Goal: Task Accomplishment & Management: Use online tool/utility

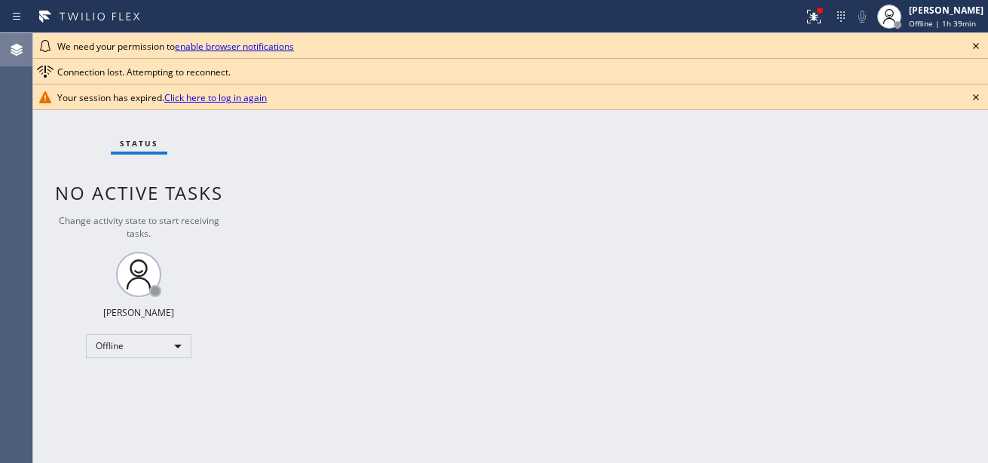
click at [20, 48] on icon at bounding box center [17, 50] width 12 height 12
click at [924, 17] on div "[PERSON_NAME] Offline | 1h 39min" at bounding box center [947, 16] width 82 height 26
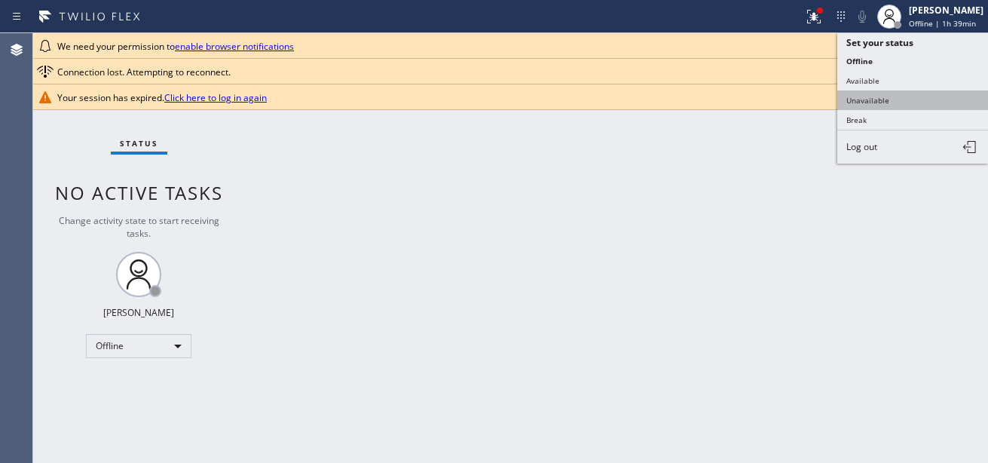
click at [858, 105] on button "Unavailable" at bounding box center [912, 100] width 151 height 20
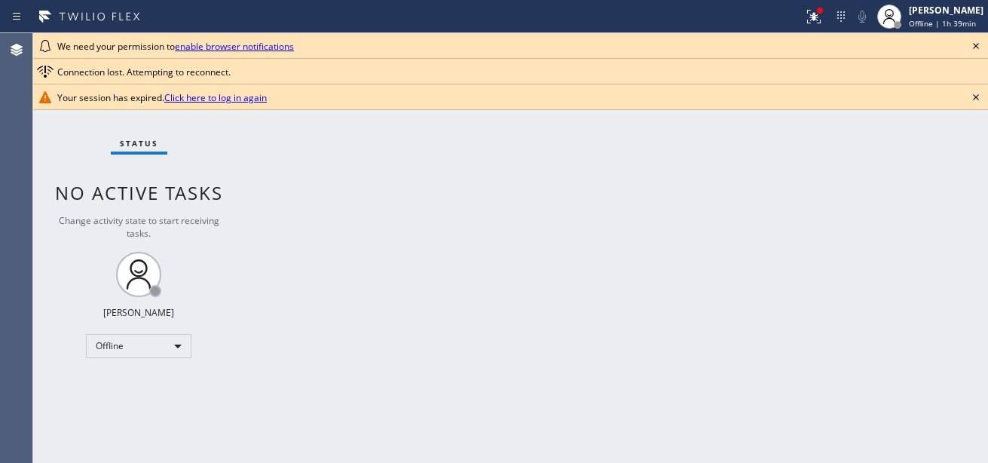
click at [595, 191] on div "Back to Dashboard Change Sender ID Customers Technicians Select a contact Outbo…" at bounding box center [616, 248] width 744 height 430
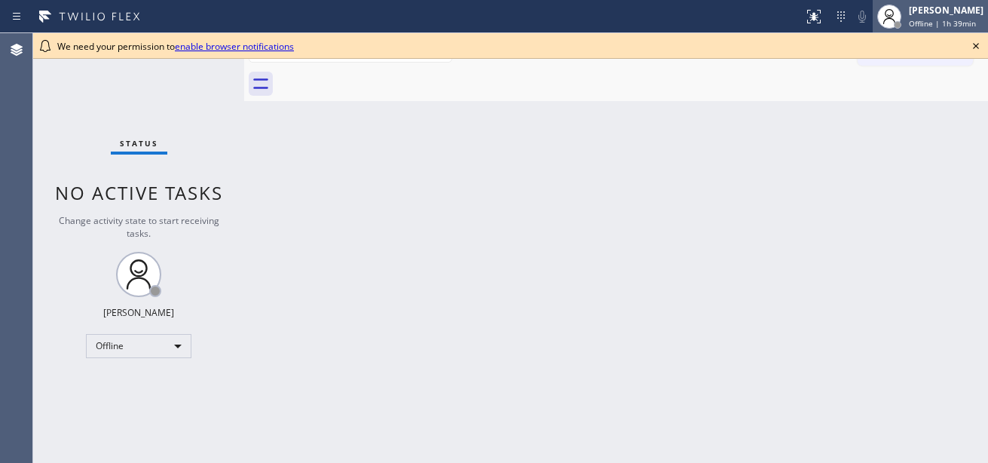
click at [935, 20] on span "Offline | 1h 39min" at bounding box center [942, 23] width 67 height 11
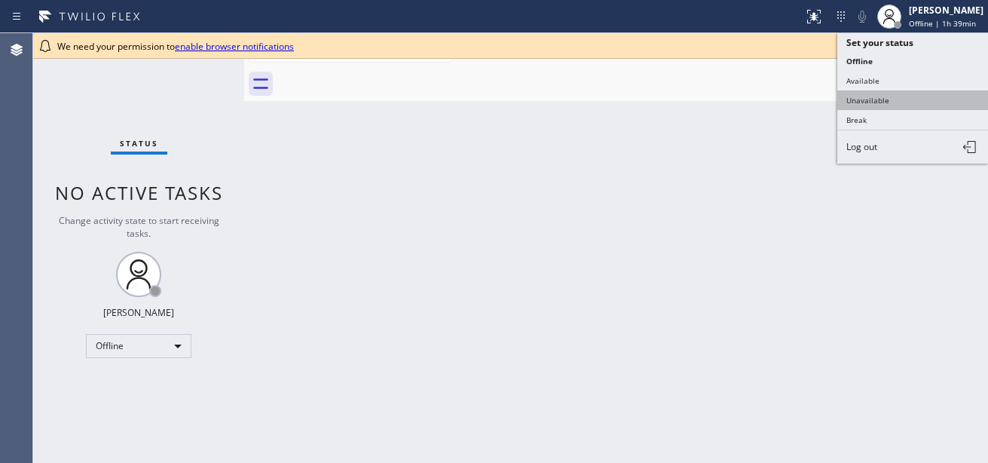
click at [884, 102] on button "Unavailable" at bounding box center [912, 100] width 151 height 20
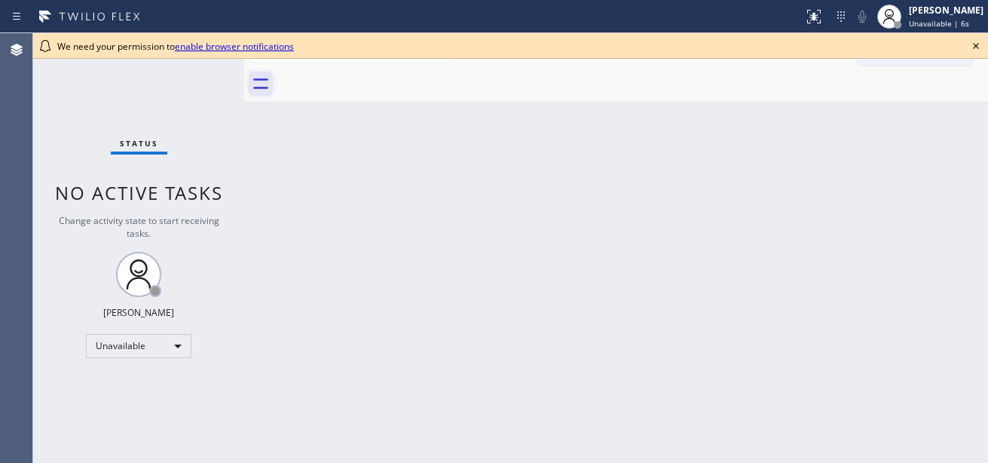
drag, startPoint x: 280, startPoint y: 92, endPoint x: 270, endPoint y: 93, distance: 9.9
click at [278, 93] on div at bounding box center [632, 84] width 711 height 34
click at [260, 92] on icon at bounding box center [261, 84] width 24 height 24
click at [18, 16] on icon at bounding box center [17, 15] width 8 height 7
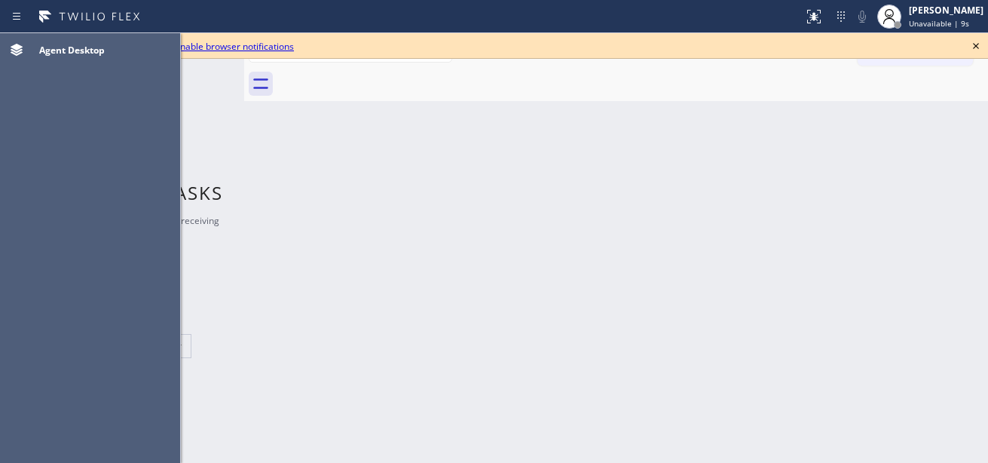
click at [427, 142] on div "Back to Dashboard Change Sender ID Customers Technicians Select a contact Outbo…" at bounding box center [616, 248] width 744 height 430
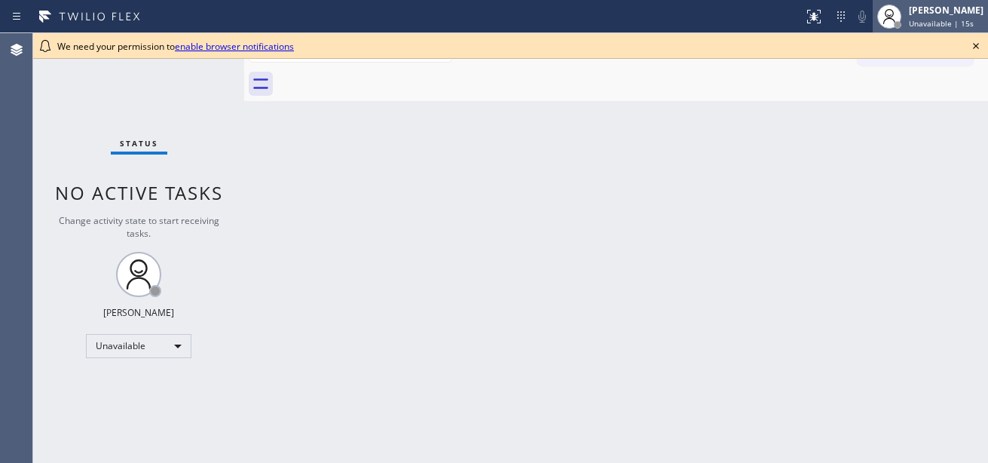
click at [943, 29] on div "[PERSON_NAME] Unavailable | 15s" at bounding box center [947, 16] width 82 height 26
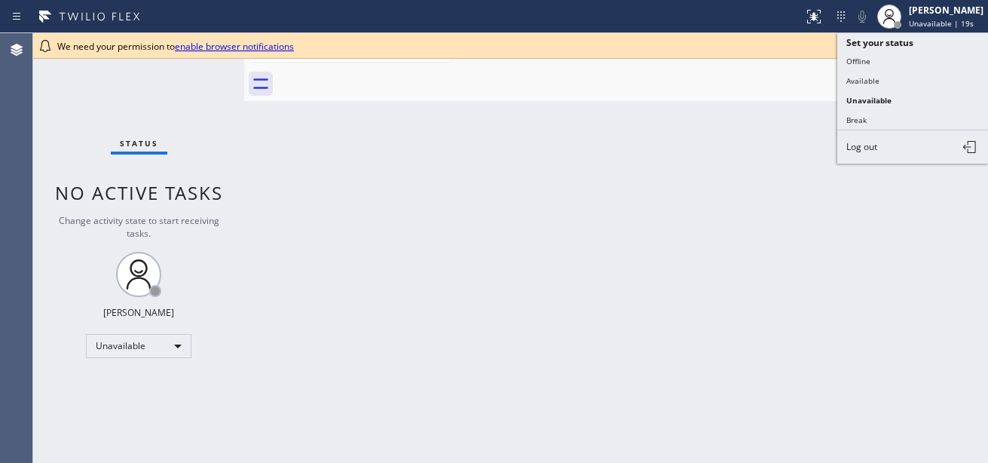
click at [699, 51] on div "We need your permission to enable browser notifications" at bounding box center [510, 46] width 907 height 13
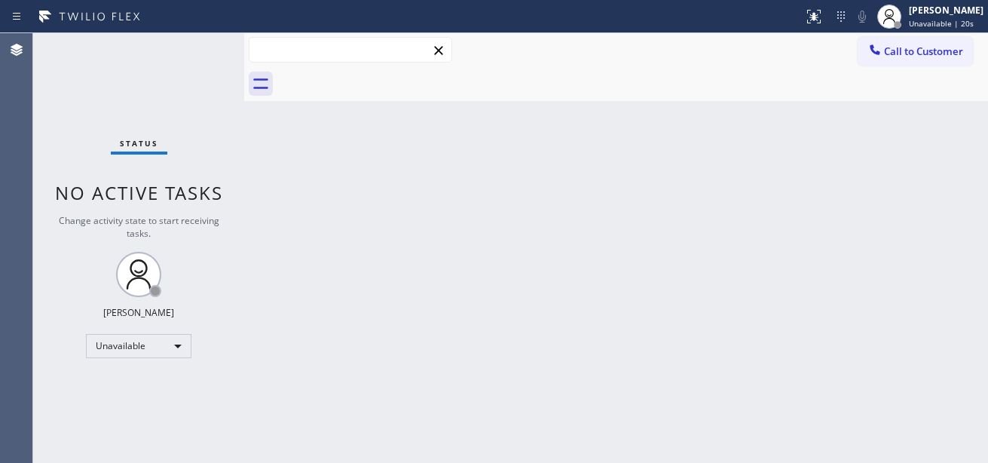
click at [356, 47] on input "text" at bounding box center [350, 50] width 202 height 24
click at [917, 56] on span "Call to Customer" at bounding box center [923, 51] width 79 height 14
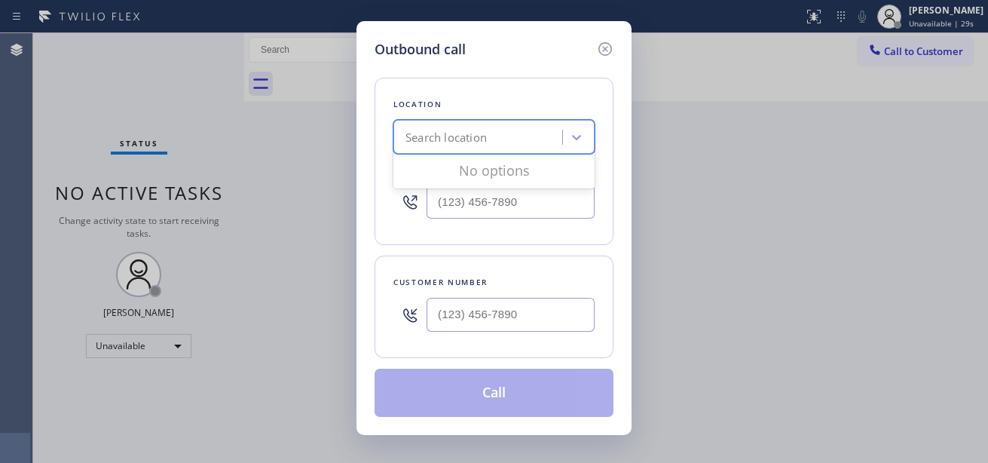
click at [449, 139] on div "Search location" at bounding box center [445, 137] width 81 height 17
paste input "[PHONE_NUMBER]"
type input "[PHONE_NUMBER]"
type input "(___) ___-____"
click at [462, 216] on input "(___) ___-____" at bounding box center [511, 202] width 168 height 34
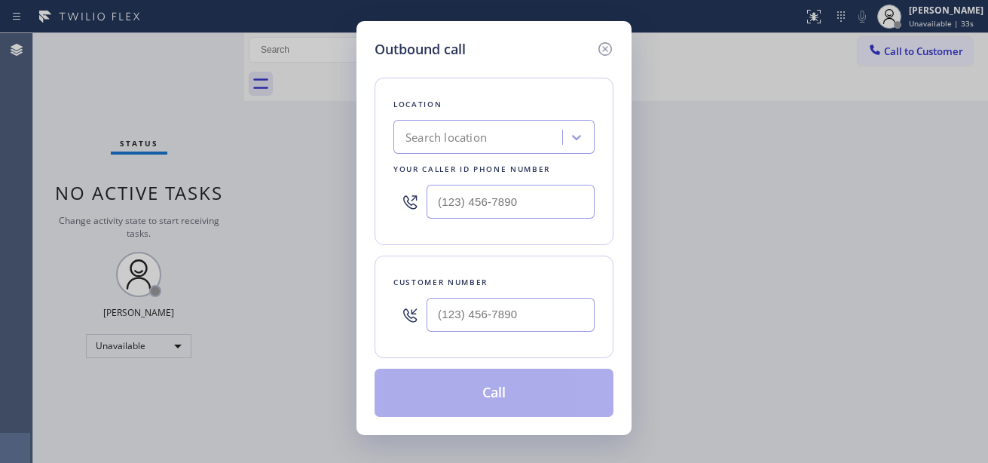
click at [521, 241] on div "Location Search location Your caller id phone number" at bounding box center [494, 161] width 239 height 167
click at [476, 209] on input "(___) ___-____" at bounding box center [511, 202] width 168 height 34
paste input "805) 386-9115"
type input "[PHONE_NUMBER]"
click at [464, 134] on div "Search location" at bounding box center [445, 137] width 81 height 17
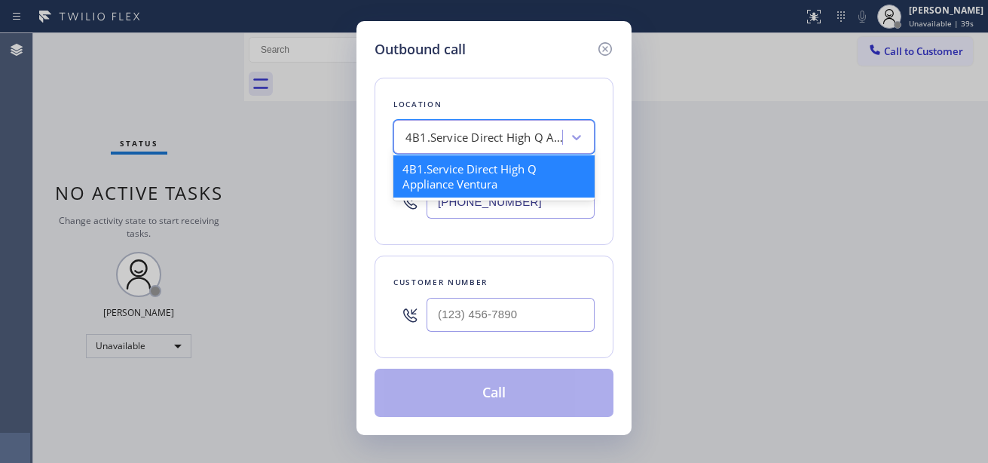
click at [505, 168] on div "4B1.Service Direct High Q Appliance Ventura" at bounding box center [493, 176] width 201 height 42
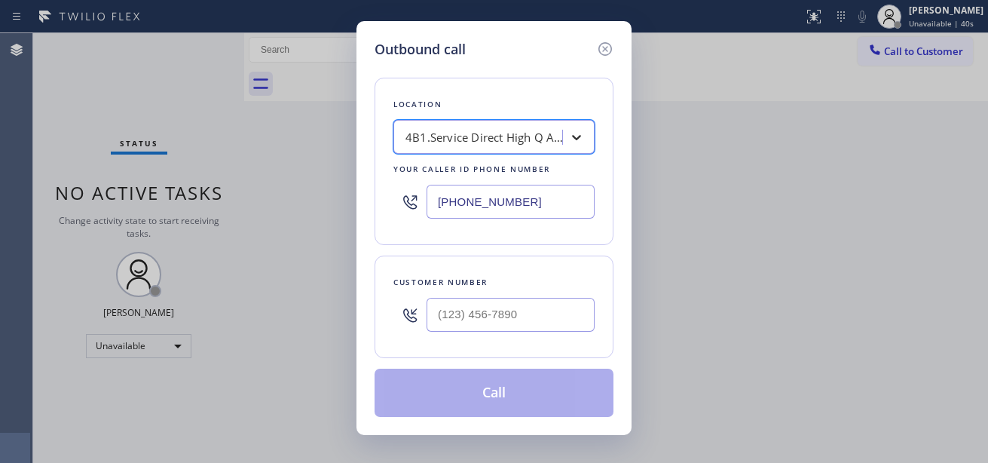
click at [568, 136] on div at bounding box center [576, 137] width 27 height 27
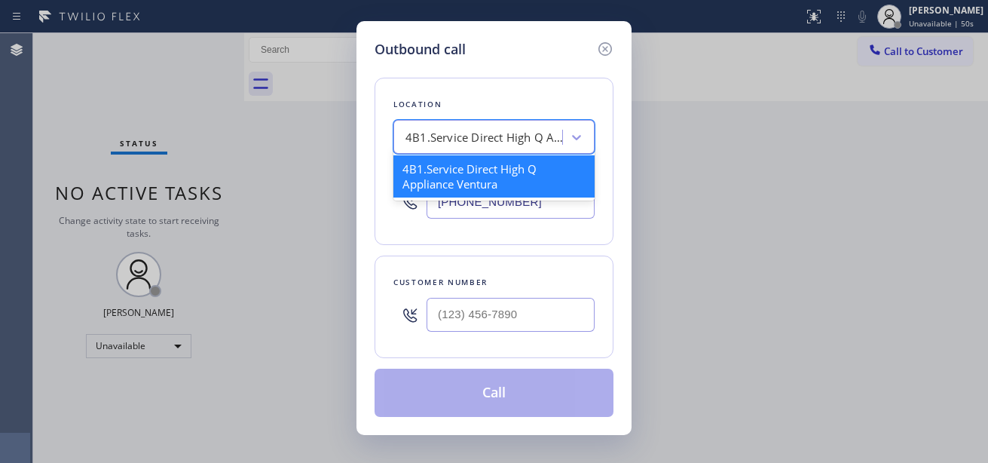
type input "(___) ___-____"
click at [491, 312] on input "(___) ___-____" at bounding box center [511, 315] width 168 height 34
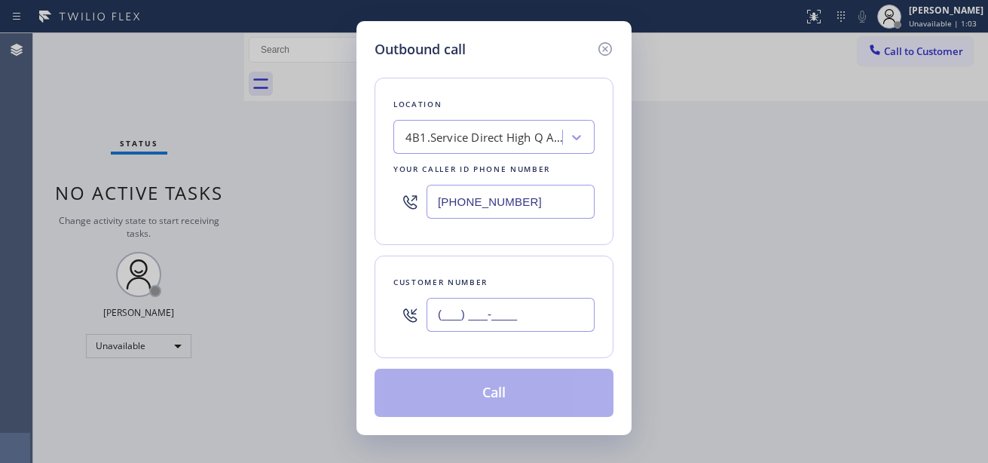
click at [483, 308] on input "(___) ___-____" at bounding box center [511, 315] width 168 height 34
paste input "8-1843"
click at [466, 314] on input "(___) __8-1843" at bounding box center [511, 315] width 168 height 34
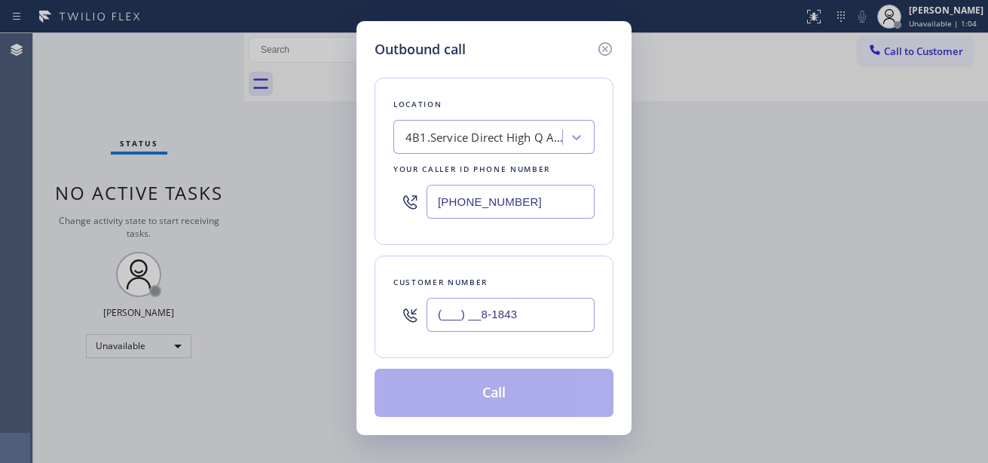
paste input "818) 431-0945"
type input "[PHONE_NUMBER]"
click at [597, 278] on div "Customer number [PHONE_NUMBER]" at bounding box center [494, 306] width 239 height 102
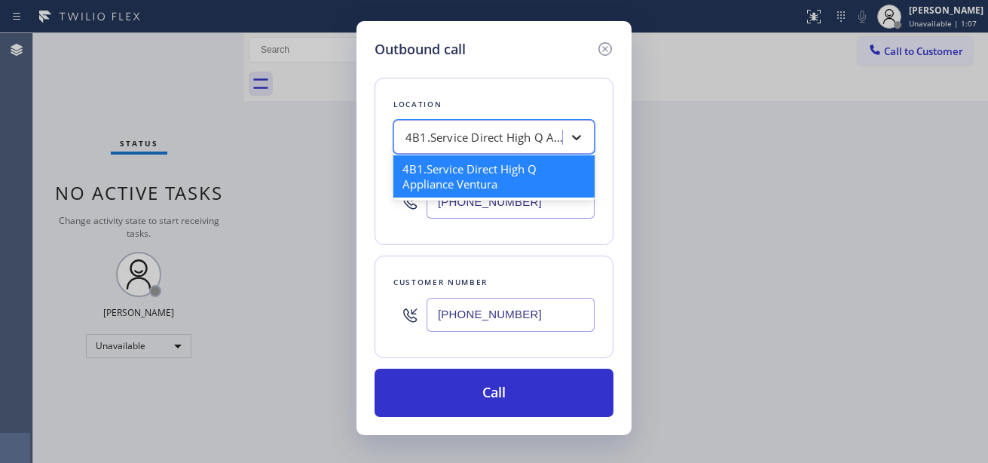
click at [589, 135] on div at bounding box center [576, 137] width 27 height 27
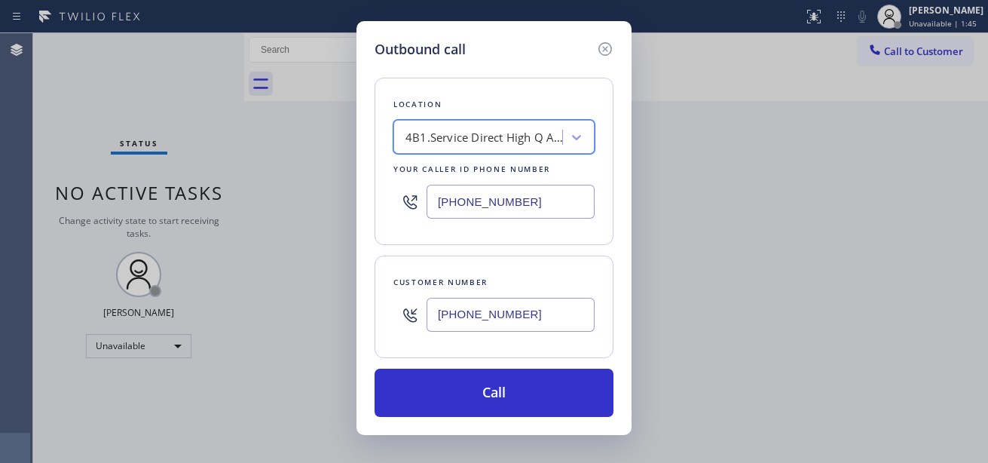
click at [512, 139] on div "4B1.Service Direct High Q Appliance Ventura" at bounding box center [484, 137] width 158 height 17
click at [612, 46] on icon at bounding box center [605, 49] width 18 height 18
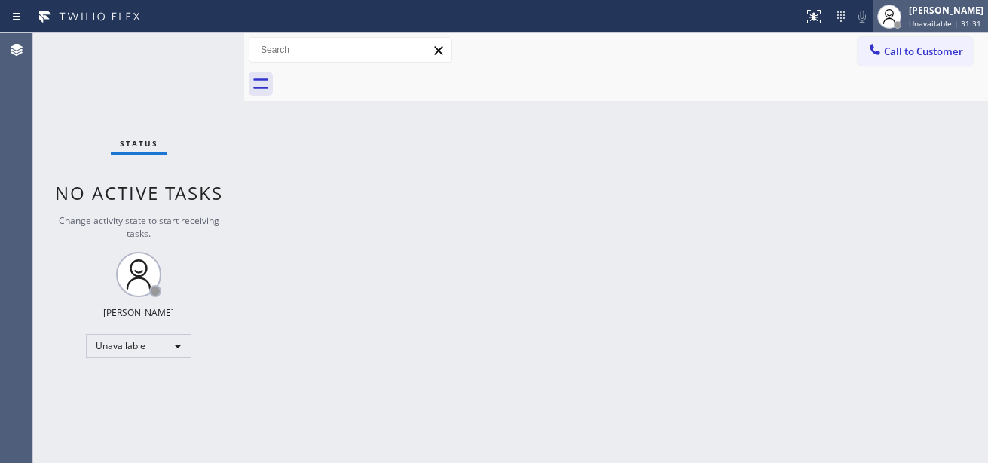
click at [925, 14] on div "[PERSON_NAME]" at bounding box center [946, 10] width 75 height 13
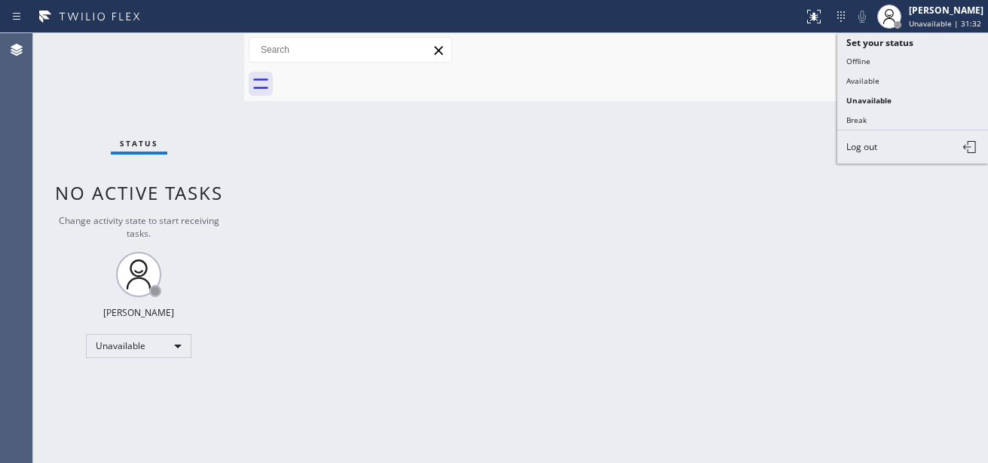
click at [701, 118] on div "Back to Dashboard Change Sender ID Customers Technicians Select a contact Outbo…" at bounding box center [616, 248] width 744 height 430
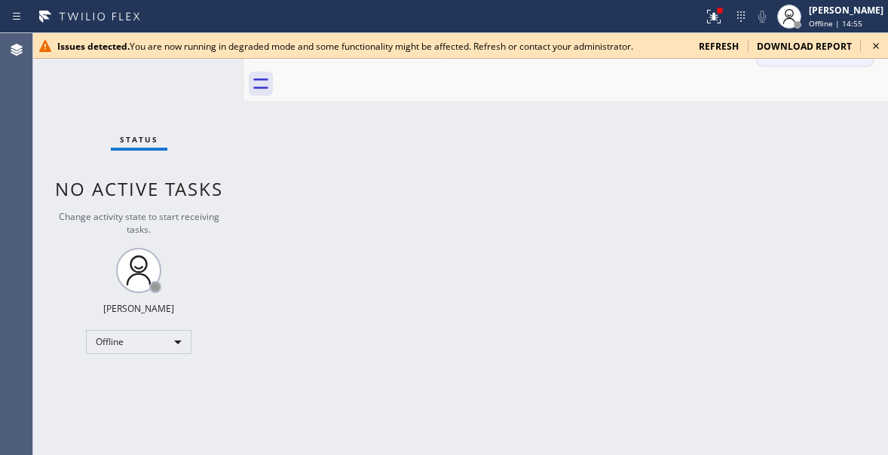
drag, startPoint x: 875, startPoint y: 45, endPoint x: 832, endPoint y: 50, distance: 43.3
click at [876, 45] on icon at bounding box center [876, 46] width 18 height 18
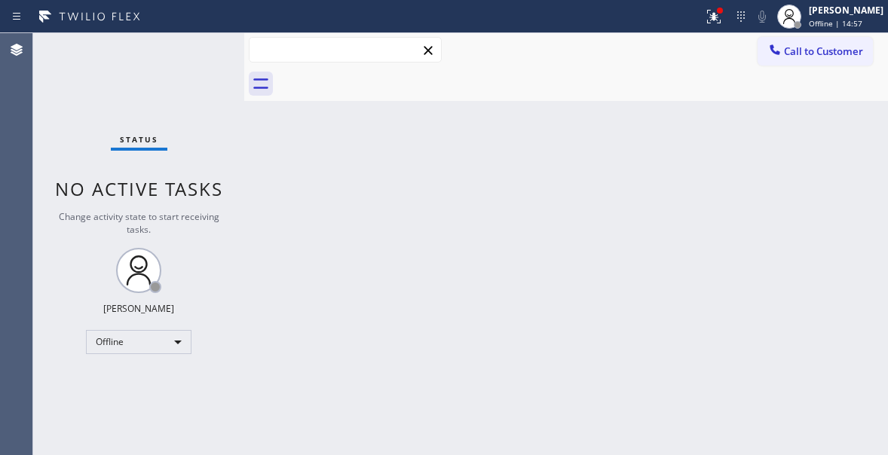
click at [324, 47] on input "text" at bounding box center [344, 50] width 191 height 24
click at [828, 16] on div "[PERSON_NAME]" at bounding box center [846, 10] width 75 height 13
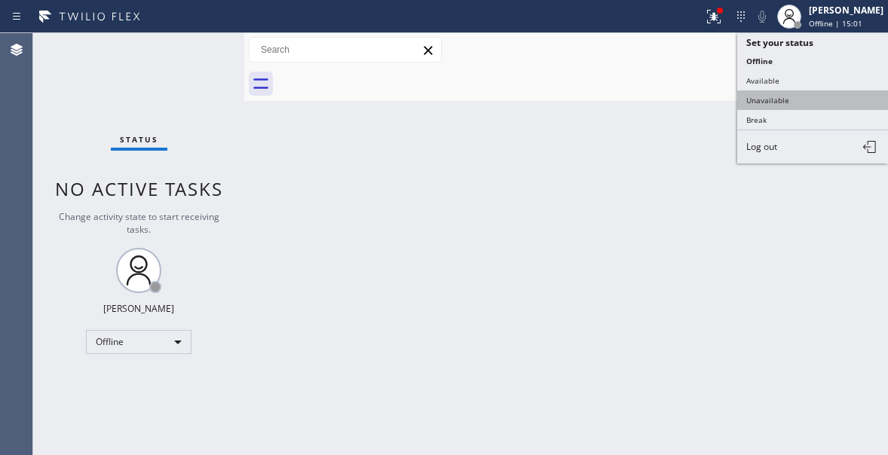
click at [803, 102] on button "Unavailable" at bounding box center [812, 100] width 151 height 20
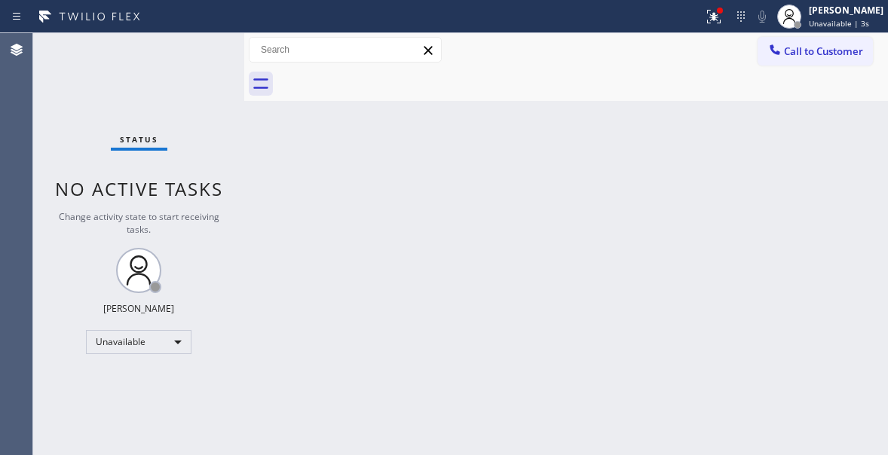
click at [809, 52] on span "Call to Customer" at bounding box center [823, 51] width 79 height 14
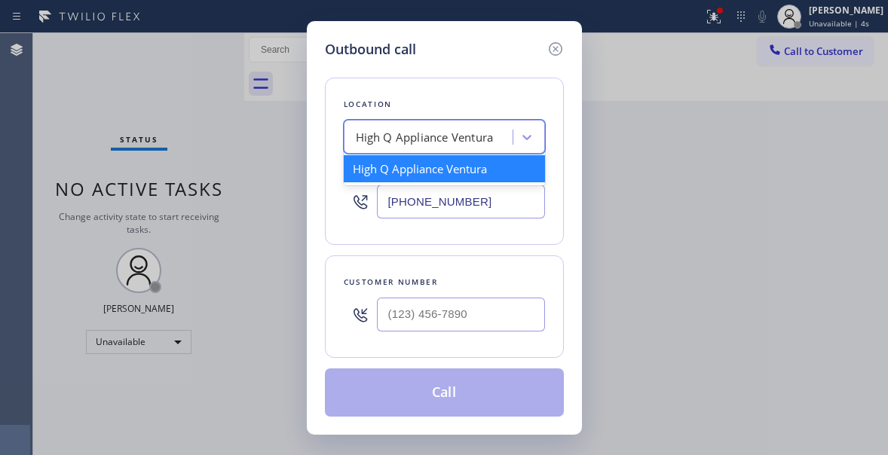
click at [413, 133] on div "High Q Appliance Ventura" at bounding box center [425, 137] width 138 height 17
click at [432, 196] on input "[PHONE_NUMBER]" at bounding box center [461, 202] width 168 height 34
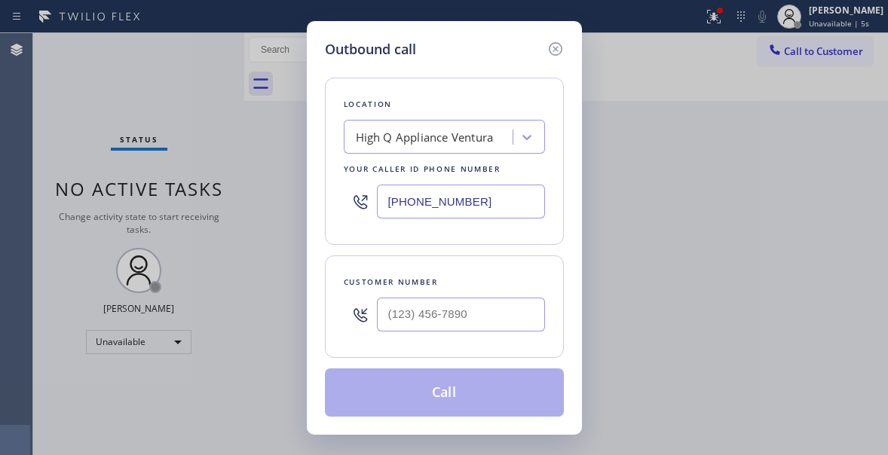
paste input "9-493"
click at [442, 209] on input "[PHONE_NUMBER]" at bounding box center [461, 202] width 168 height 34
paste input "949) 353-6604"
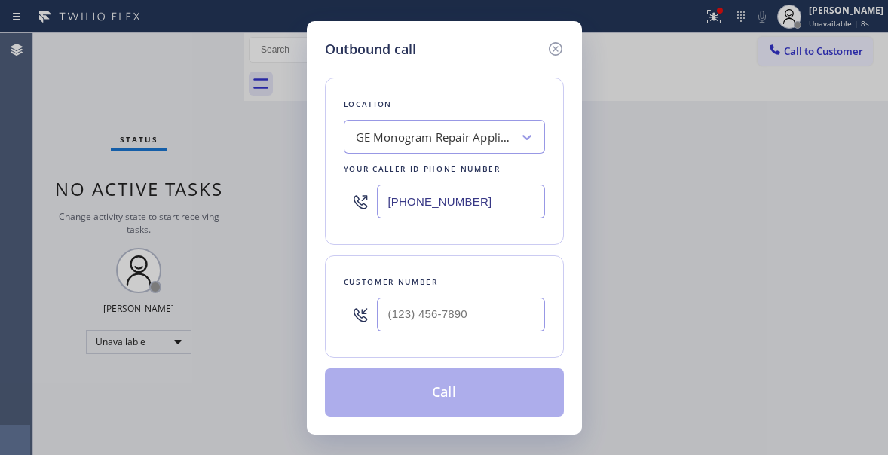
type input "[PHONE_NUMBER]"
click at [541, 128] on div "Location GE Monogram Repair Appliances Your caller id phone number [PHONE_NUMBE…" at bounding box center [444, 161] width 239 height 167
click at [531, 137] on icon at bounding box center [526, 137] width 15 height 15
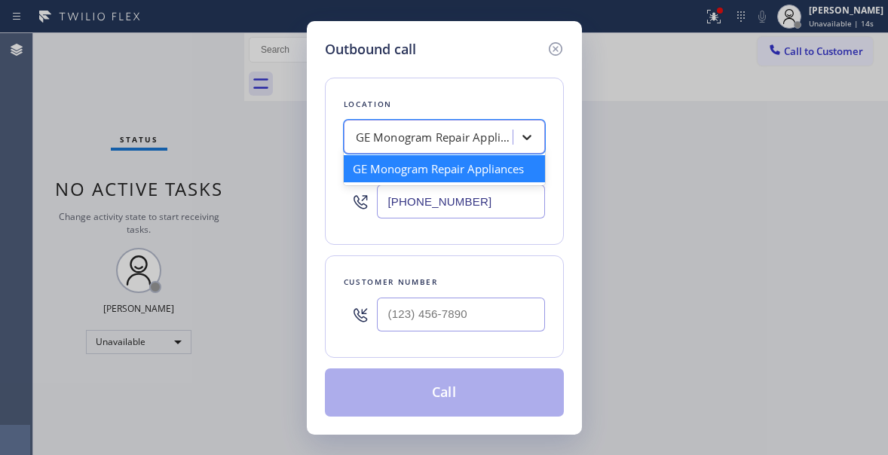
click at [522, 136] on icon at bounding box center [526, 137] width 9 height 5
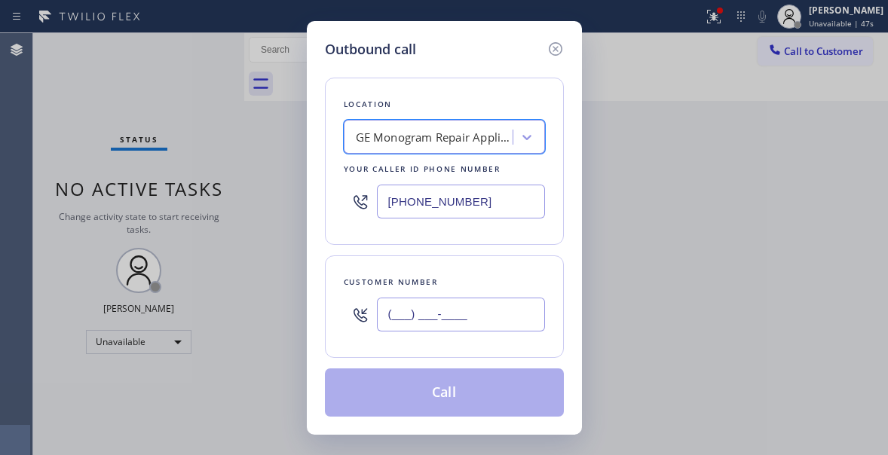
click at [429, 316] on input "(___) ___-____" at bounding box center [461, 315] width 168 height 34
paste input "714) 272-9189"
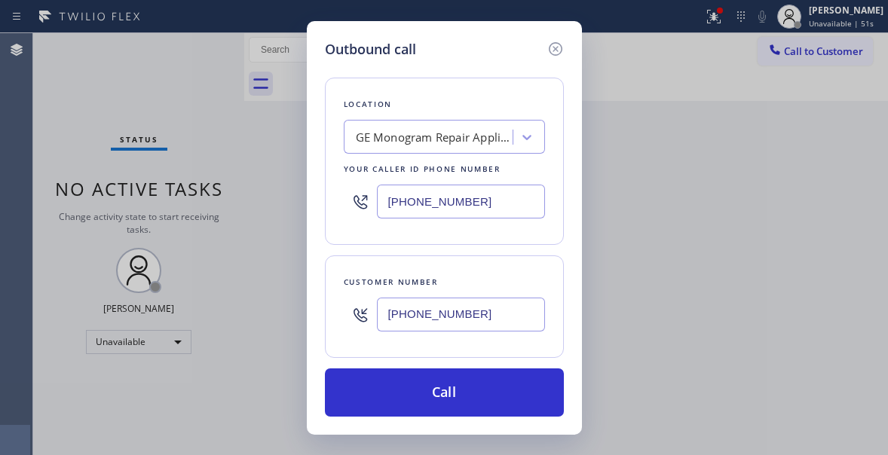
type input "[PHONE_NUMBER]"
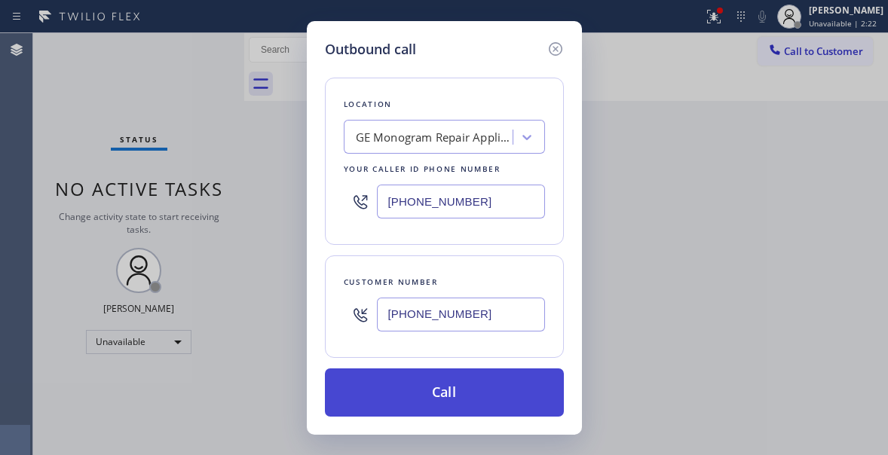
click at [421, 381] on button "Call" at bounding box center [444, 393] width 239 height 48
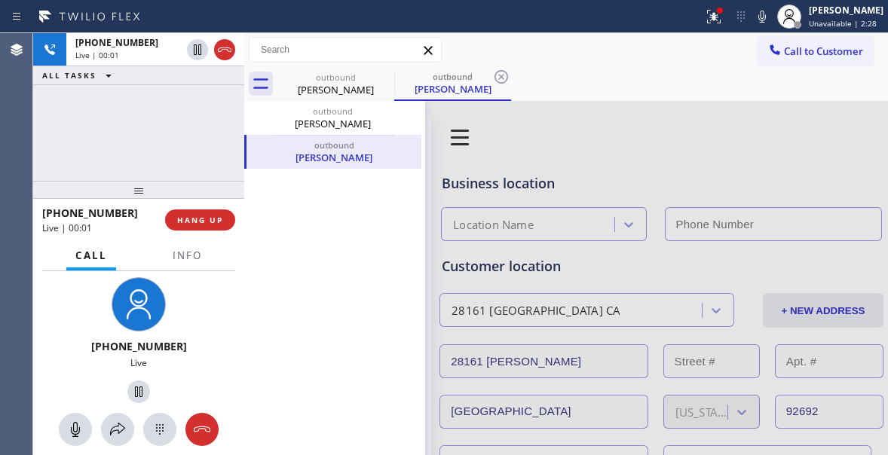
type input "[PHONE_NUMBER]"
click at [198, 436] on icon at bounding box center [202, 430] width 18 height 18
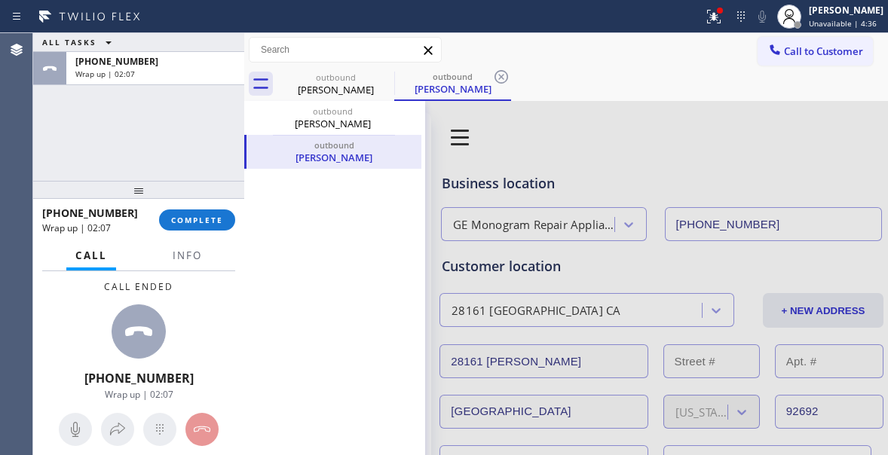
click at [425, 51] on icon at bounding box center [428, 50] width 8 height 8
click at [784, 50] on span "Call to Customer" at bounding box center [823, 51] width 79 height 14
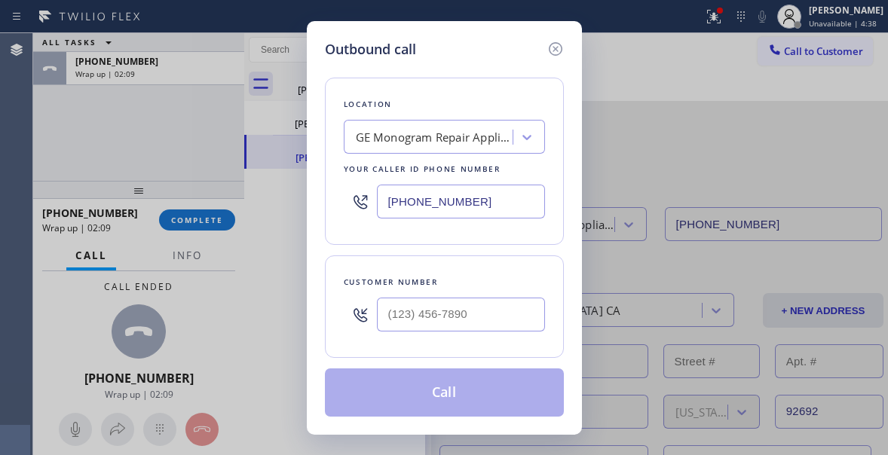
click at [447, 201] on input "[PHONE_NUMBER]" at bounding box center [461, 202] width 168 height 34
paste input "206"
click at [438, 203] on input "[PHONE_NUMBER]" at bounding box center [461, 202] width 168 height 34
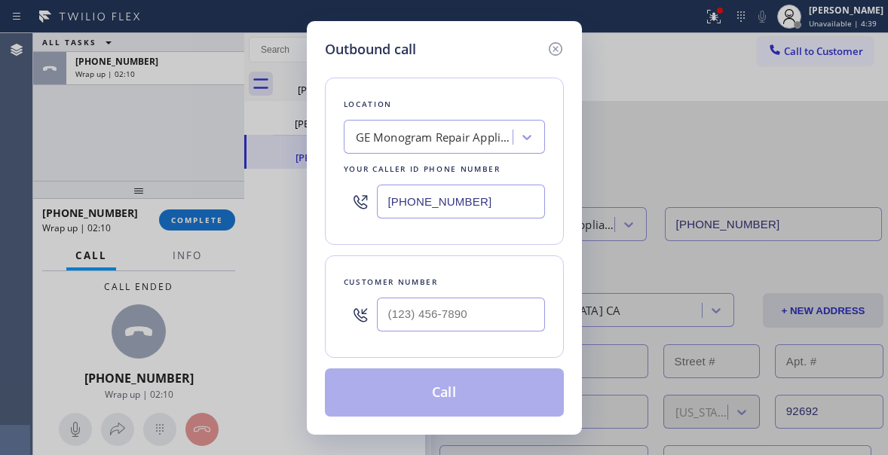
paste input "206) 202-10"
type input "[PHONE_NUMBER]"
click at [430, 319] on input "(___) ___-____" at bounding box center [461, 315] width 168 height 34
paste input "253-3470"
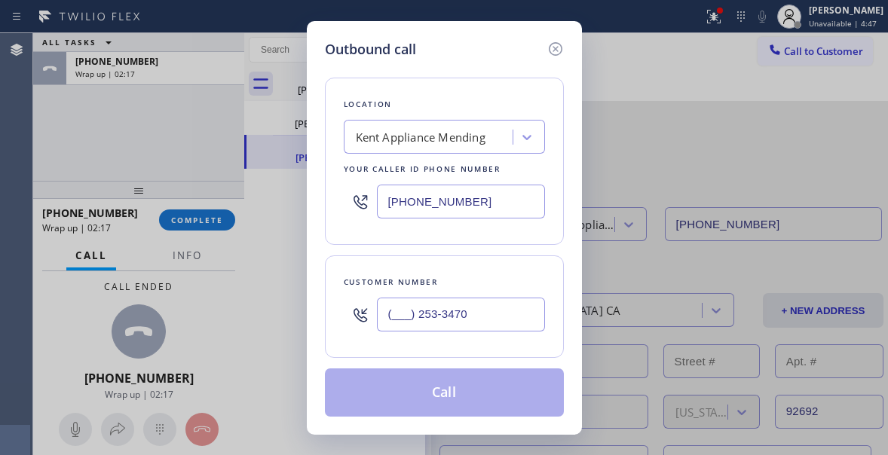
click at [418, 314] on input "(___) 253-3470" at bounding box center [461, 315] width 168 height 34
paste input "253) 347-0463"
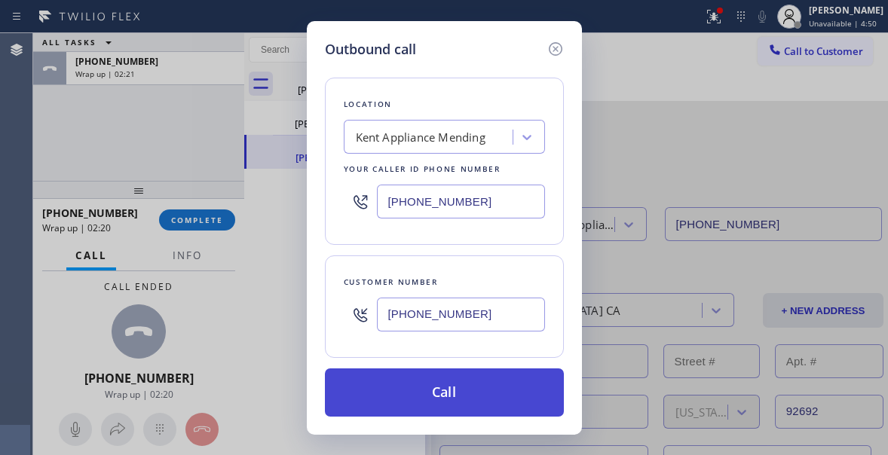
type input "[PHONE_NUMBER]"
click at [439, 382] on button "Call" at bounding box center [444, 393] width 239 height 48
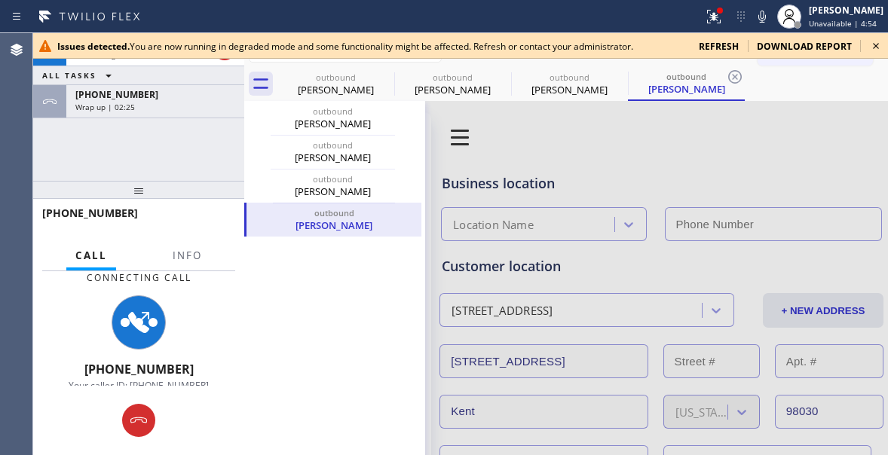
type input "[PHONE_NUMBER]"
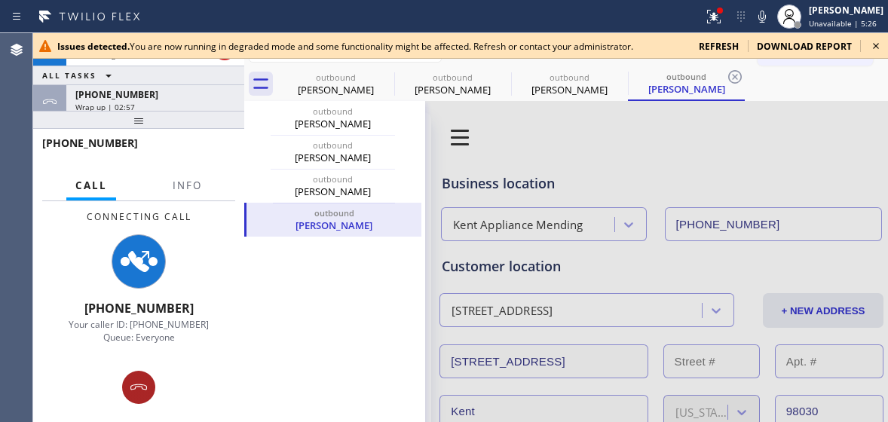
click at [140, 381] on icon at bounding box center [139, 387] width 18 height 18
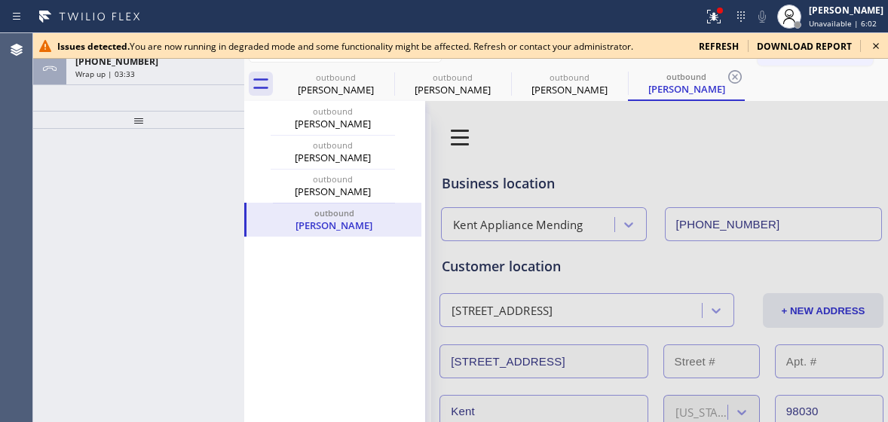
click at [870, 34] on div "Issues detected. You are now running in degraded mode and some functionality mi…" at bounding box center [460, 46] width 855 height 26
click at [873, 47] on icon at bounding box center [876, 46] width 18 height 18
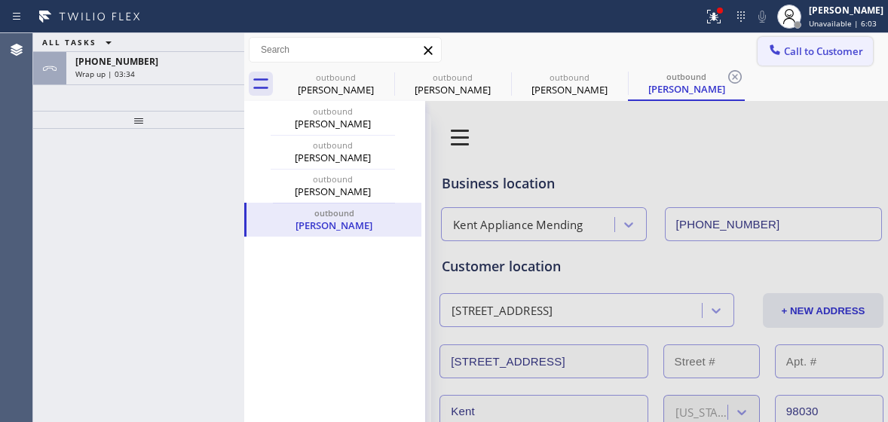
click at [784, 46] on span "Call to Customer" at bounding box center [823, 51] width 79 height 14
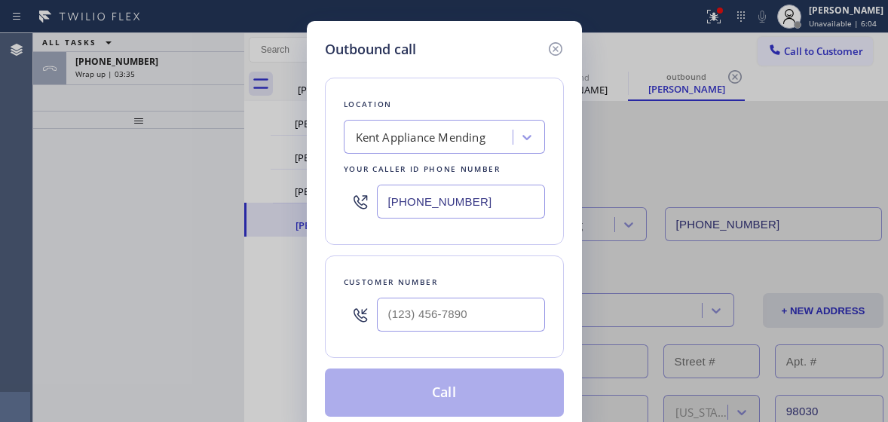
click at [438, 209] on input "[PHONE_NUMBER]" at bounding box center [461, 202] width 168 height 34
paste input "877) 748-5179"
type input "[PHONE_NUMBER]"
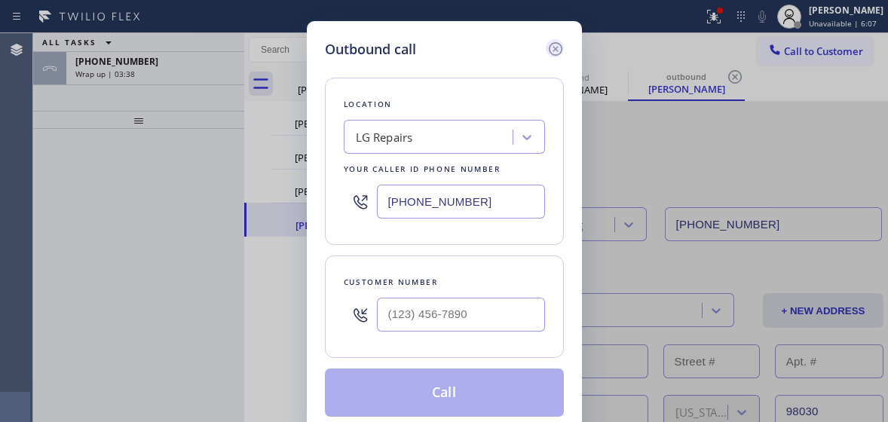
click at [553, 50] on icon at bounding box center [555, 49] width 14 height 14
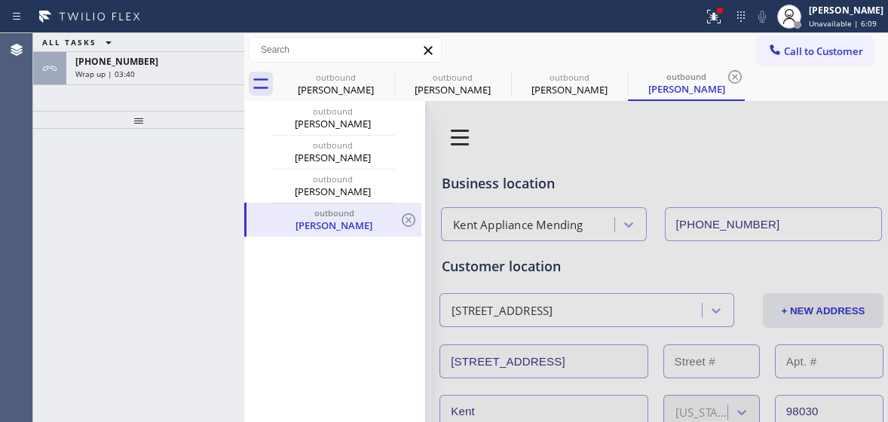
click at [354, 212] on div "outbound" at bounding box center [334, 212] width 172 height 11
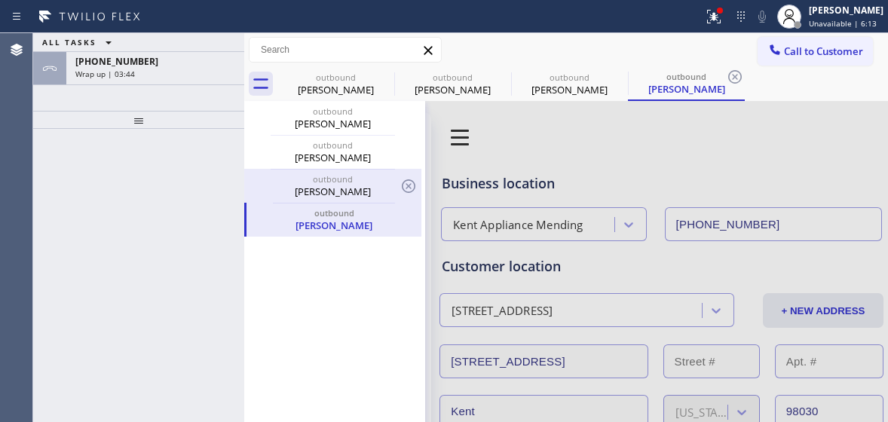
click at [349, 188] on div "[PERSON_NAME]" at bounding box center [333, 192] width 174 height 14
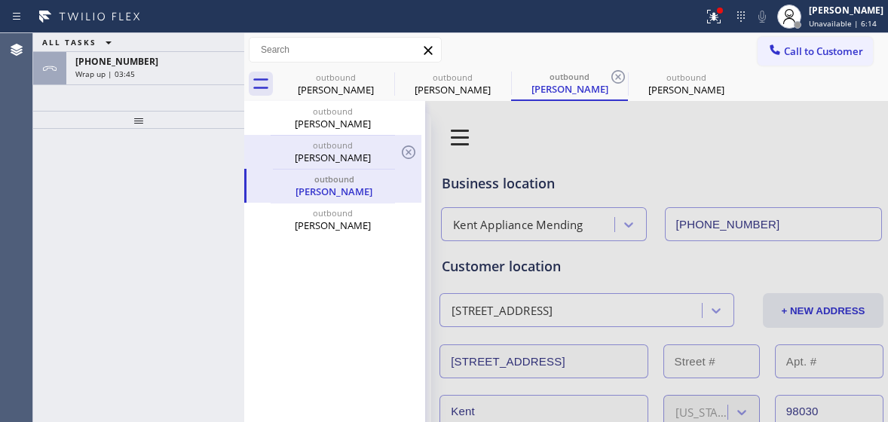
click at [347, 162] on div "[PERSON_NAME]" at bounding box center [333, 158] width 174 height 14
type input "[PHONE_NUMBER]"
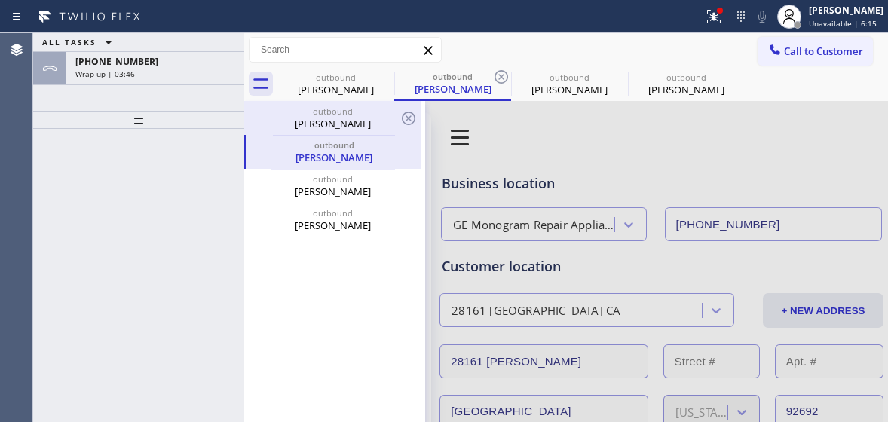
click at [348, 120] on div "[PERSON_NAME]" at bounding box center [333, 124] width 174 height 14
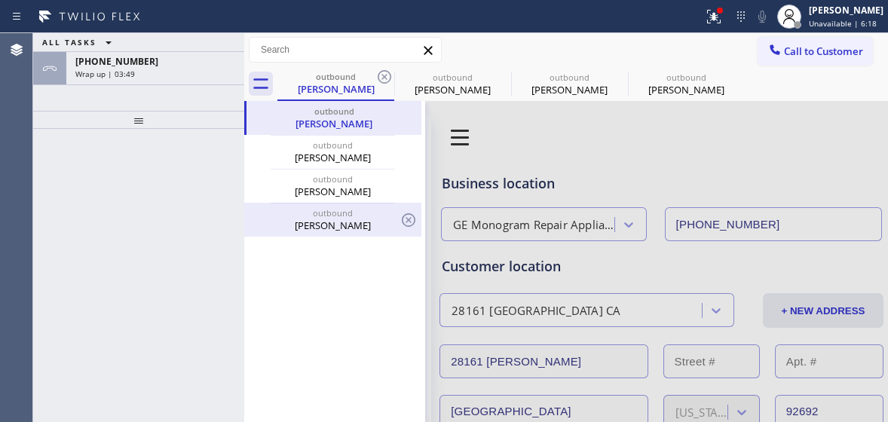
click at [362, 222] on div "[PERSON_NAME]" at bounding box center [333, 226] width 174 height 14
type input "[PHONE_NUMBER]"
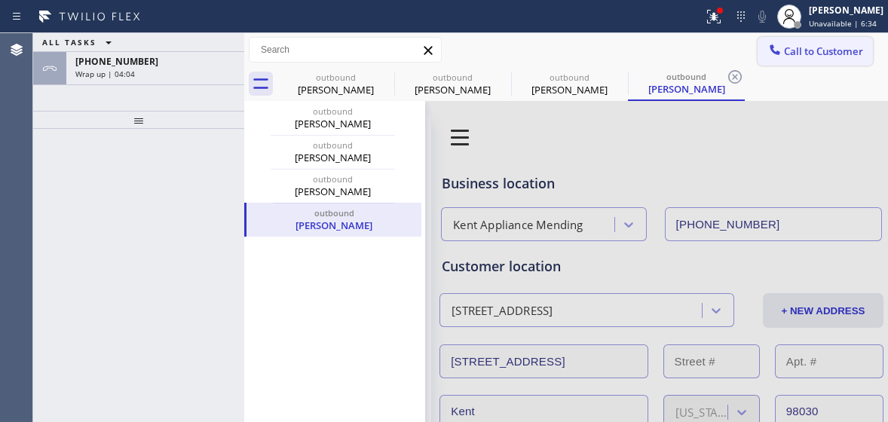
click at [812, 53] on span "Call to Customer" at bounding box center [823, 51] width 79 height 14
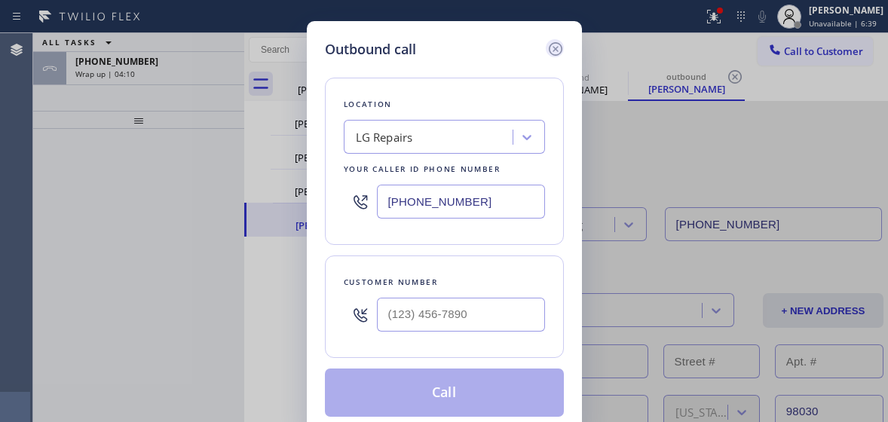
click at [558, 51] on icon at bounding box center [555, 49] width 18 height 18
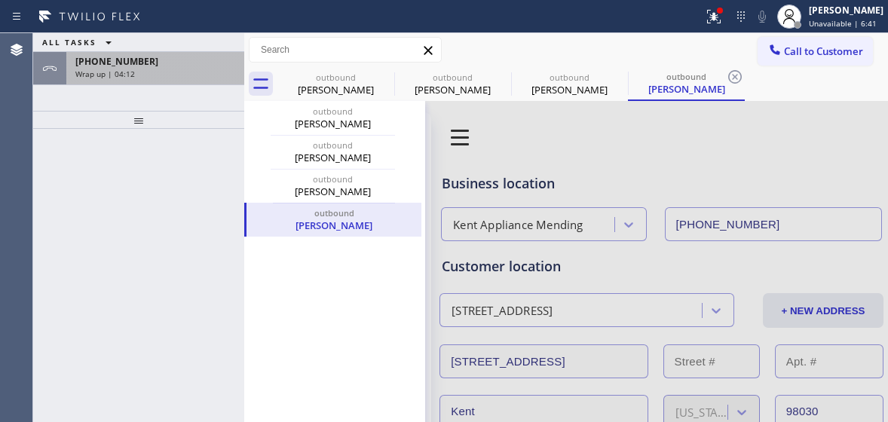
click at [118, 63] on span "[PHONE_NUMBER]" at bounding box center [116, 61] width 83 height 13
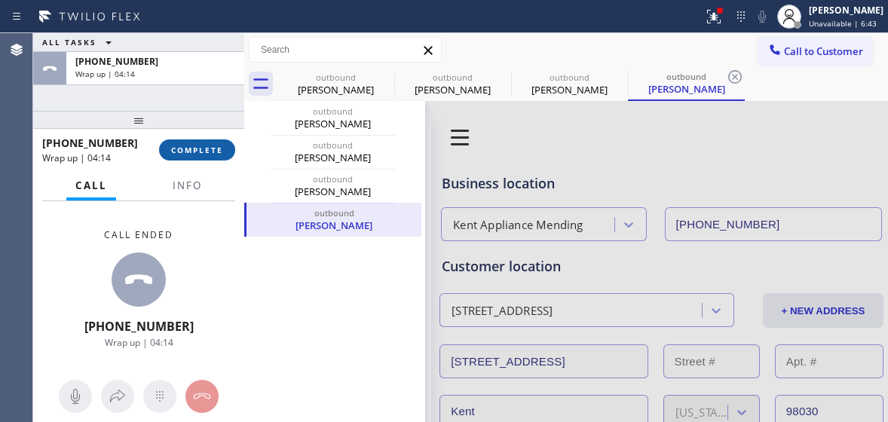
click at [197, 150] on span "COMPLETE" at bounding box center [197, 150] width 52 height 11
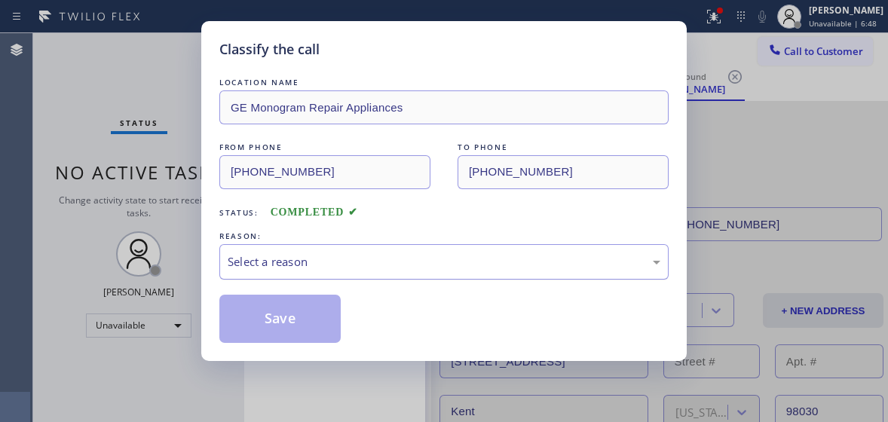
click at [293, 256] on div "Select a reason" at bounding box center [444, 261] width 433 height 17
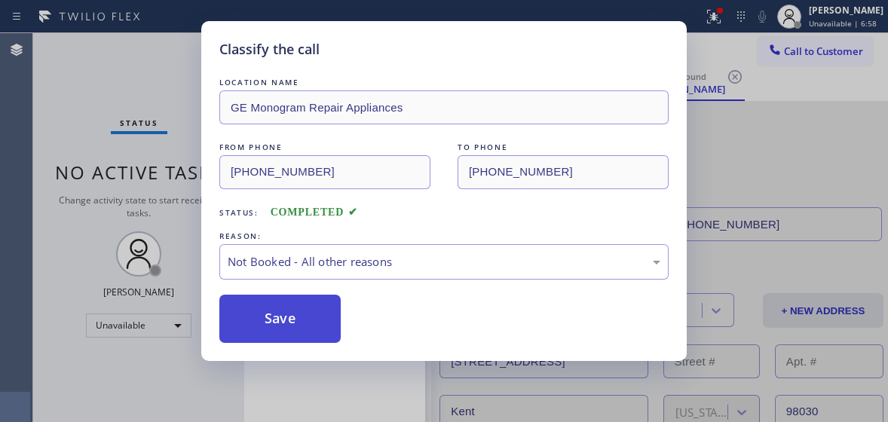
click at [303, 326] on button "Save" at bounding box center [279, 319] width 121 height 48
type input "[PHONE_NUMBER]"
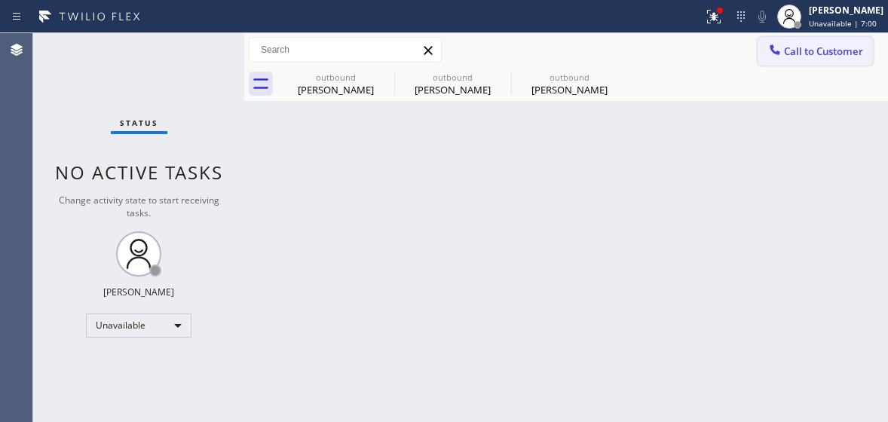
click at [777, 47] on icon at bounding box center [774, 49] width 15 height 15
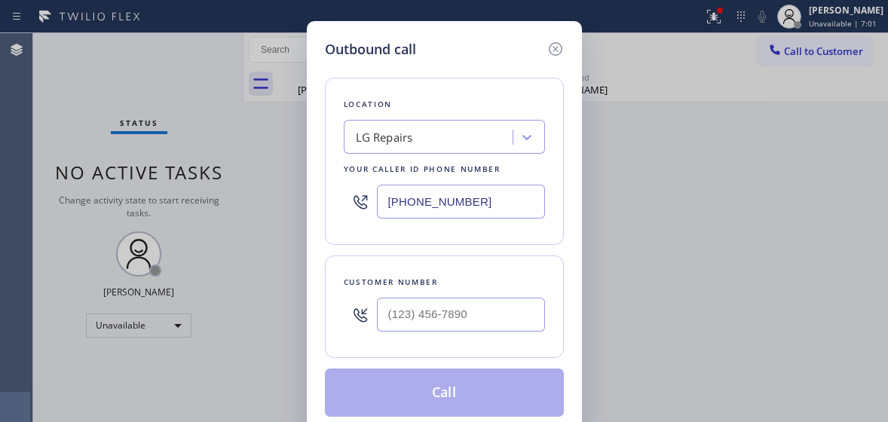
click at [433, 191] on input "[PHONE_NUMBER]" at bounding box center [461, 202] width 168 height 34
paste input "text"
type input "[PHONE_NUMBER]"
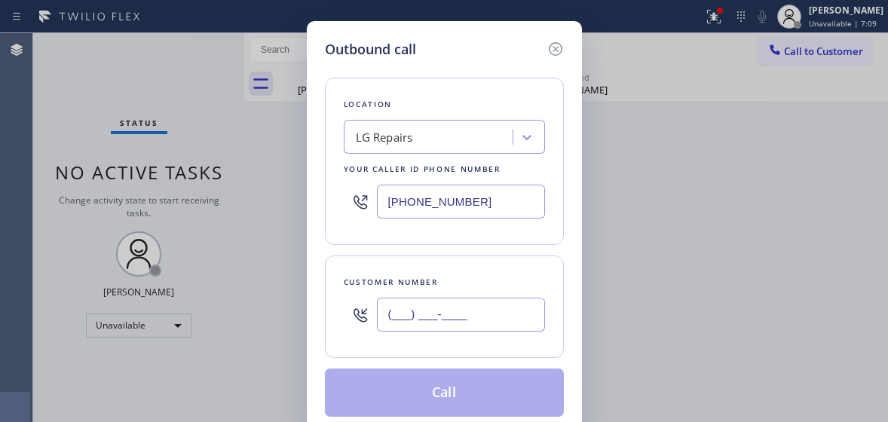
click at [429, 323] on input "(___) ___-____" at bounding box center [461, 315] width 168 height 34
paste input "303-2507"
click at [428, 323] on input "(___) 303-2507" at bounding box center [461, 315] width 168 height 34
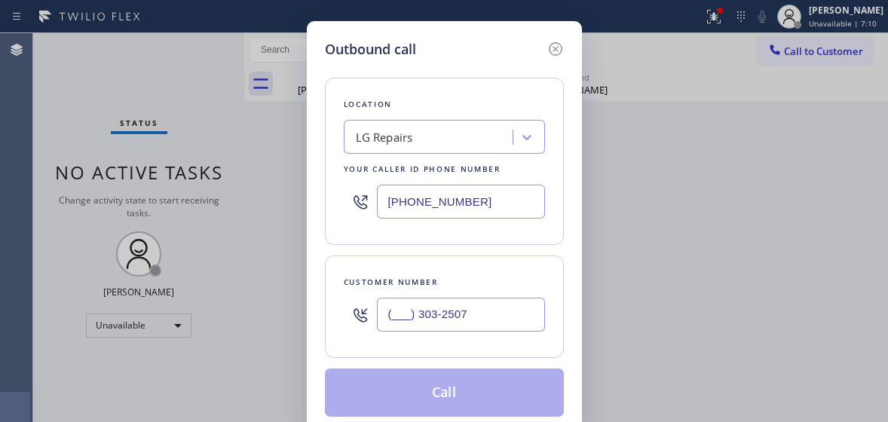
click at [428, 323] on input "(___) 303-2507" at bounding box center [461, 315] width 168 height 34
paste input "303) 250-7092"
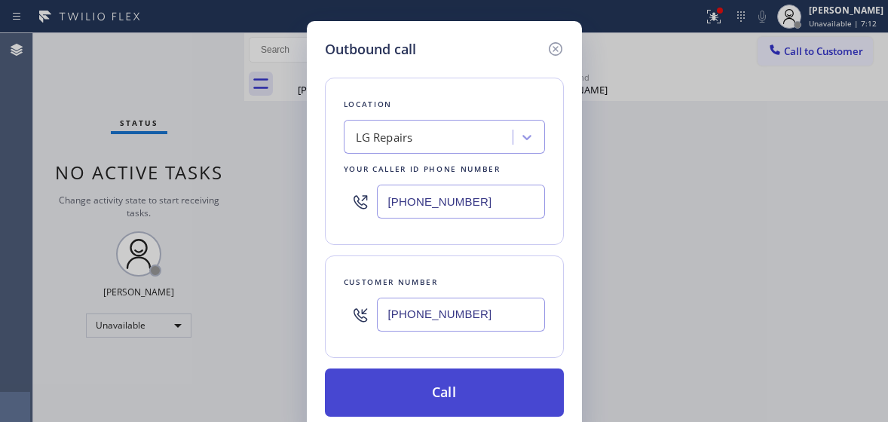
type input "[PHONE_NUMBER]"
click at [449, 390] on button "Call" at bounding box center [444, 393] width 239 height 48
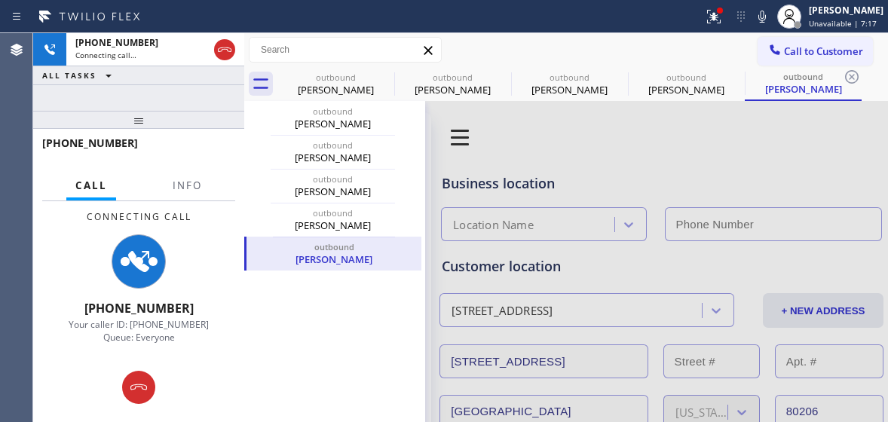
type input "[PHONE_NUMBER]"
click at [758, 16] on icon at bounding box center [762, 17] width 8 height 12
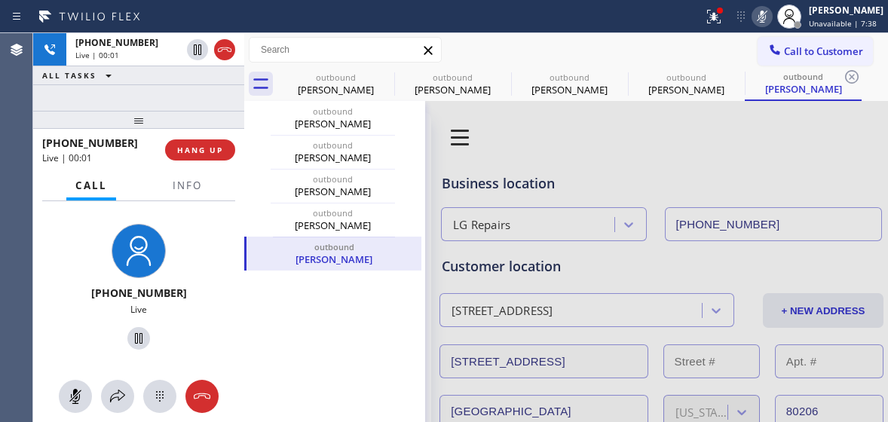
click at [762, 20] on icon at bounding box center [762, 17] width 18 height 18
click at [200, 154] on span "HANG UP" at bounding box center [200, 150] width 46 height 11
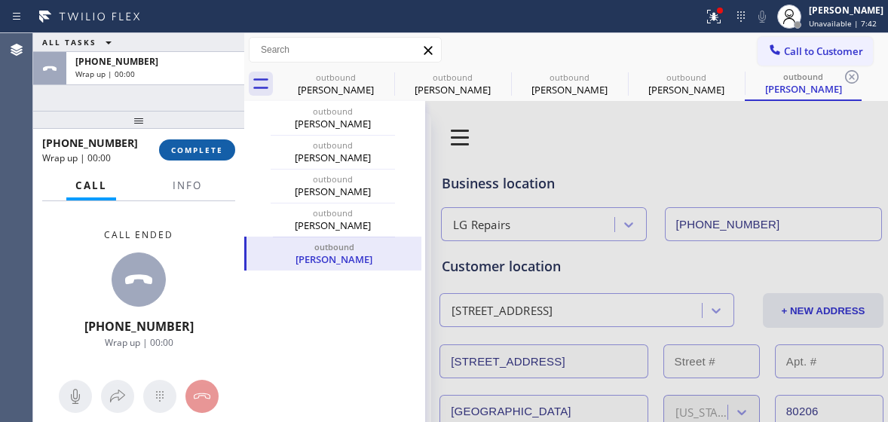
click at [204, 152] on span "COMPLETE" at bounding box center [197, 150] width 52 height 11
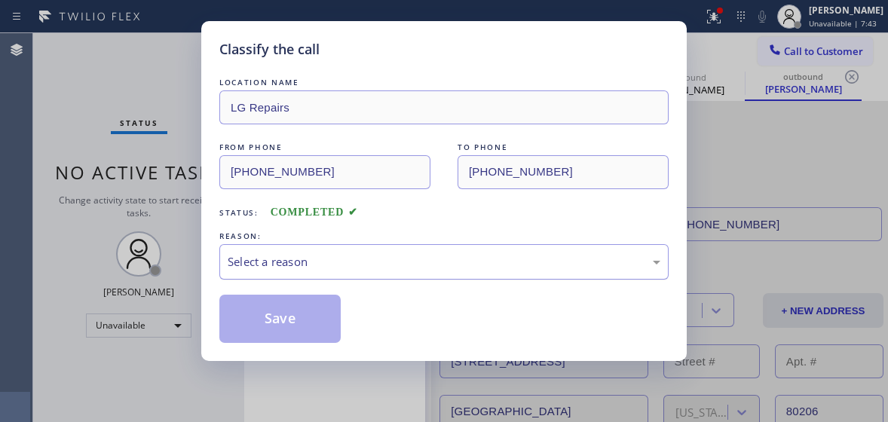
click at [292, 249] on div "Select a reason" at bounding box center [443, 261] width 449 height 35
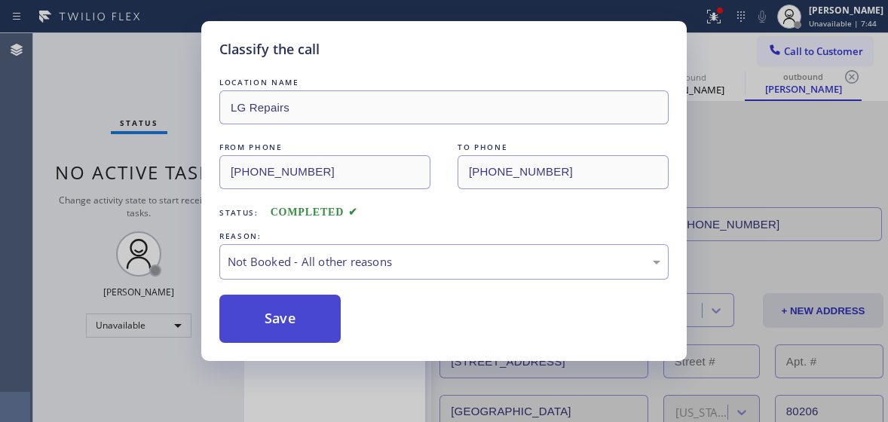
click at [301, 321] on button "Save" at bounding box center [279, 319] width 121 height 48
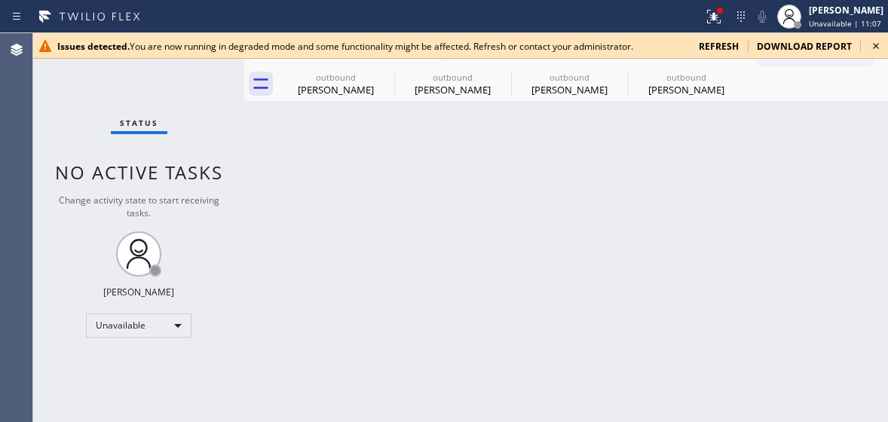
click at [876, 45] on icon at bounding box center [876, 46] width 6 height 6
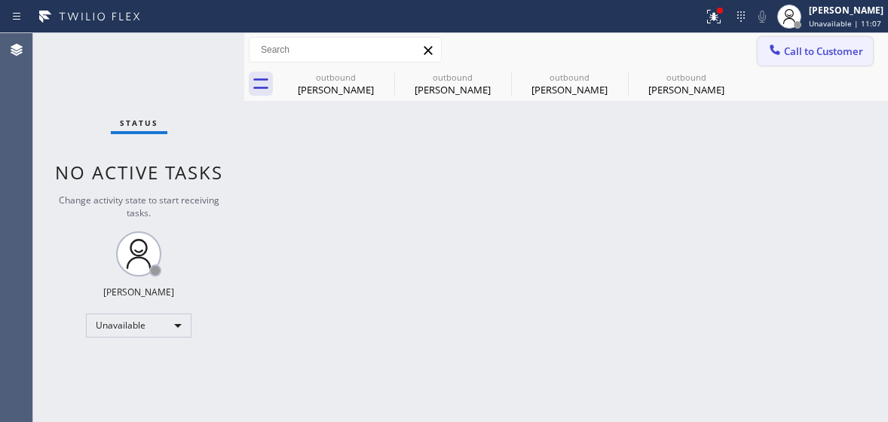
click at [816, 57] on span "Call to Customer" at bounding box center [823, 51] width 79 height 14
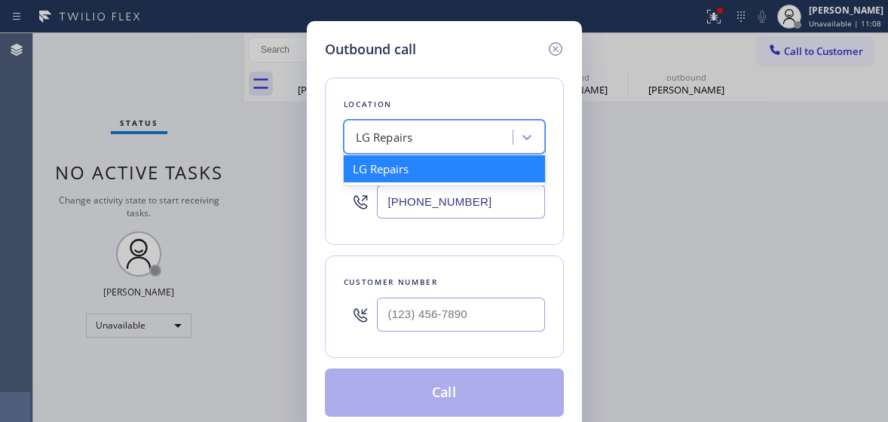
click at [421, 143] on div "LG Repairs" at bounding box center [430, 137] width 164 height 26
click at [451, 195] on input "[PHONE_NUMBER]" at bounding box center [461, 202] width 168 height 34
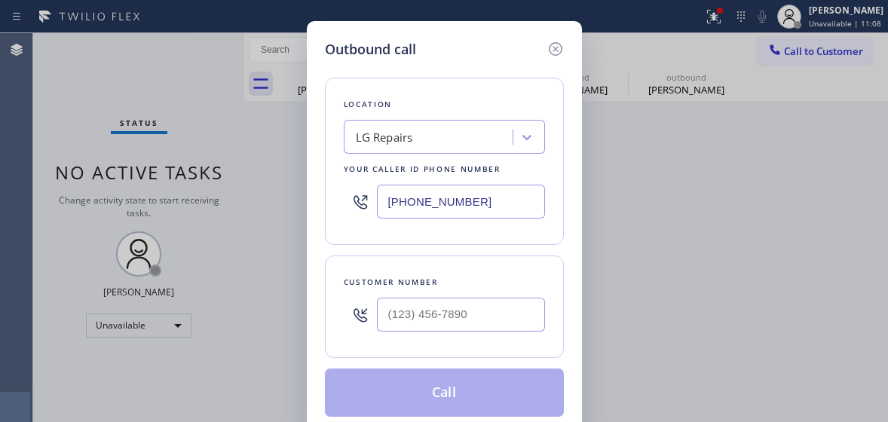
click at [451, 195] on input "[PHONE_NUMBER]" at bounding box center [461, 202] width 168 height 34
paste input "510) 737-7997"
type input "[PHONE_NUMBER]"
click at [412, 318] on input "(___) ___-____" at bounding box center [461, 315] width 168 height 34
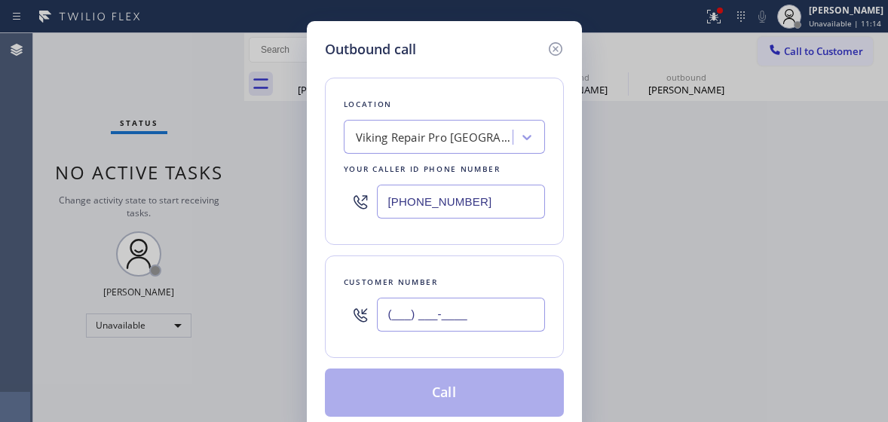
click at [412, 318] on input "(___) ___-____" at bounding box center [461, 315] width 168 height 34
paste input "415) 608-8202"
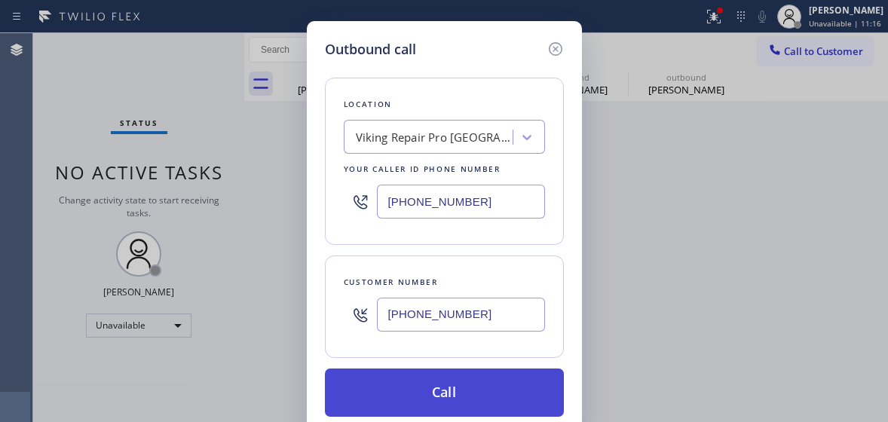
type input "[PHONE_NUMBER]"
click at [454, 394] on button "Call" at bounding box center [444, 393] width 239 height 48
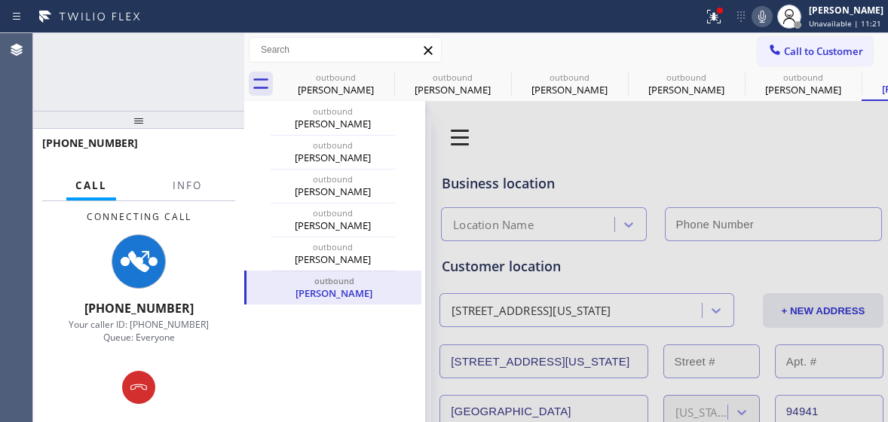
type input "[PHONE_NUMBER]"
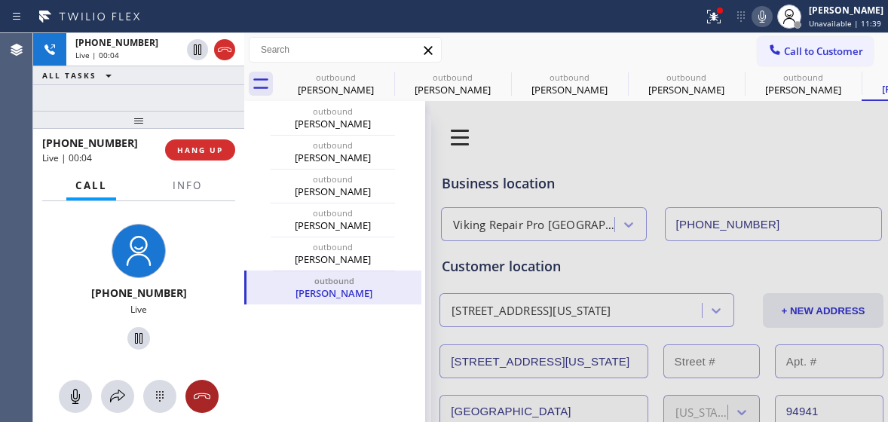
click at [199, 396] on icon at bounding box center [202, 396] width 18 height 18
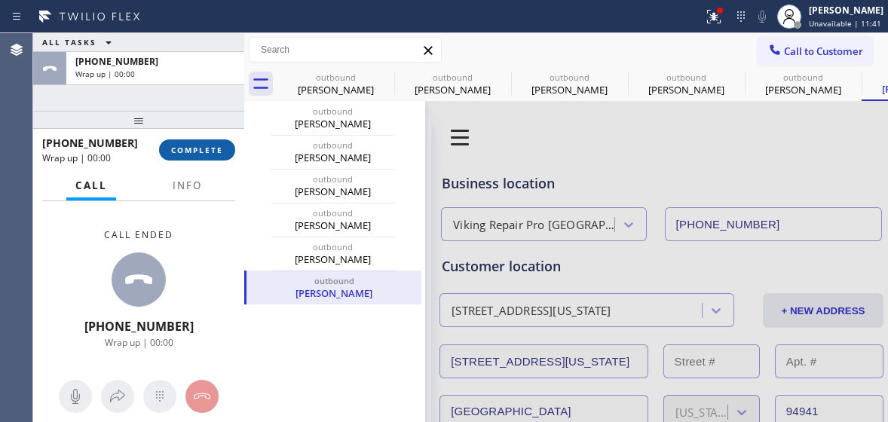
click at [197, 156] on button "COMPLETE" at bounding box center [197, 149] width 76 height 21
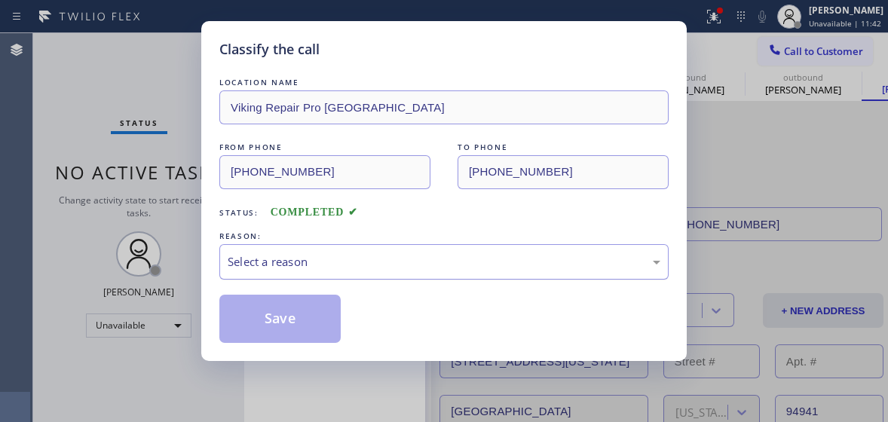
click at [390, 262] on div "Select a reason" at bounding box center [444, 261] width 433 height 17
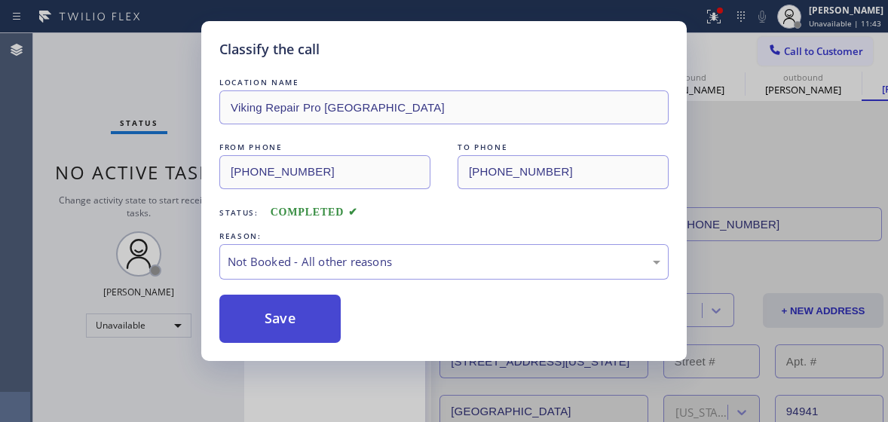
click at [293, 306] on button "Save" at bounding box center [279, 319] width 121 height 48
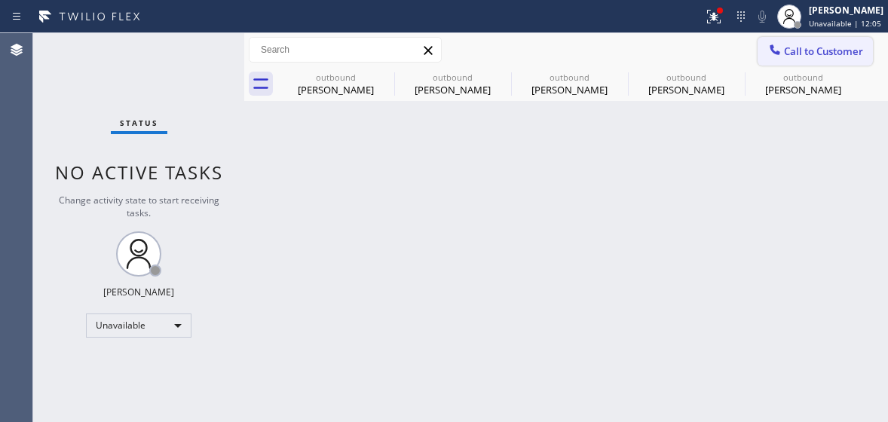
click at [837, 40] on button "Call to Customer" at bounding box center [814, 51] width 115 height 29
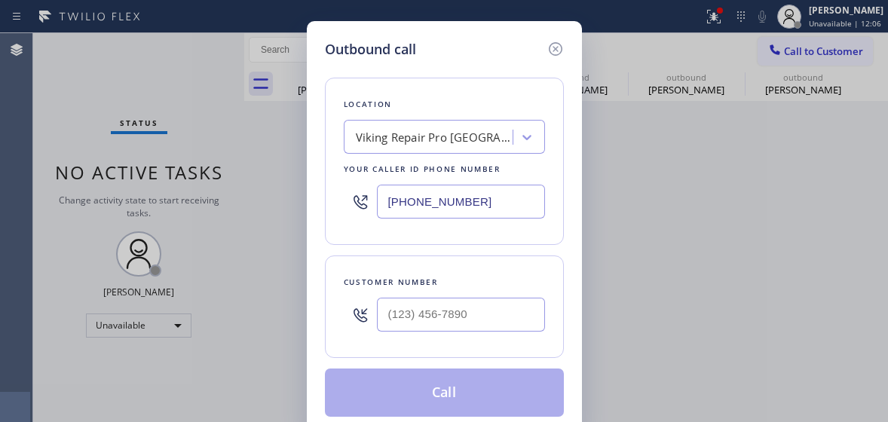
click at [430, 203] on input "[PHONE_NUMBER]" at bounding box center [461, 202] width 168 height 34
paste input "760) 388-6886"
type input "[PHONE_NUMBER]"
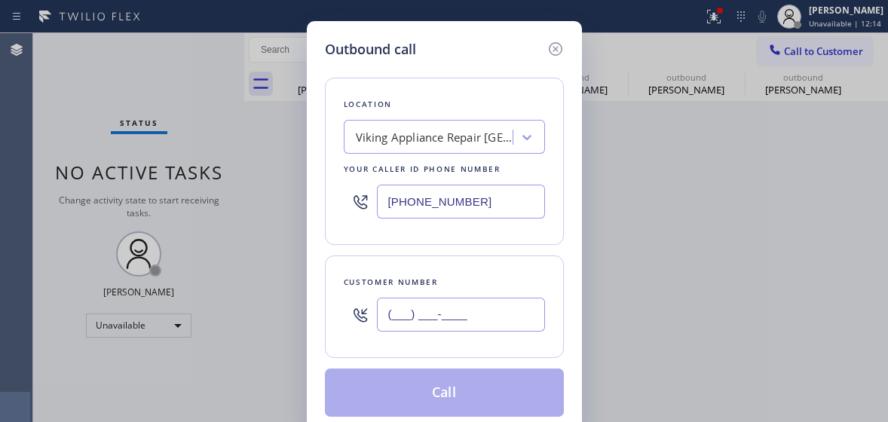
click at [395, 311] on input "(___) ___-____" at bounding box center [461, 315] width 168 height 34
paste input "310) 963-2429"
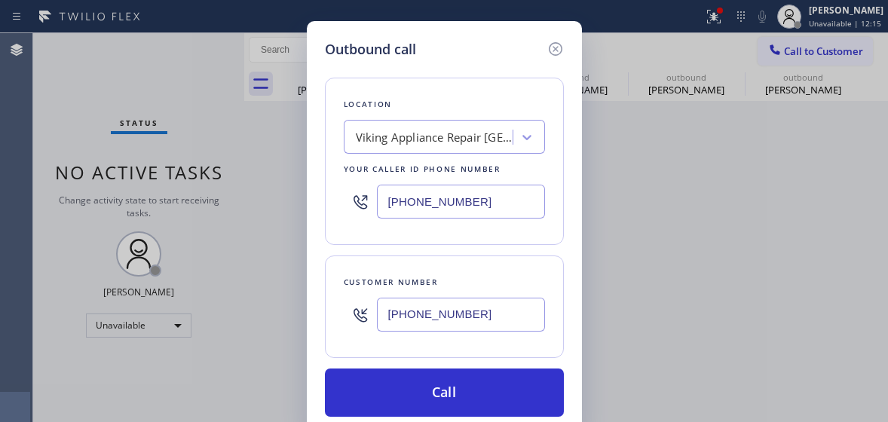
type input "[PHONE_NUMBER]"
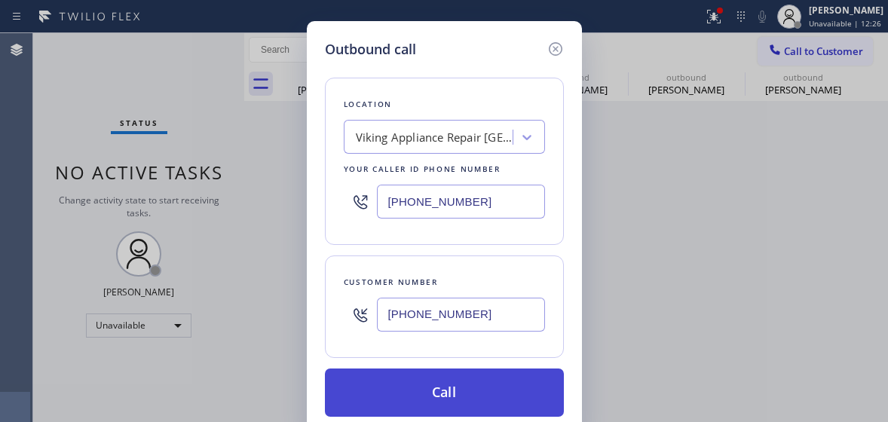
click at [473, 403] on button "Call" at bounding box center [444, 393] width 239 height 48
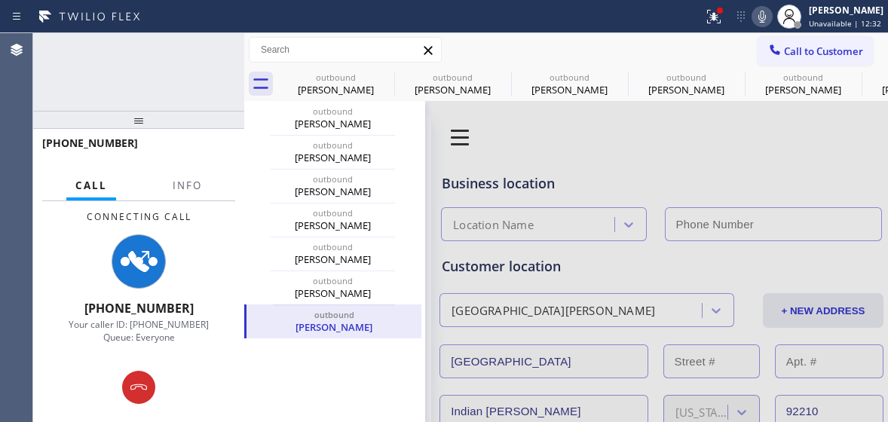
type input "[PHONE_NUMBER]"
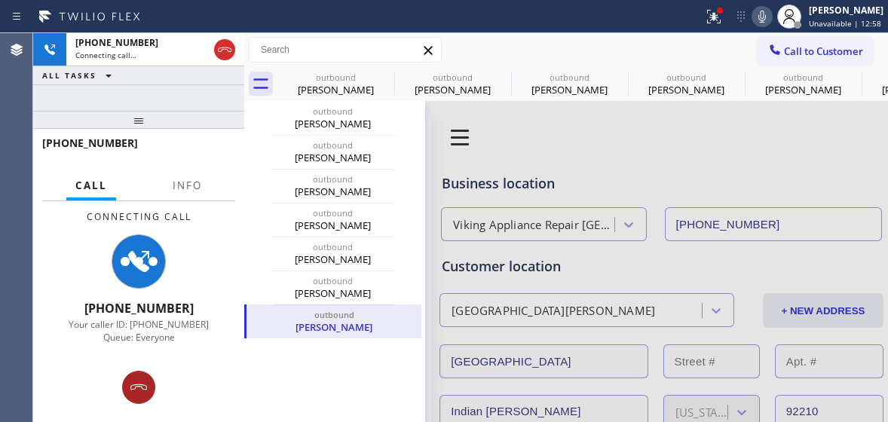
click at [134, 380] on icon at bounding box center [139, 387] width 18 height 18
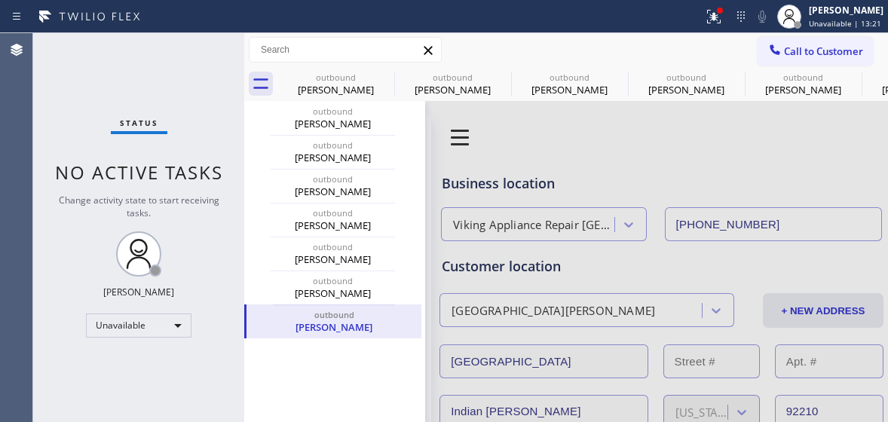
click at [827, 45] on span "Call to Customer" at bounding box center [823, 51] width 79 height 14
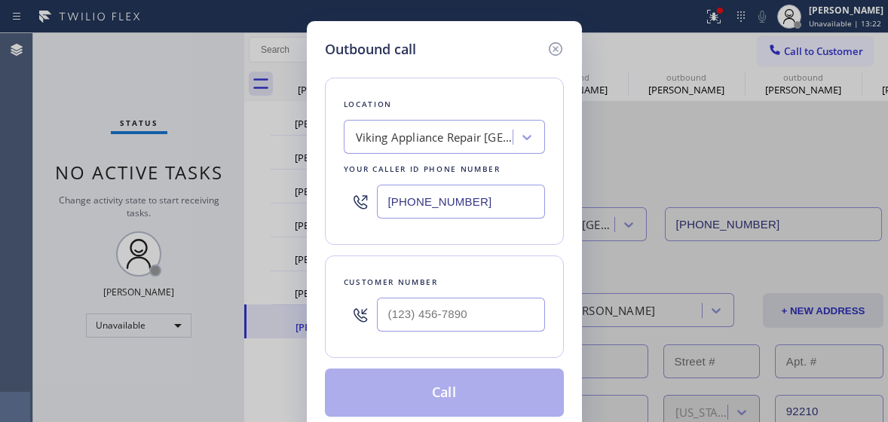
click at [424, 194] on input "[PHONE_NUMBER]" at bounding box center [461, 202] width 168 height 34
paste input "310) 740-9737"
type input "[PHONE_NUMBER]"
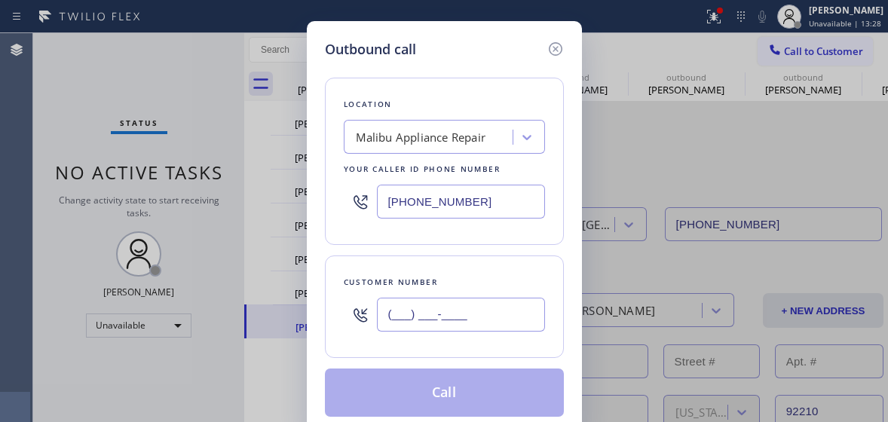
click at [403, 304] on input "(___) ___-____" at bounding box center [461, 315] width 168 height 34
paste input "213) 556-7470"
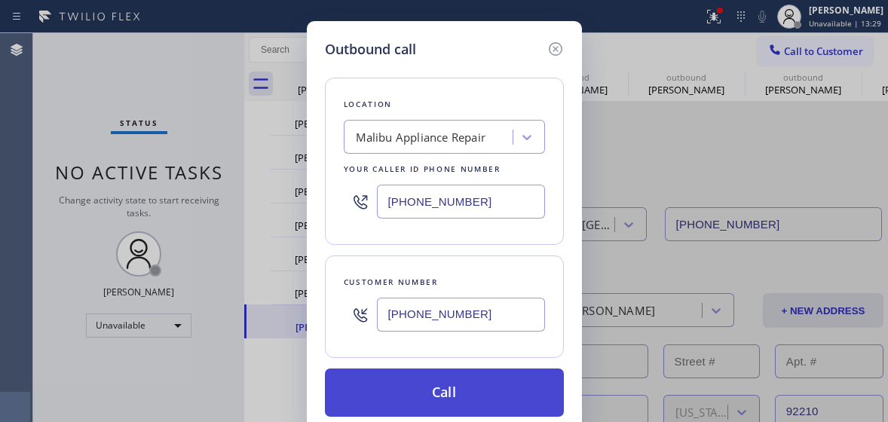
type input "[PHONE_NUMBER]"
click at [437, 378] on button "Call" at bounding box center [444, 393] width 239 height 48
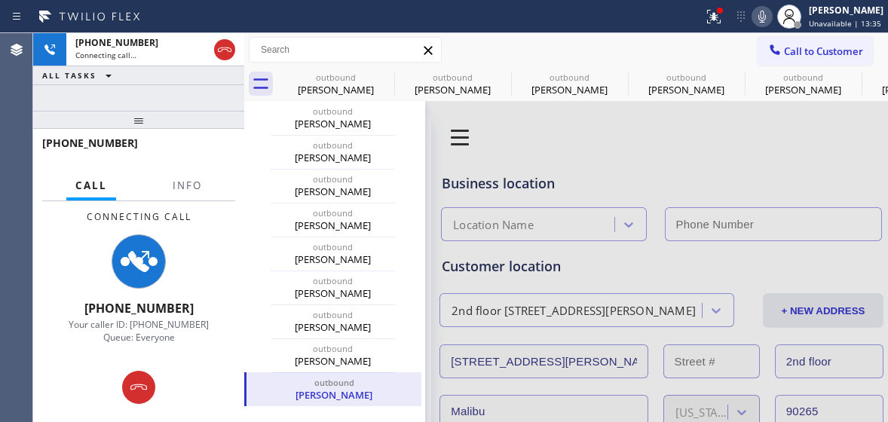
type input "[PHONE_NUMBER]"
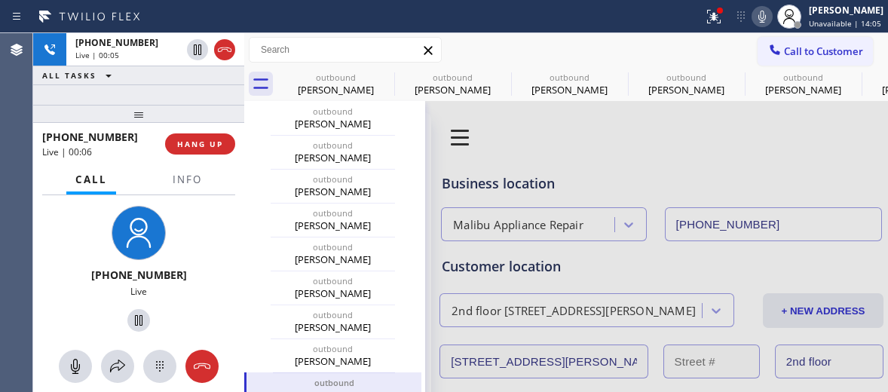
click at [206, 371] on icon at bounding box center [202, 366] width 18 height 18
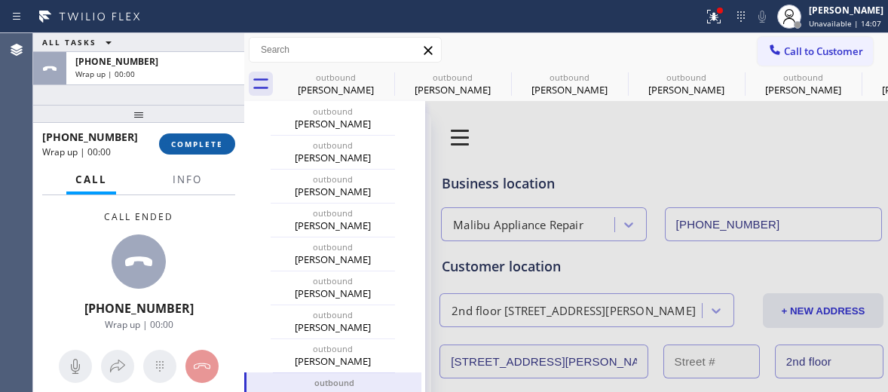
click at [206, 153] on button "COMPLETE" at bounding box center [197, 143] width 76 height 21
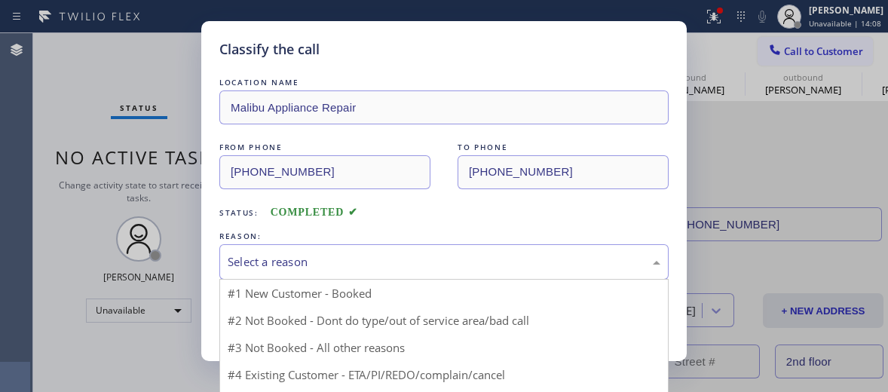
click at [324, 258] on div "Select a reason" at bounding box center [444, 261] width 433 height 17
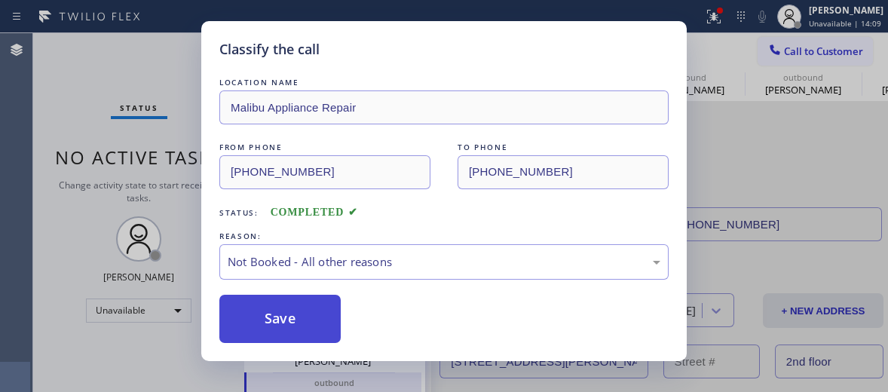
click at [302, 320] on button "Save" at bounding box center [279, 319] width 121 height 48
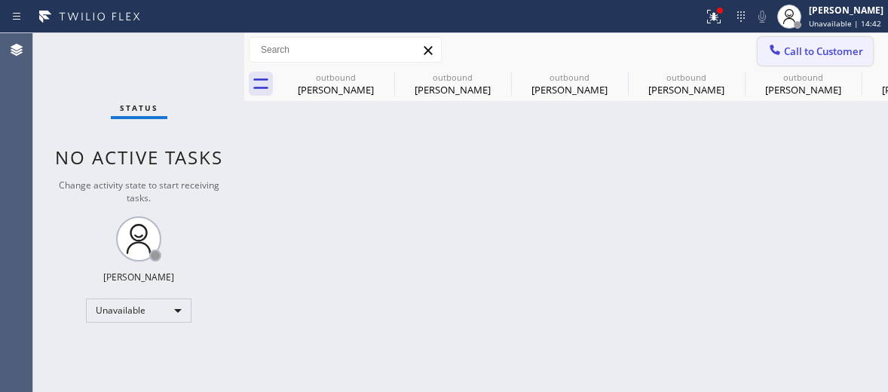
click at [797, 40] on button "Call to Customer" at bounding box center [814, 51] width 115 height 29
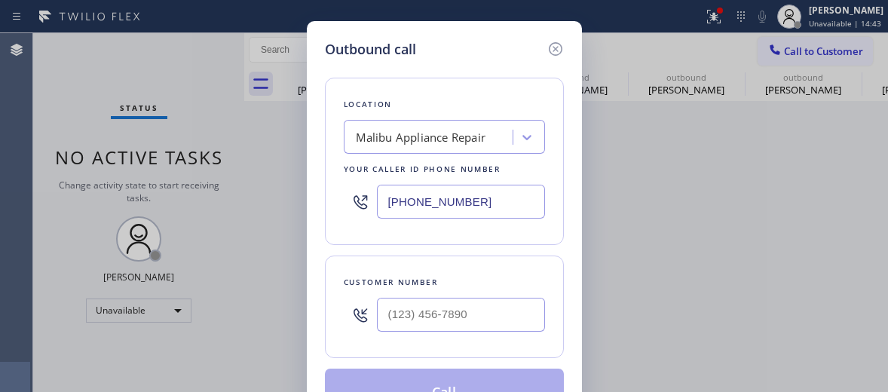
click at [418, 201] on input "[PHONE_NUMBER]" at bounding box center [461, 202] width 168 height 34
click at [418, 202] on input "[PHONE_NUMBER]" at bounding box center [461, 202] width 168 height 34
paste input "805) 386-9115"
type input "[PHONE_NUMBER]"
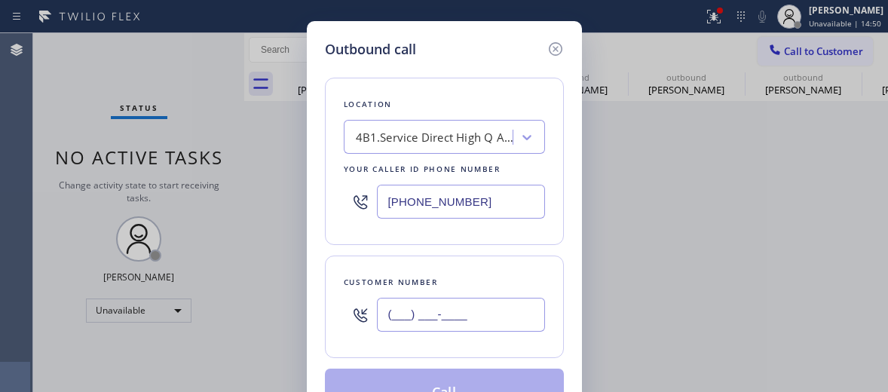
click at [430, 322] on input "(___) ___-____" at bounding box center [461, 315] width 168 height 34
click at [429, 321] on input "(___) ___-____" at bounding box center [461, 315] width 168 height 34
paste input "818) 431-0945"
click at [429, 321] on input "[PHONE_NUMBER]" at bounding box center [461, 315] width 168 height 34
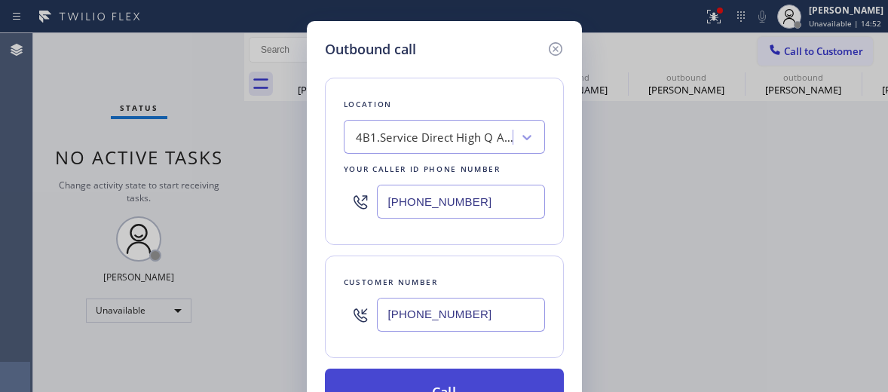
type input "[PHONE_NUMBER]"
click at [460, 381] on button "Call" at bounding box center [444, 393] width 239 height 48
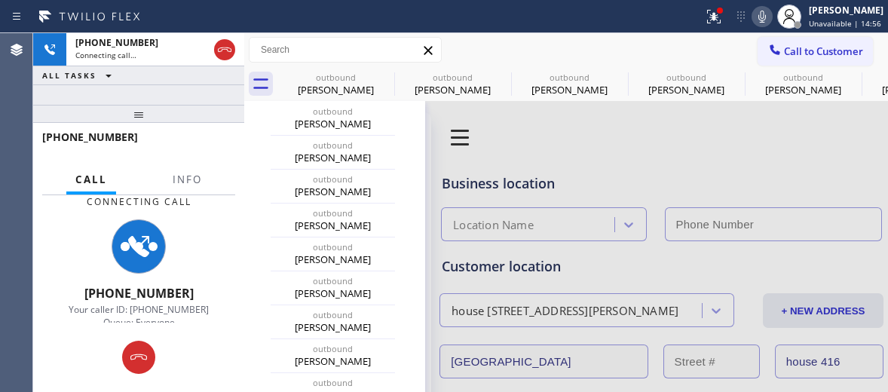
type input "[PHONE_NUMBER]"
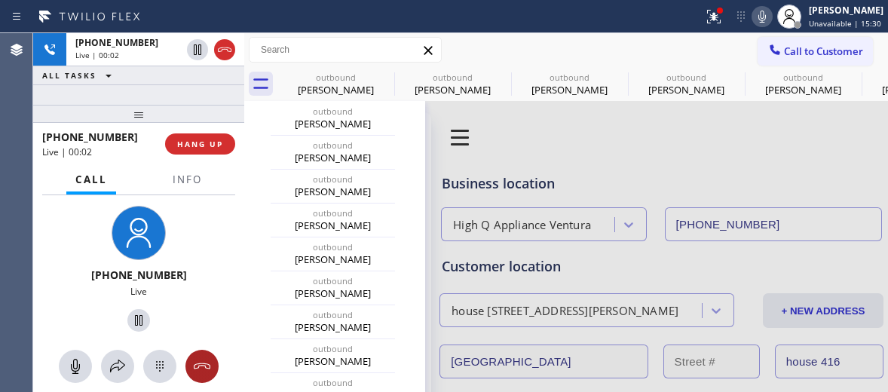
drag, startPoint x: 206, startPoint y: 362, endPoint x: 179, endPoint y: 154, distance: 209.7
click at [205, 362] on icon at bounding box center [202, 366] width 18 height 18
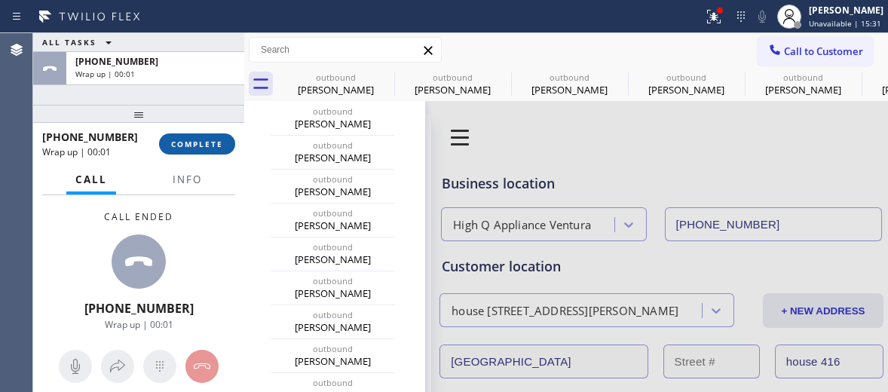
click at [175, 148] on span "COMPLETE" at bounding box center [197, 144] width 52 height 11
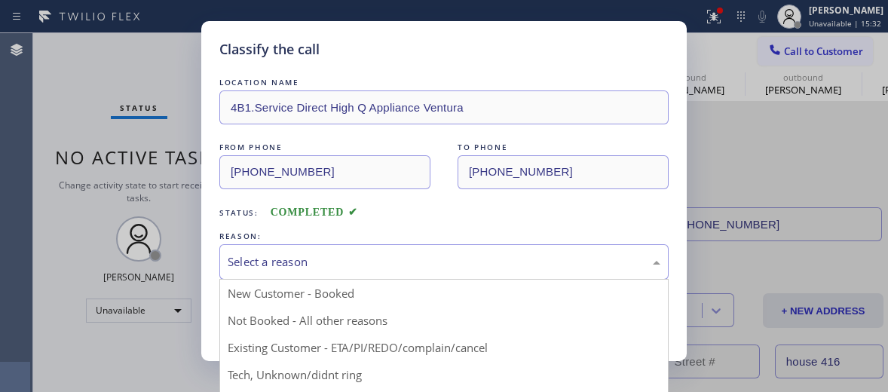
click at [349, 262] on div "Select a reason" at bounding box center [444, 261] width 433 height 17
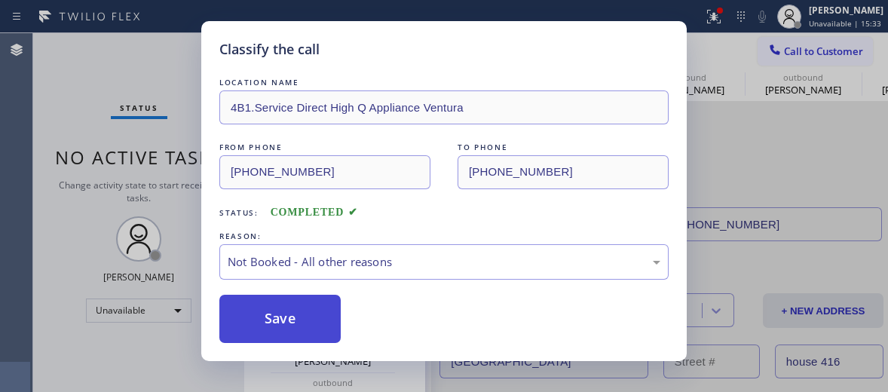
click at [356, 315] on div "Save" at bounding box center [443, 319] width 449 height 48
click at [295, 313] on button "Save" at bounding box center [279, 319] width 121 height 48
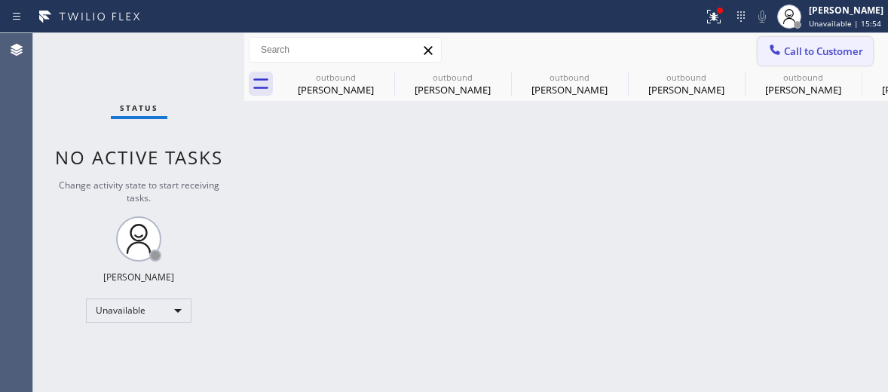
click at [823, 44] on button "Call to Customer" at bounding box center [814, 51] width 115 height 29
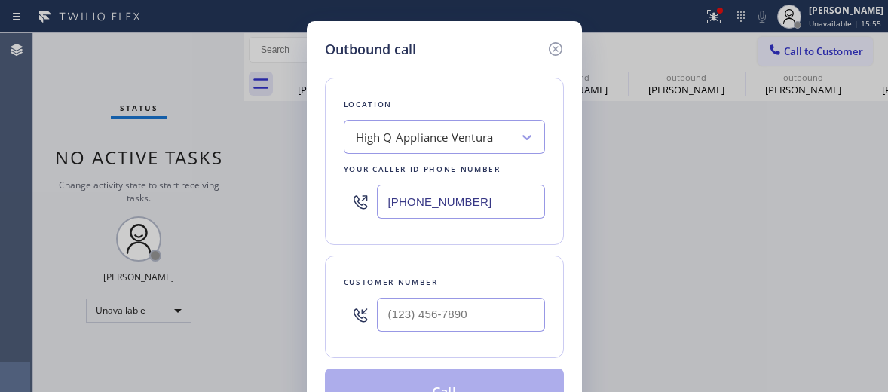
click at [418, 195] on input "[PHONE_NUMBER]" at bounding box center [461, 202] width 168 height 34
paste input "77) 764-0430"
type input "[PHONE_NUMBER]"
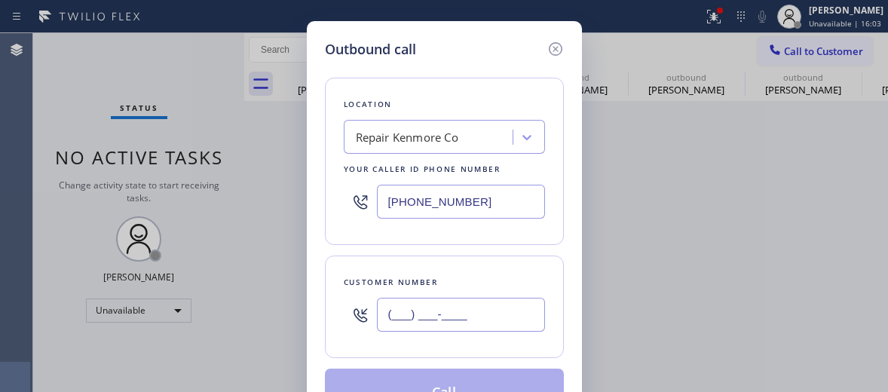
click at [422, 315] on input "(___) ___-____" at bounding box center [461, 315] width 168 height 34
click at [423, 313] on input "(___) ___-____" at bounding box center [461, 315] width 168 height 34
click at [424, 311] on input "(___) ___-____" at bounding box center [461, 315] width 168 height 34
paste input "678-7335"
click at [425, 318] on input "(___) 678-7335" at bounding box center [461, 315] width 168 height 34
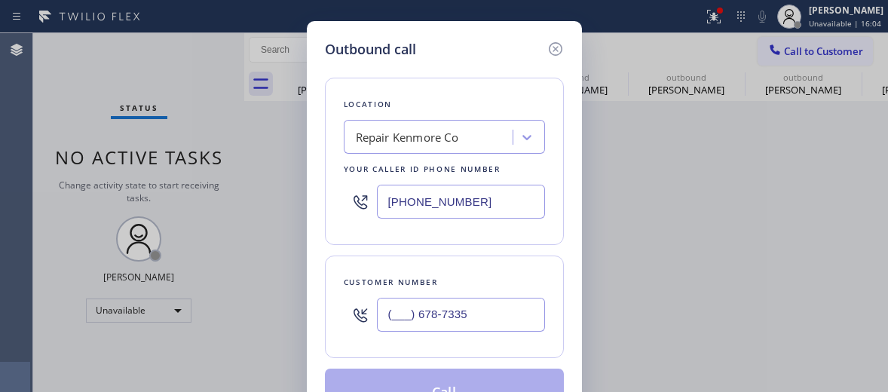
click at [425, 318] on input "(___) 678-7335" at bounding box center [461, 315] width 168 height 34
paste input "678) 733-5691"
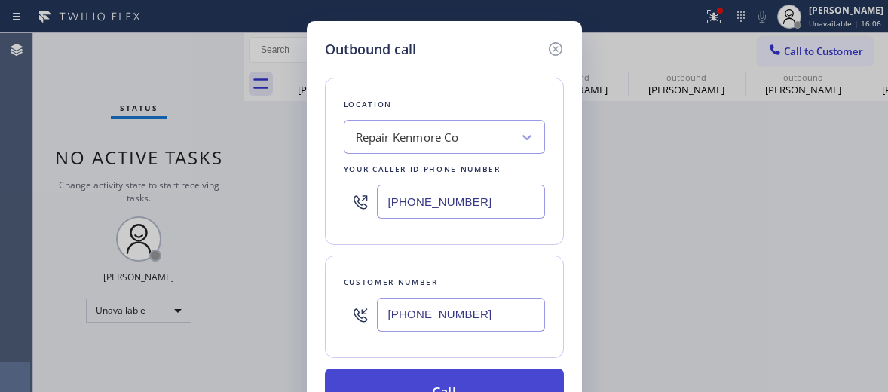
type input "[PHONE_NUMBER]"
click at [479, 377] on button "Call" at bounding box center [444, 393] width 239 height 48
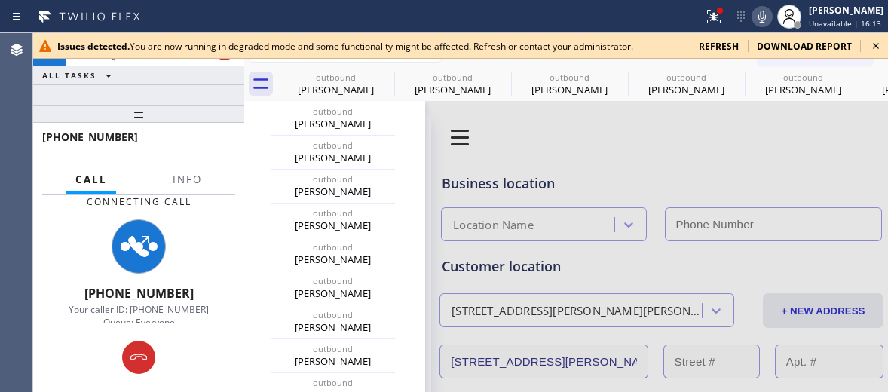
type input "[PHONE_NUMBER]"
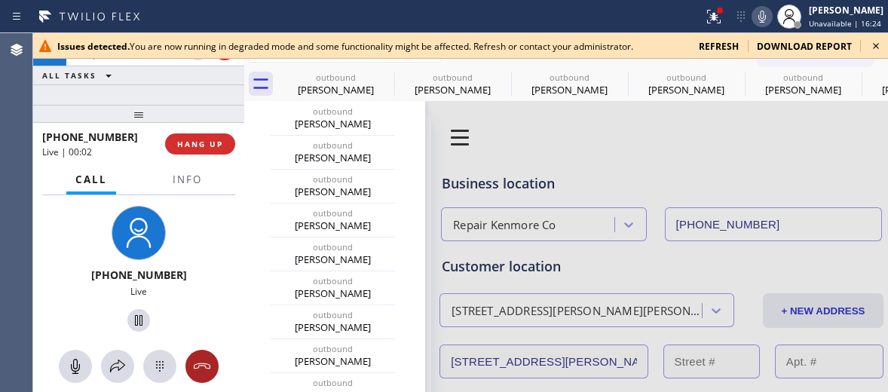
click at [209, 370] on icon at bounding box center [202, 366] width 18 height 18
drag, startPoint x: 219, startPoint y: 141, endPoint x: 225, endPoint y: 164, distance: 23.6
click at [219, 141] on span "HANG UP" at bounding box center [200, 144] width 46 height 11
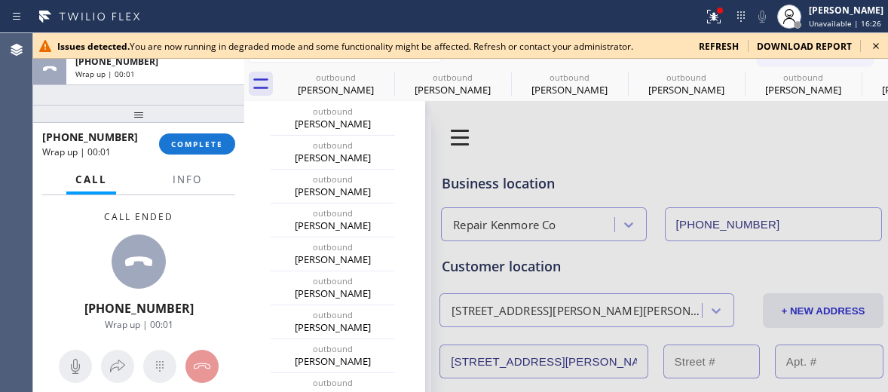
click at [224, 157] on div "[PHONE_NUMBER] Wrap up | 00:01 COMPLETE" at bounding box center [138, 143] width 193 height 39
click at [208, 139] on span "COMPLETE" at bounding box center [197, 144] width 52 height 11
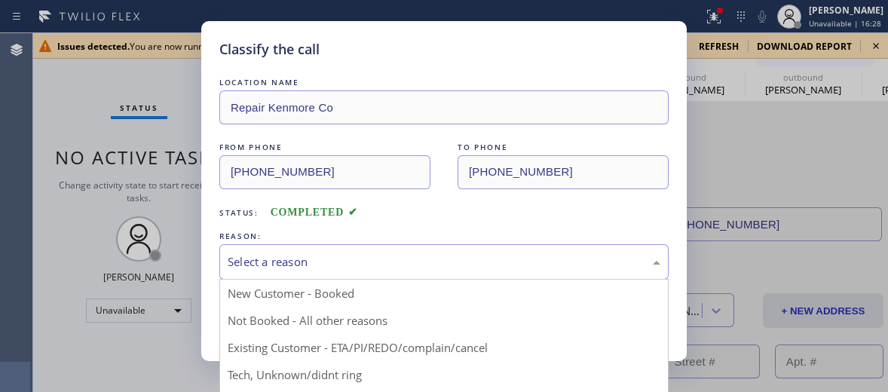
click at [301, 252] on div "Select a reason" at bounding box center [443, 261] width 449 height 35
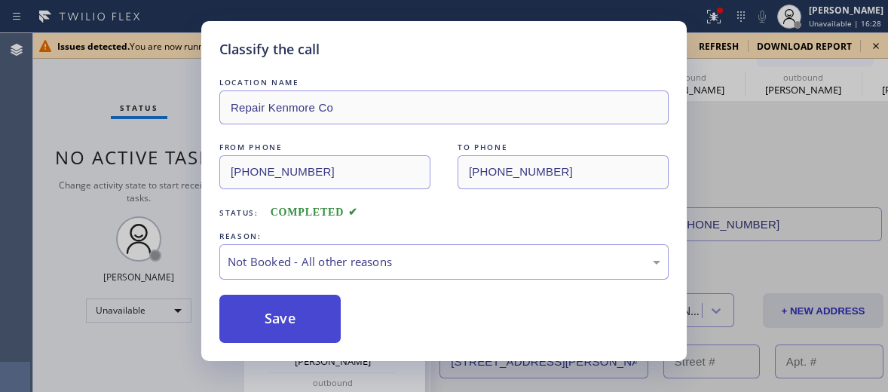
click at [341, 317] on button "Save" at bounding box center [279, 319] width 121 height 48
click at [325, 313] on button "Save" at bounding box center [279, 319] width 121 height 48
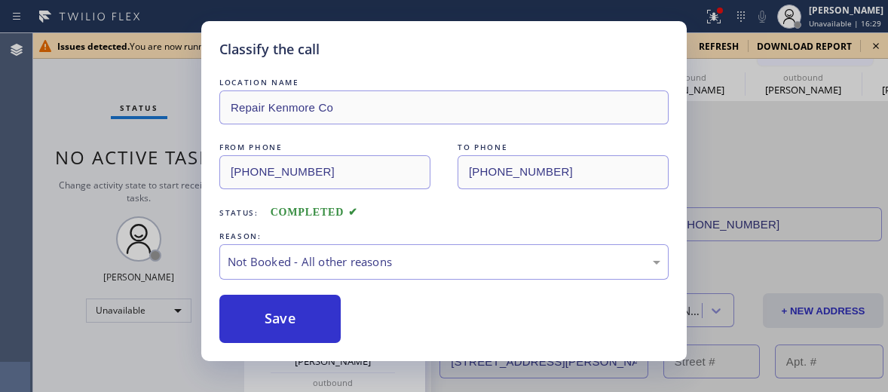
type input "[PHONE_NUMBER]"
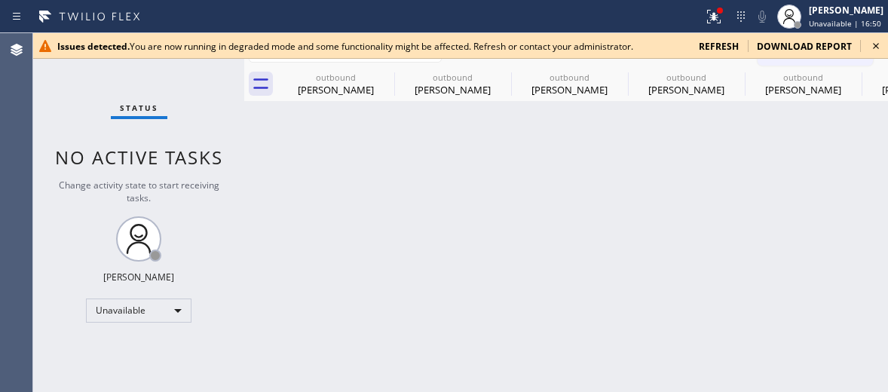
click at [875, 38] on icon at bounding box center [876, 46] width 18 height 18
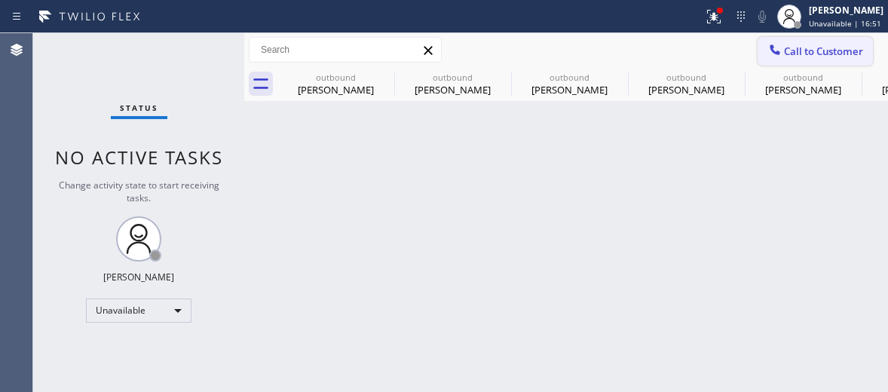
click at [803, 55] on span "Call to Customer" at bounding box center [823, 51] width 79 height 14
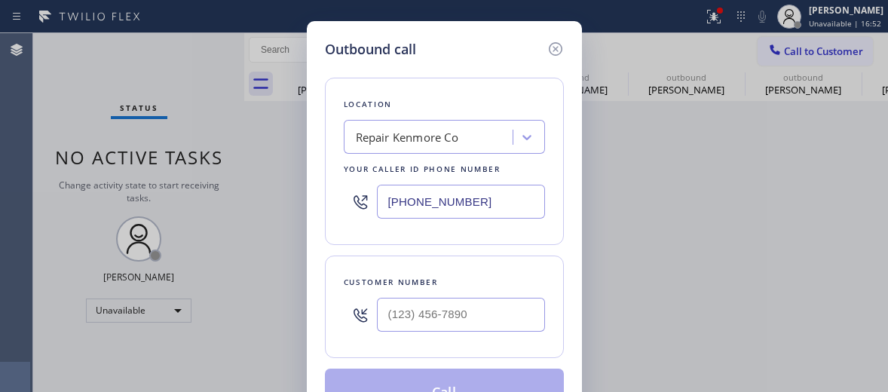
click at [422, 194] on input "[PHONE_NUMBER]" at bounding box center [461, 202] width 168 height 34
paste input "05) 669-9911"
type input "[PHONE_NUMBER]"
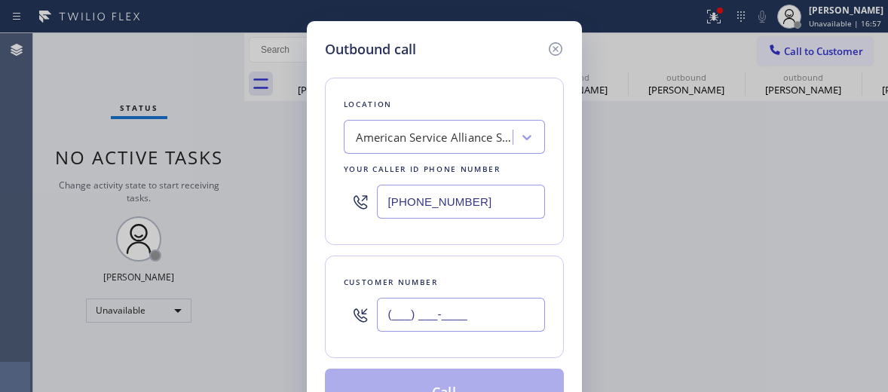
click at [411, 324] on input "(___) ___-____" at bounding box center [461, 315] width 168 height 34
click at [411, 323] on input "(___) ___-____" at bounding box center [461, 315] width 168 height 34
paste input "805) 933-9130"
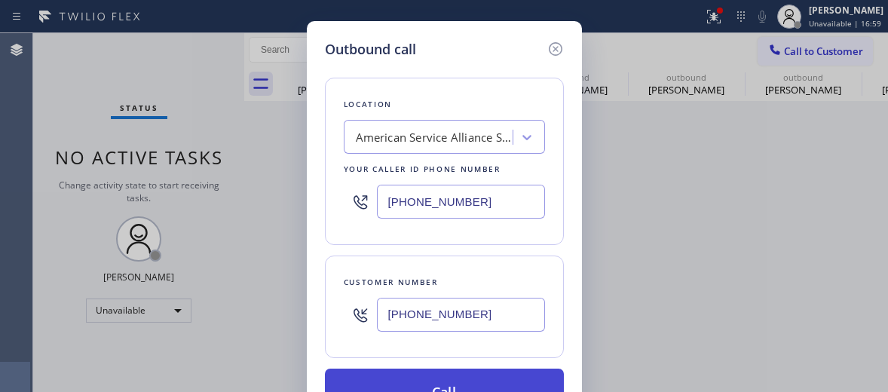
type input "[PHONE_NUMBER]"
click at [445, 376] on button "Call" at bounding box center [444, 393] width 239 height 48
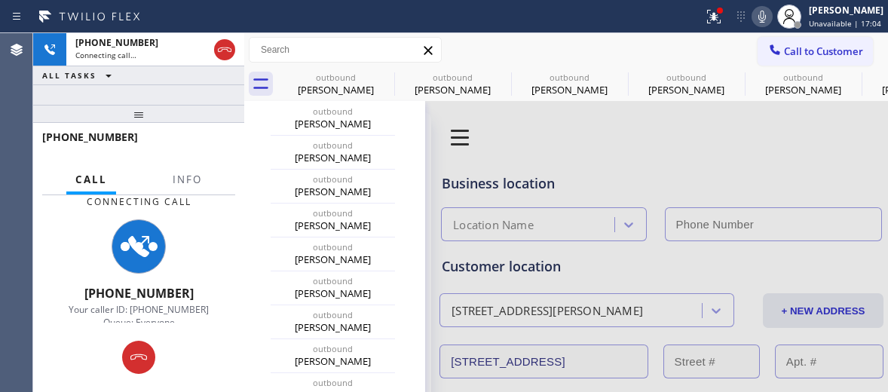
type input "[PHONE_NUMBER]"
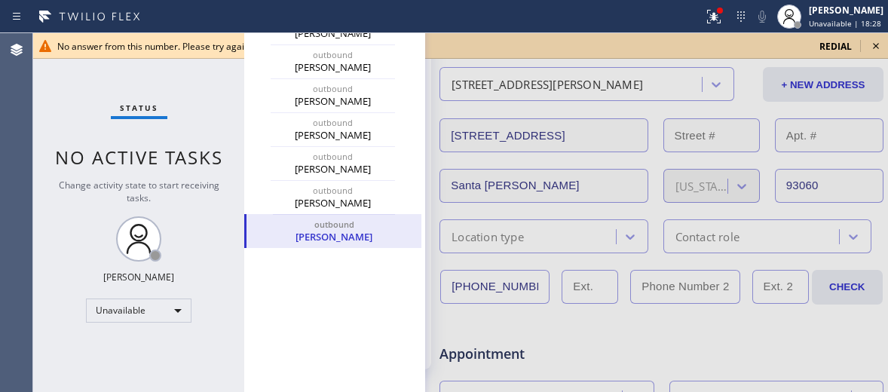
click at [870, 45] on div at bounding box center [566, 377] width 644 height 1005
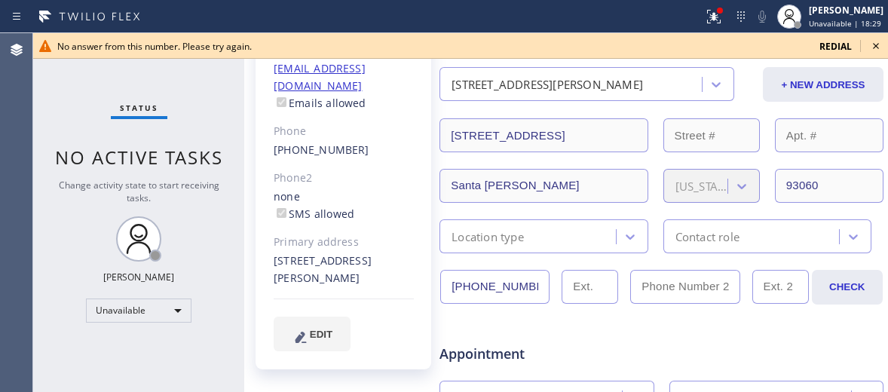
click at [873, 43] on icon at bounding box center [876, 46] width 18 height 18
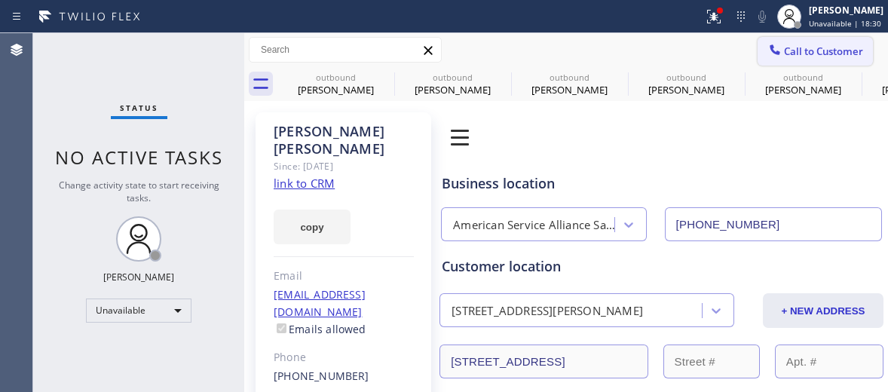
click at [808, 60] on button "Call to Customer" at bounding box center [814, 51] width 115 height 29
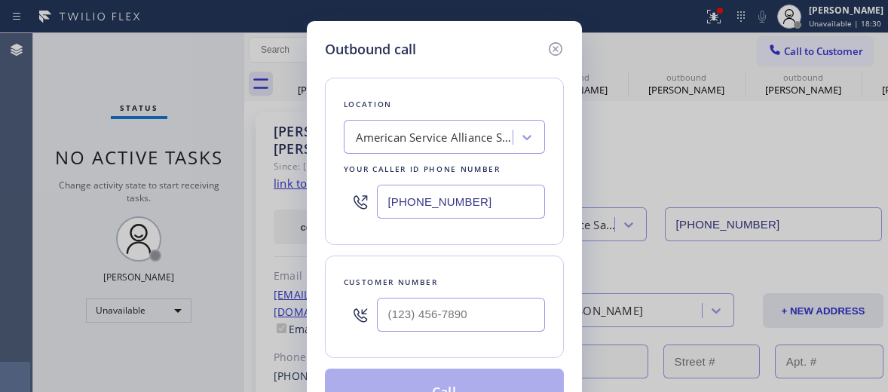
click at [430, 191] on input "[PHONE_NUMBER]" at bounding box center [461, 202] width 168 height 34
paste input "657) 218-2893"
type input "[PHONE_NUMBER]"
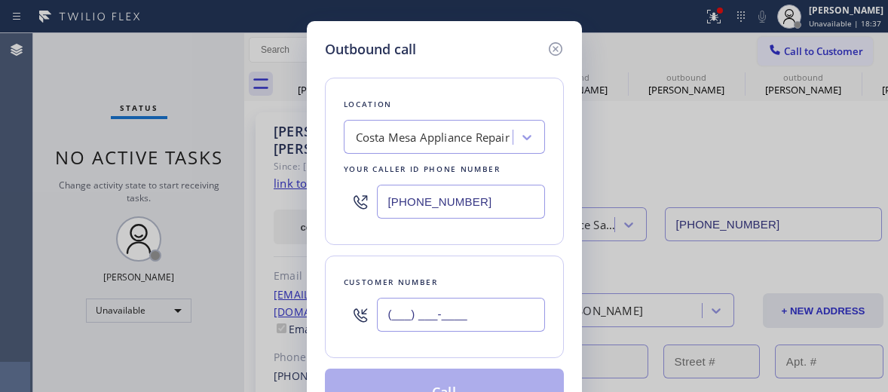
click at [422, 310] on input "(___) ___-____" at bounding box center [461, 315] width 168 height 34
paste input "310) 339-8690"
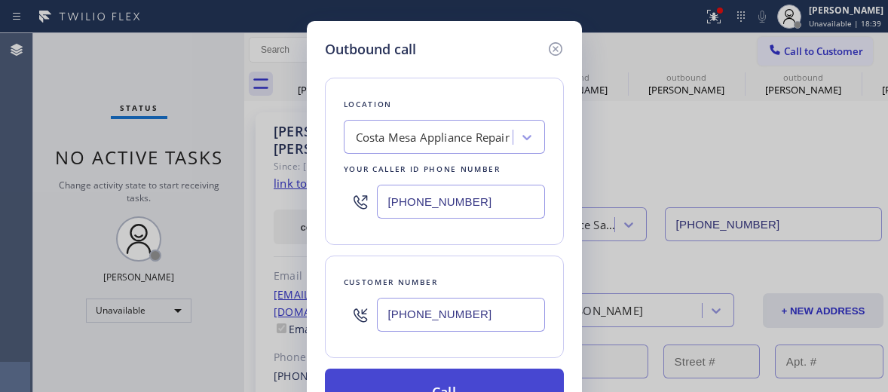
type input "[PHONE_NUMBER]"
click at [448, 384] on button "Call" at bounding box center [444, 393] width 239 height 48
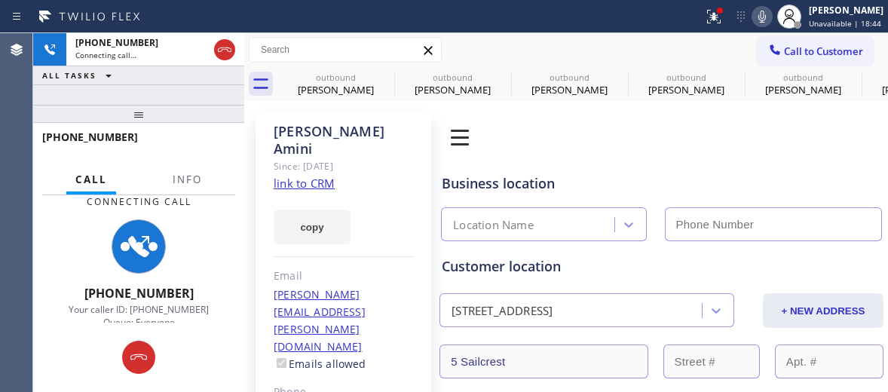
type input "[PHONE_NUMBER]"
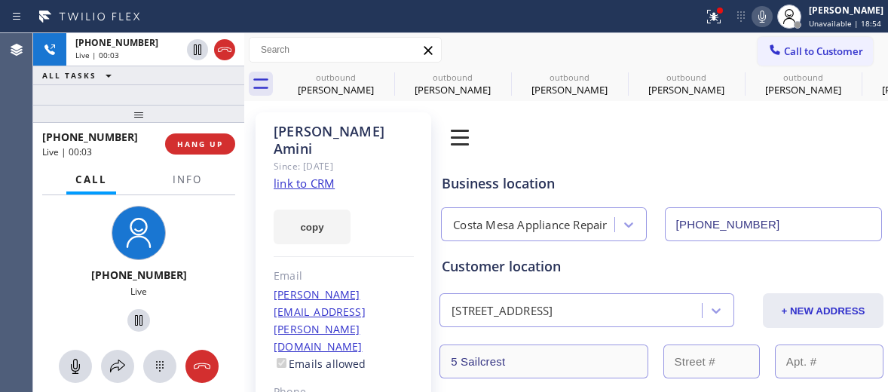
drag, startPoint x: 204, startPoint y: 361, endPoint x: 222, endPoint y: 121, distance: 240.3
click at [204, 361] on icon at bounding box center [202, 366] width 18 height 18
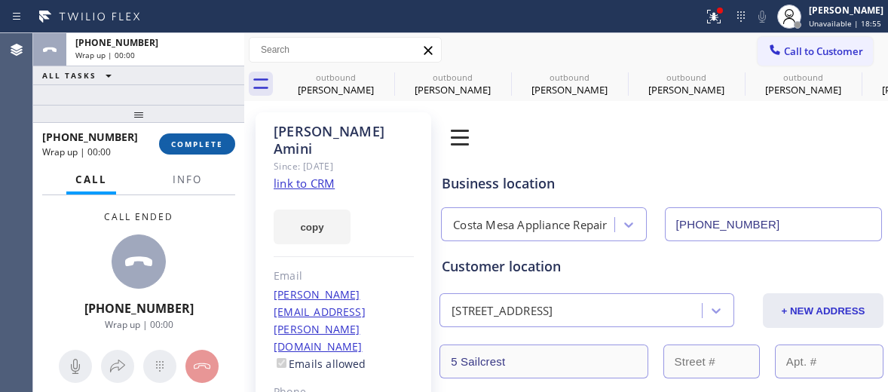
click at [206, 148] on span "COMPLETE" at bounding box center [197, 144] width 52 height 11
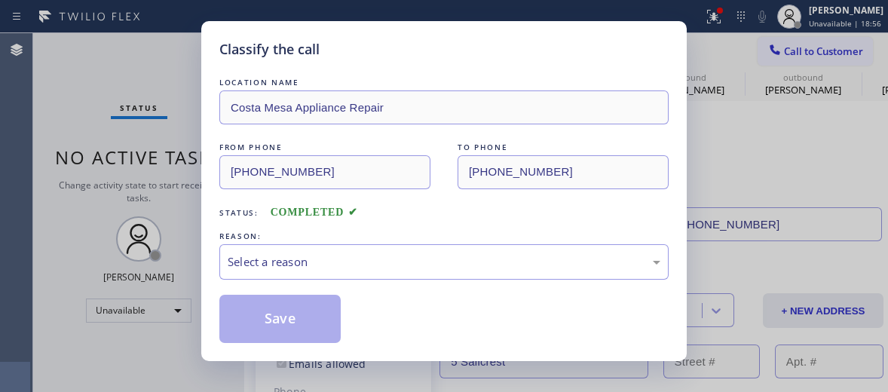
click at [344, 281] on div "LOCATION NAME [GEOGRAPHIC_DATA] Appliance Repair FROM PHONE [PHONE_NUMBER] TO P…" at bounding box center [443, 209] width 449 height 268
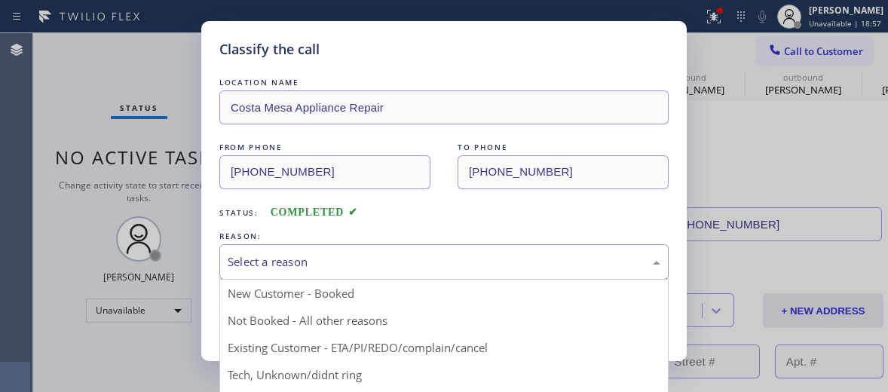
click at [320, 251] on div "Select a reason" at bounding box center [443, 261] width 449 height 35
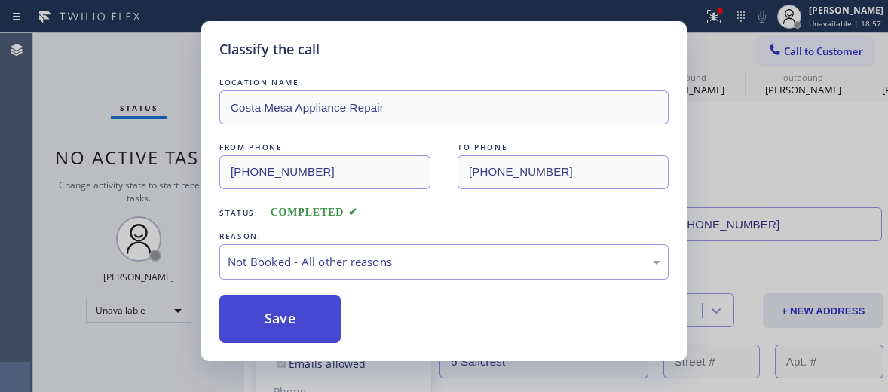
click at [310, 313] on button "Save" at bounding box center [279, 319] width 121 height 48
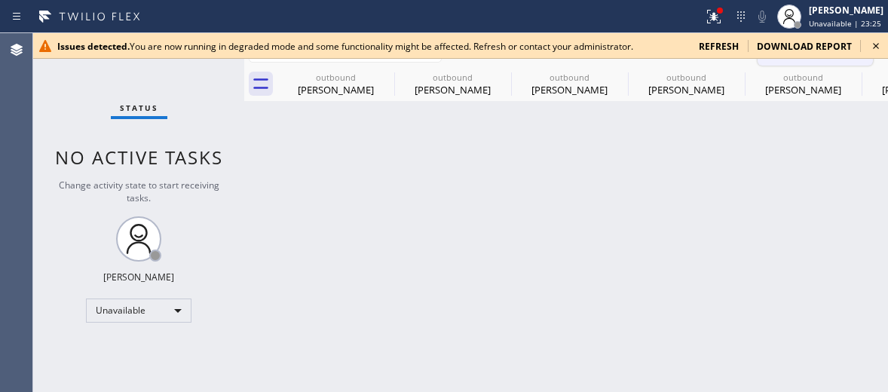
drag, startPoint x: 873, startPoint y: 38, endPoint x: 794, endPoint y: 50, distance: 80.2
click at [870, 40] on icon at bounding box center [876, 46] width 18 height 18
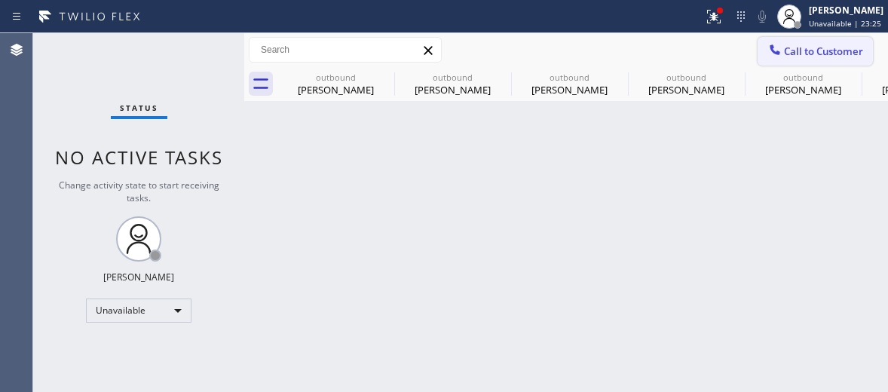
click at [788, 53] on span "Call to Customer" at bounding box center [823, 51] width 79 height 14
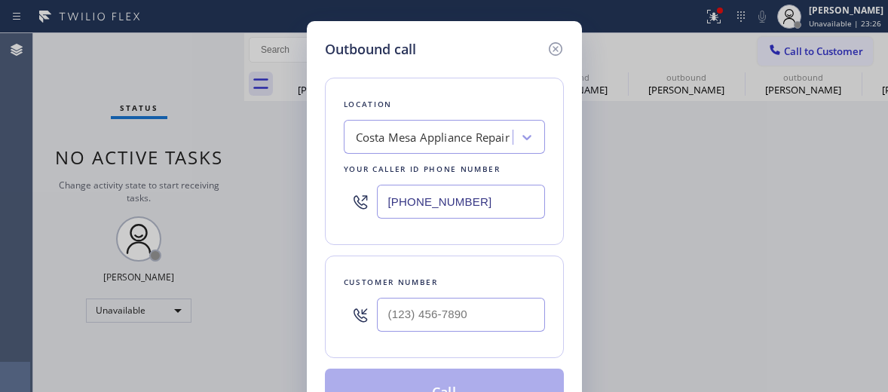
click at [408, 210] on input "[PHONE_NUMBER]" at bounding box center [461, 202] width 168 height 34
paste input "949) 438-5091"
type input "[PHONE_NUMBER]"
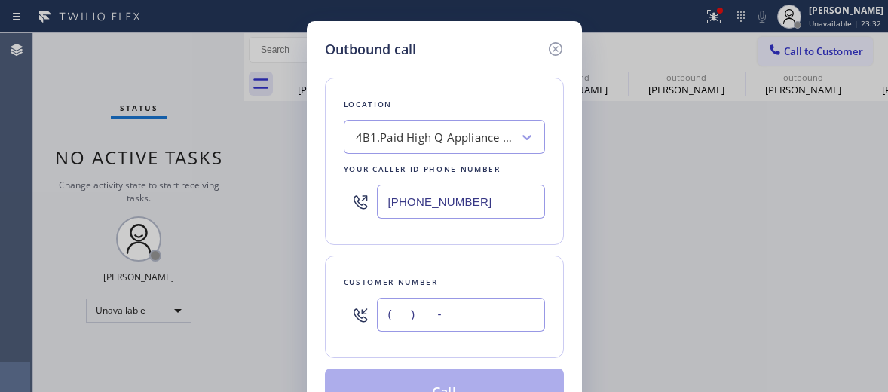
click at [410, 316] on input "(___) ___-____" at bounding box center [461, 315] width 168 height 34
paste input "949) 603-8822"
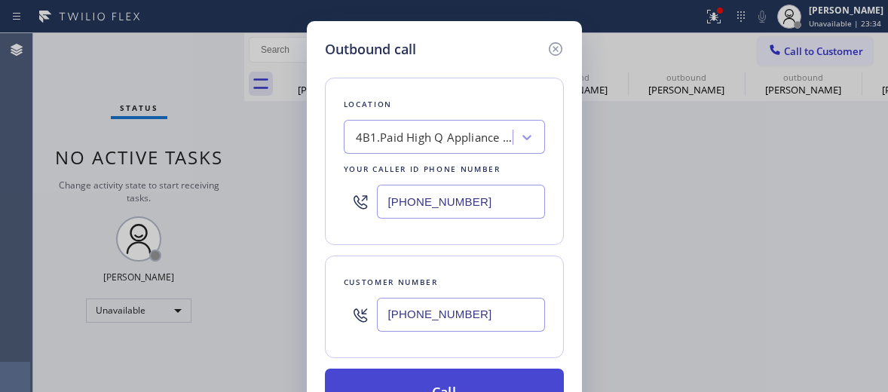
type input "[PHONE_NUMBER]"
click at [454, 378] on button "Call" at bounding box center [444, 393] width 239 height 48
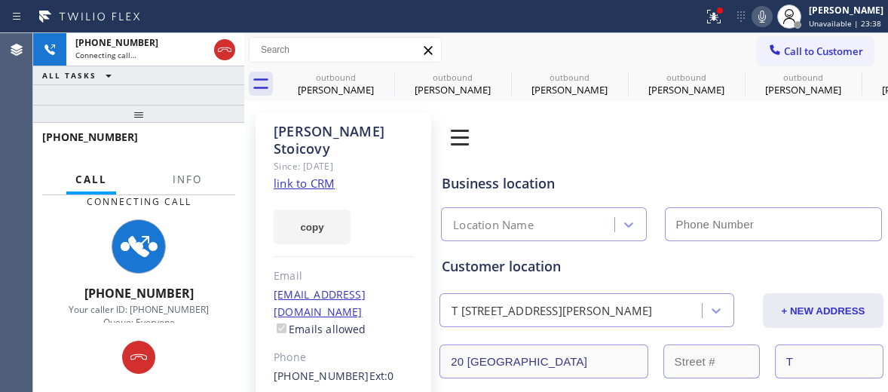
type input "[PHONE_NUMBER]"
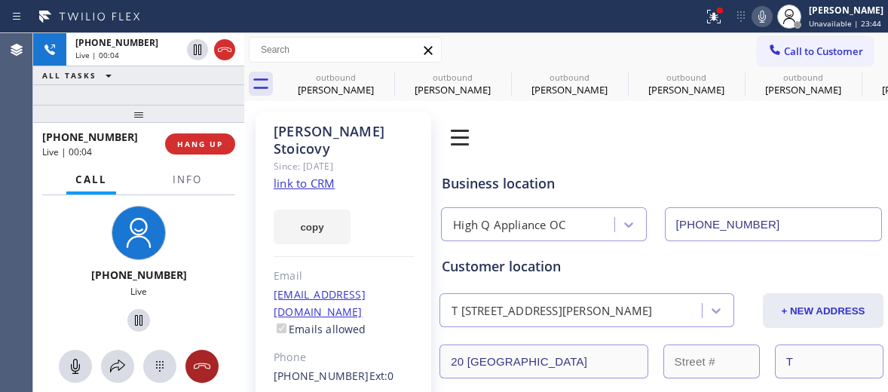
click at [220, 368] on div at bounding box center [138, 366] width 211 height 33
drag, startPoint x: 215, startPoint y: 369, endPoint x: 203, endPoint y: 315, distance: 55.4
click at [209, 371] on div at bounding box center [201, 366] width 33 height 18
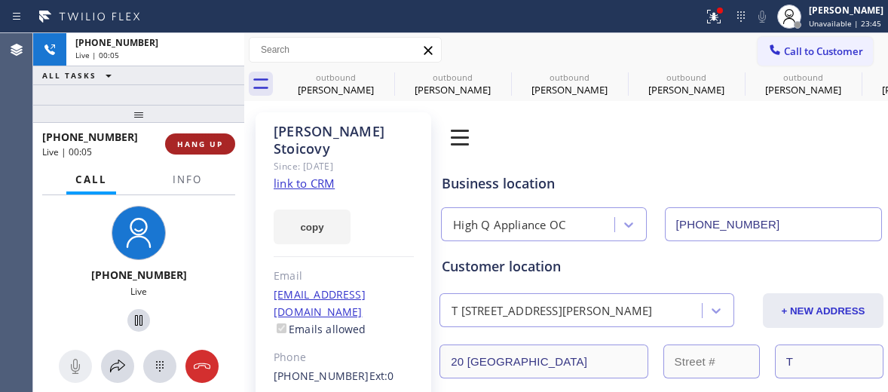
click at [211, 142] on span "HANG UP" at bounding box center [200, 144] width 46 height 11
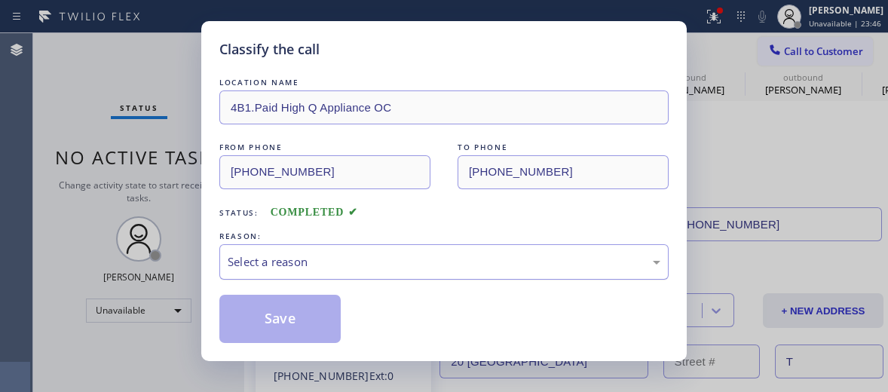
click at [281, 268] on div "Select a reason" at bounding box center [444, 261] width 433 height 17
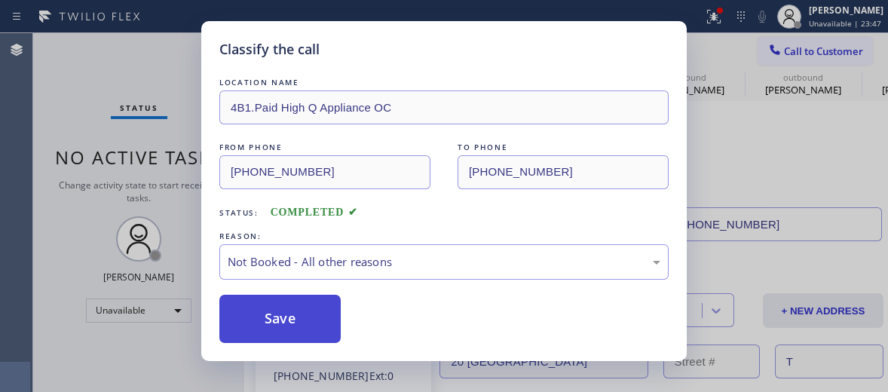
click at [304, 322] on button "Save" at bounding box center [279, 319] width 121 height 48
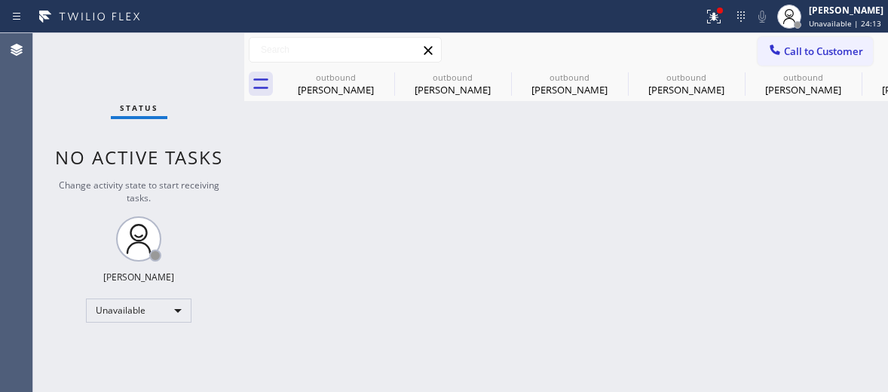
click at [296, 55] on input "text" at bounding box center [344, 50] width 191 height 24
click at [797, 48] on span "Call to Customer" at bounding box center [823, 51] width 79 height 14
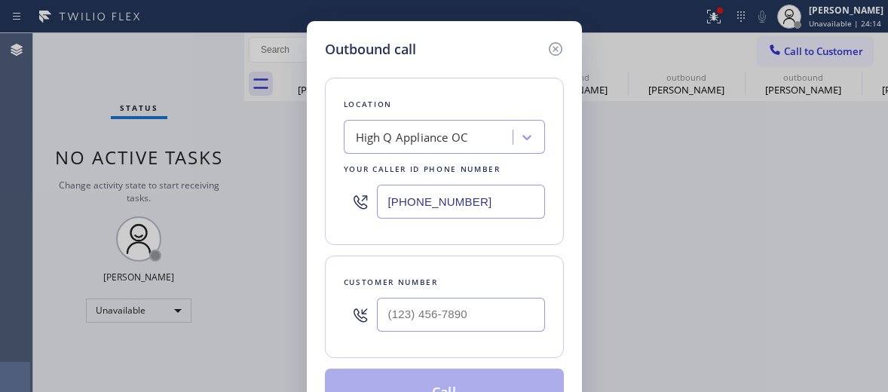
click at [420, 208] on input "[PHONE_NUMBER]" at bounding box center [461, 202] width 168 height 34
paste input "415) 366-3233"
type input "[PHONE_NUMBER]"
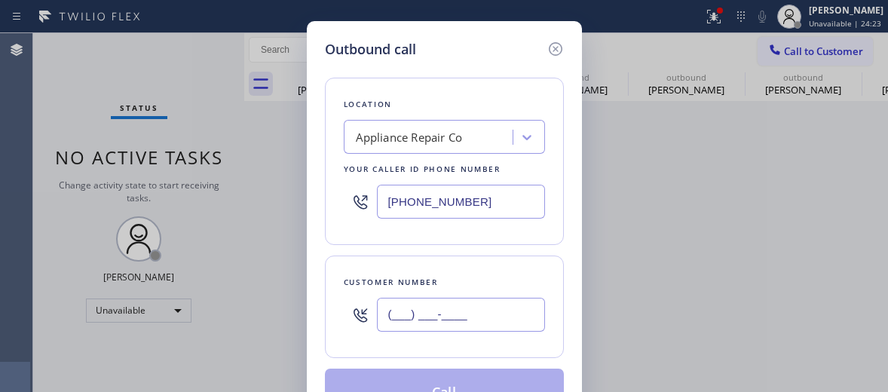
click at [403, 323] on input "(___) ___-____" at bounding box center [461, 315] width 168 height 34
paste input "text"
type input "(___) ___-____"
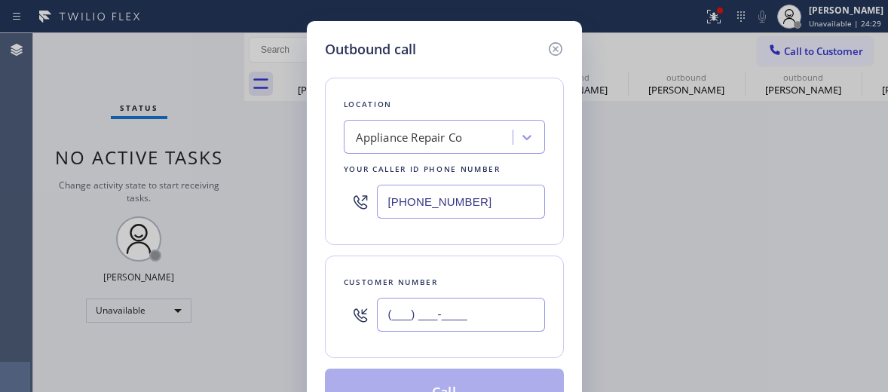
click at [400, 314] on input "(___) ___-____" at bounding box center [461, 315] width 168 height 34
paste input "415) 216-8047"
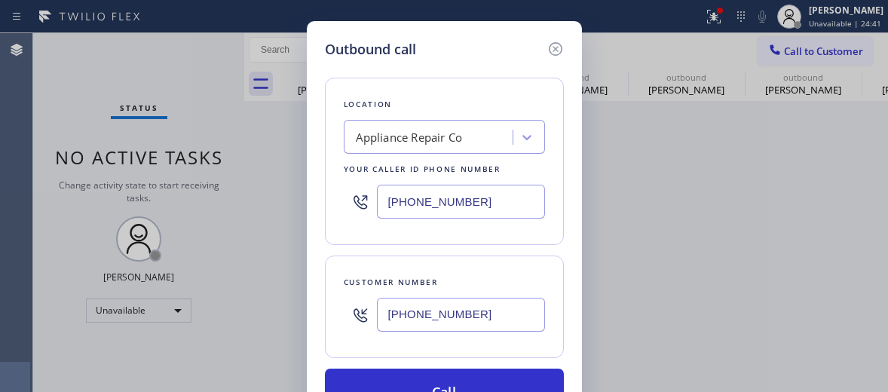
type input "[PHONE_NUMBER]"
drag, startPoint x: 481, startPoint y: 206, endPoint x: 367, endPoint y: 191, distance: 114.8
click at [367, 191] on div "[PHONE_NUMBER]" at bounding box center [444, 201] width 201 height 49
drag, startPoint x: 455, startPoint y: 269, endPoint x: 397, endPoint y: 204, distance: 87.0
click at [455, 267] on div "Customer number [PHONE_NUMBER]" at bounding box center [444, 306] width 239 height 102
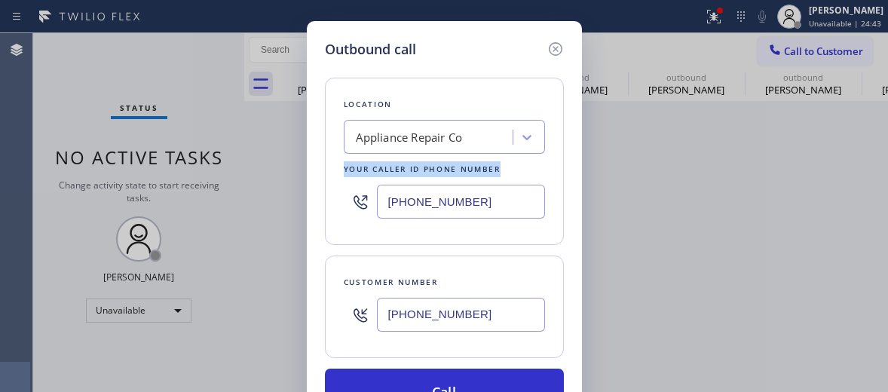
drag, startPoint x: 341, startPoint y: 169, endPoint x: 508, endPoint y: 173, distance: 167.4
click at [508, 173] on div "Location Appliance Repair Co Your caller id phone number [PHONE_NUMBER]" at bounding box center [444, 161] width 239 height 167
drag, startPoint x: 508, startPoint y: 173, endPoint x: 537, endPoint y: 290, distance: 120.5
click at [539, 298] on input "[PHONE_NUMBER]" at bounding box center [461, 315] width 168 height 34
drag, startPoint x: 500, startPoint y: 164, endPoint x: 323, endPoint y: 161, distance: 176.4
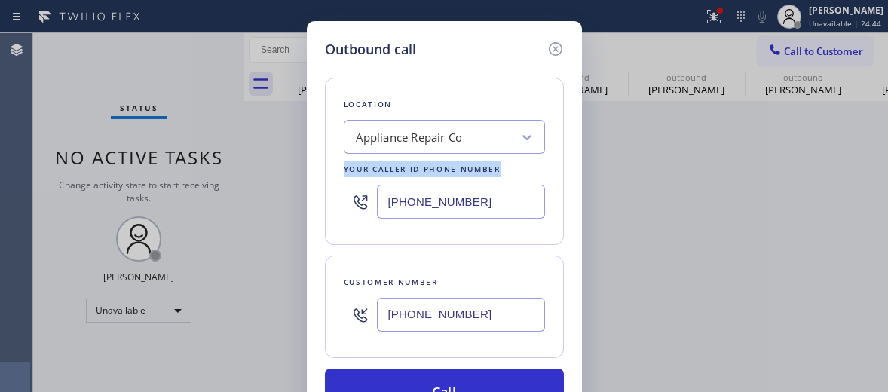
click at [323, 161] on div "Outbound call Location Appliance Repair Co Your caller id phone number [PHONE_N…" at bounding box center [444, 228] width 275 height 414
drag, startPoint x: 323, startPoint y: 161, endPoint x: 346, endPoint y: 170, distance: 24.6
click at [347, 170] on div "Your caller id phone number" at bounding box center [444, 169] width 201 height 16
drag, startPoint x: 339, startPoint y: 170, endPoint x: 511, endPoint y: 170, distance: 171.8
click at [511, 170] on div "Location Appliance Repair Co Your caller id phone number [PHONE_NUMBER]" at bounding box center [444, 161] width 239 height 167
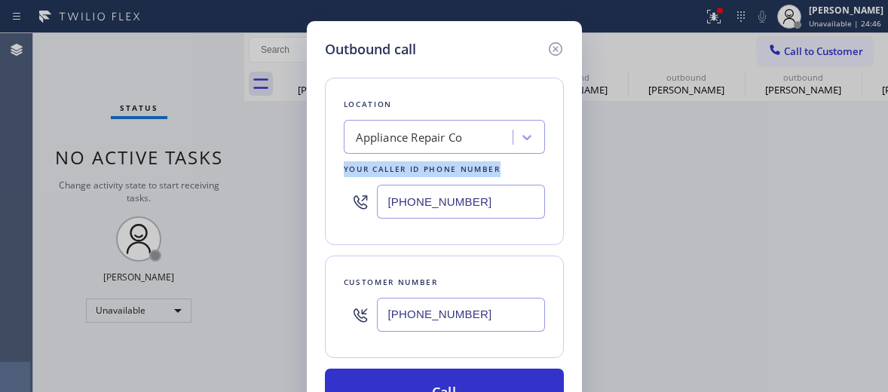
click at [512, 170] on div "Your caller id phone number" at bounding box center [444, 169] width 201 height 16
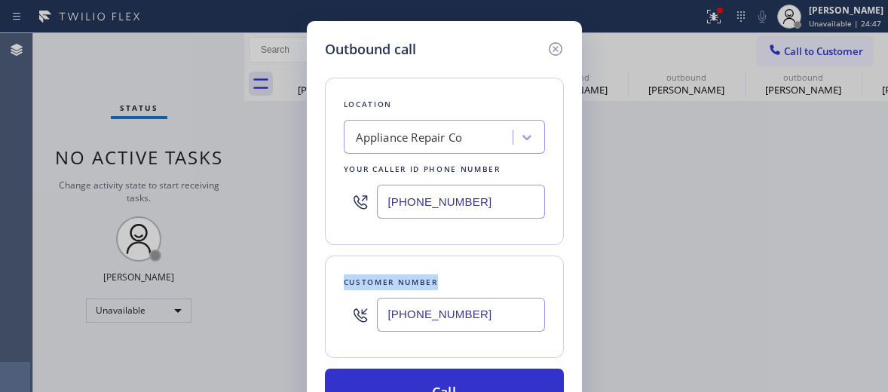
drag, startPoint x: 332, startPoint y: 282, endPoint x: 466, endPoint y: 282, distance: 133.4
click at [466, 282] on div "Customer number [PHONE_NUMBER]" at bounding box center [444, 306] width 239 height 102
drag, startPoint x: 466, startPoint y: 282, endPoint x: 458, endPoint y: 270, distance: 14.2
click at [458, 270] on div "Customer number [PHONE_NUMBER]" at bounding box center [444, 306] width 239 height 102
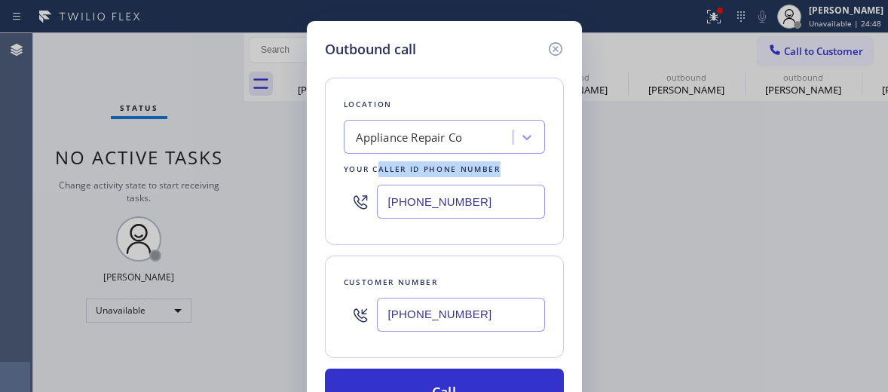
drag, startPoint x: 509, startPoint y: 158, endPoint x: 364, endPoint y: 158, distance: 145.4
click at [364, 158] on div "Location Appliance Repair Co Your caller id phone number [PHONE_NUMBER]" at bounding box center [444, 161] width 239 height 167
drag, startPoint x: 364, startPoint y: 158, endPoint x: 331, endPoint y: 163, distance: 33.5
click at [331, 163] on div "Location Appliance Repair Co Your caller id phone number [PHONE_NUMBER]" at bounding box center [444, 161] width 239 height 167
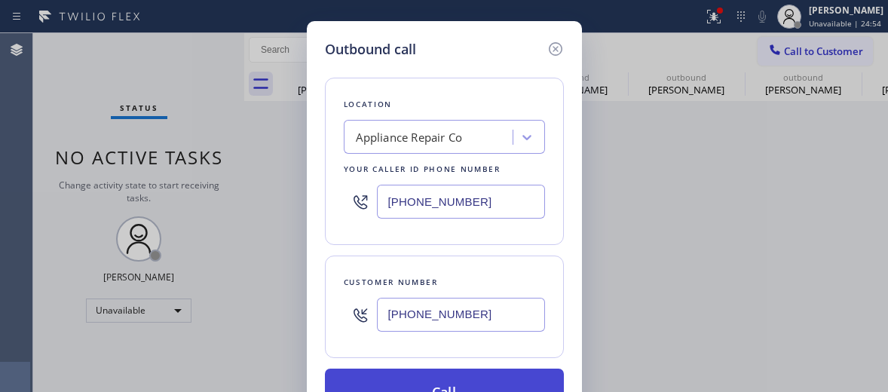
click at [463, 377] on button "Call" at bounding box center [444, 393] width 239 height 48
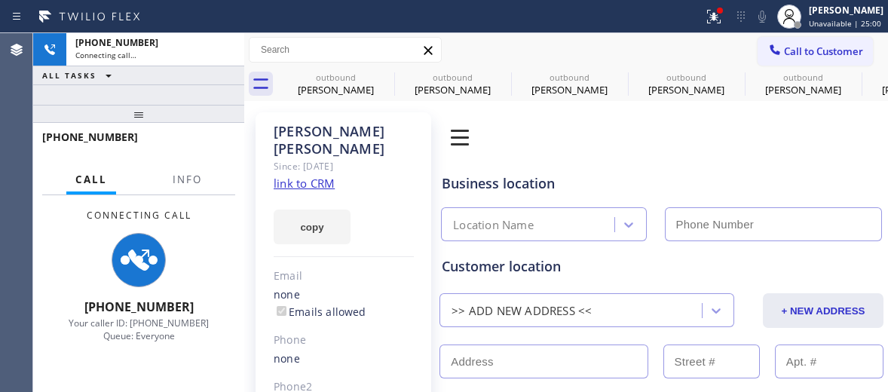
type input "[PHONE_NUMBER]"
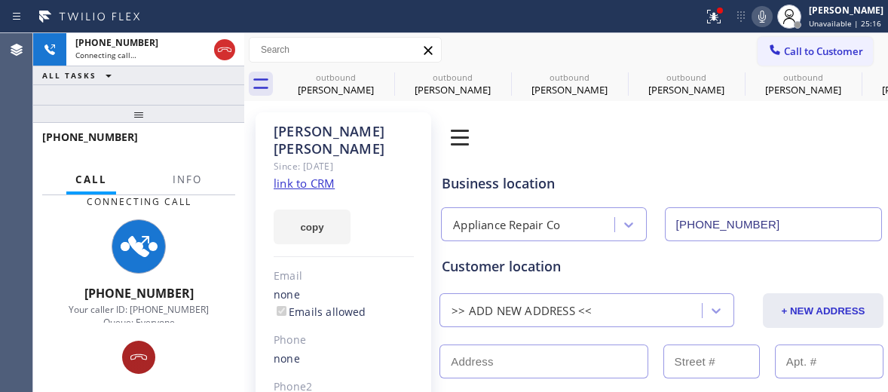
click at [133, 350] on icon at bounding box center [139, 357] width 18 height 18
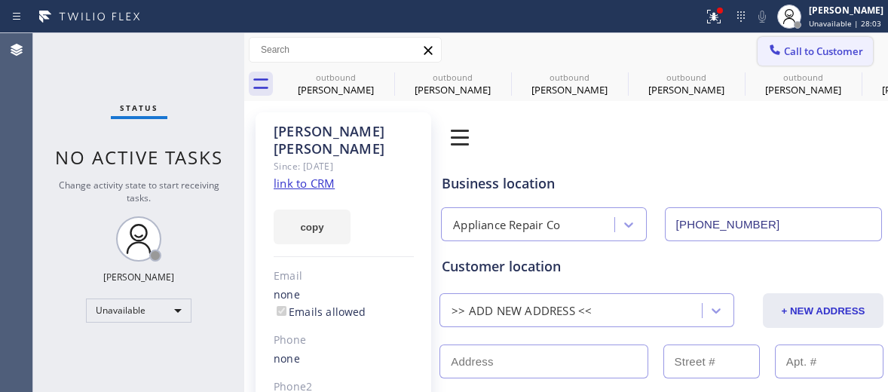
click at [846, 49] on span "Call to Customer" at bounding box center [823, 51] width 79 height 14
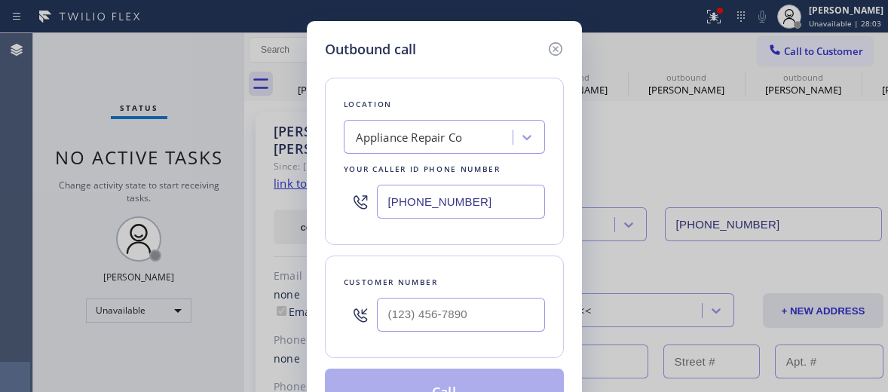
click at [461, 202] on input "[PHONE_NUMBER]" at bounding box center [461, 202] width 168 height 34
paste input "619) 413-0400"
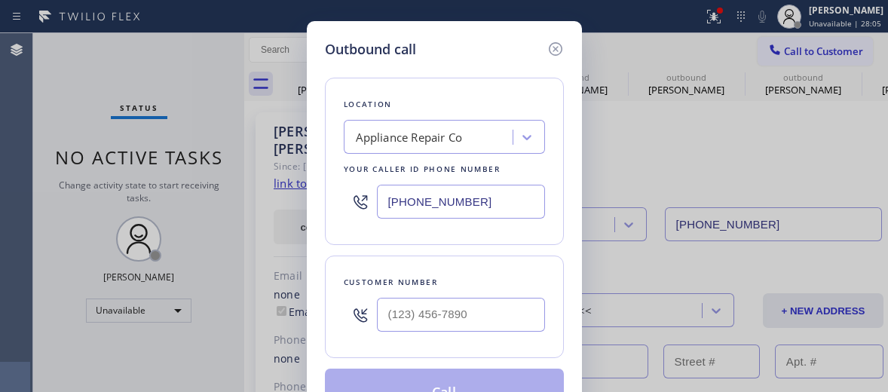
type input "[PHONE_NUMBER]"
click at [408, 306] on input "(___) ___-____" at bounding box center [461, 315] width 168 height 34
click at [408, 305] on input "(___) ___-____" at bounding box center [461, 315] width 168 height 34
paste input "text"
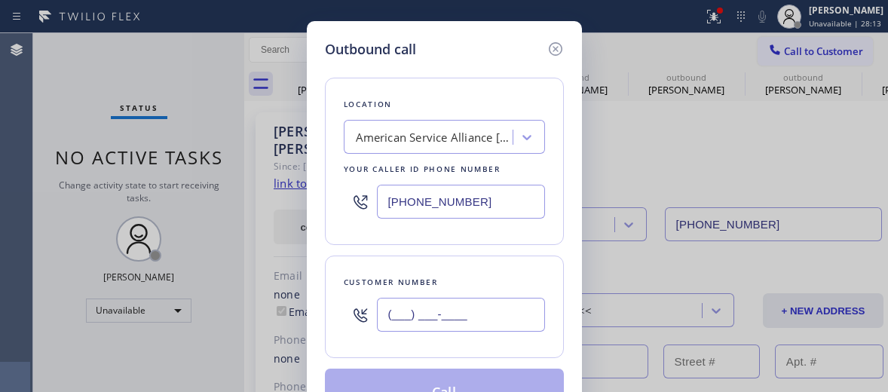
type input "(___) ___-____"
click at [419, 325] on input "(___) ___-____" at bounding box center [461, 315] width 168 height 34
paste input "704) 465-0505"
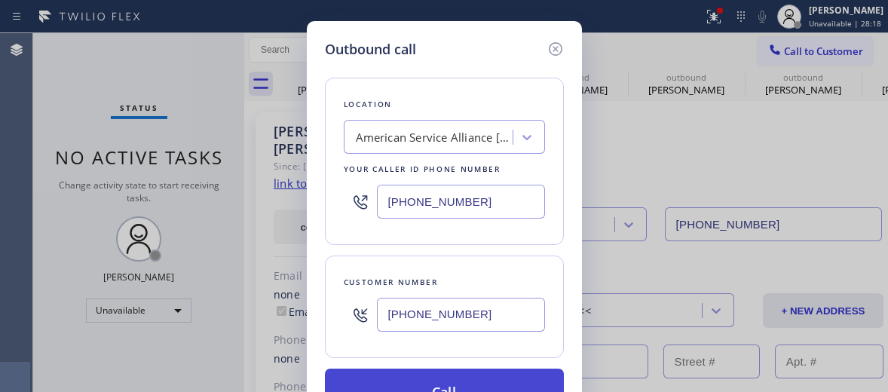
type input "[PHONE_NUMBER]"
click at [441, 375] on button "Call" at bounding box center [444, 393] width 239 height 48
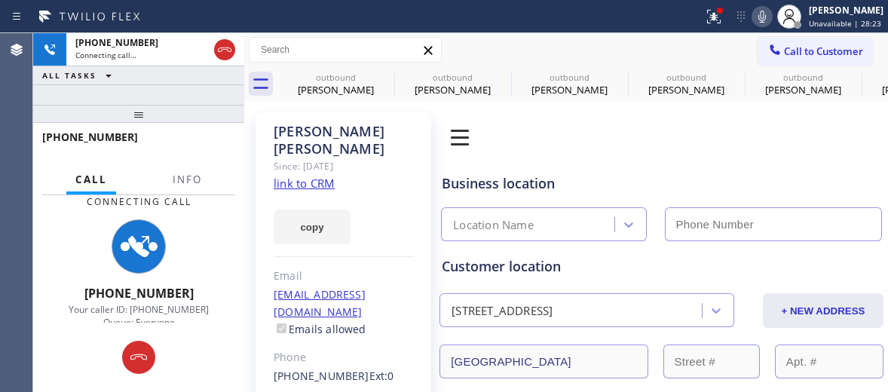
type input "[PHONE_NUMBER]"
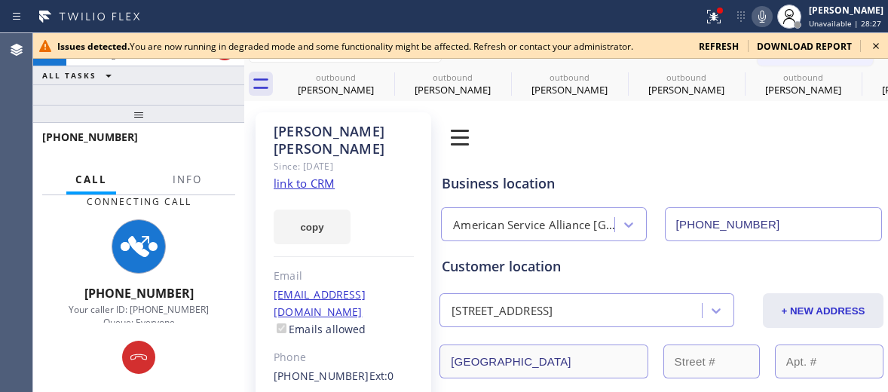
click at [763, 17] on icon at bounding box center [762, 17] width 18 height 18
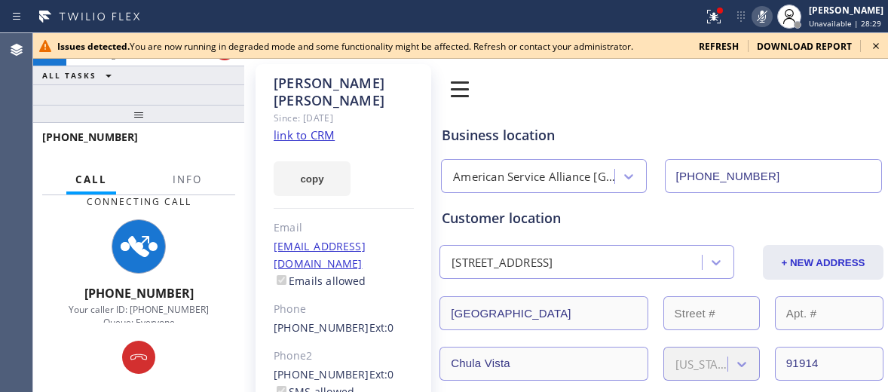
scroll to position [75, 0]
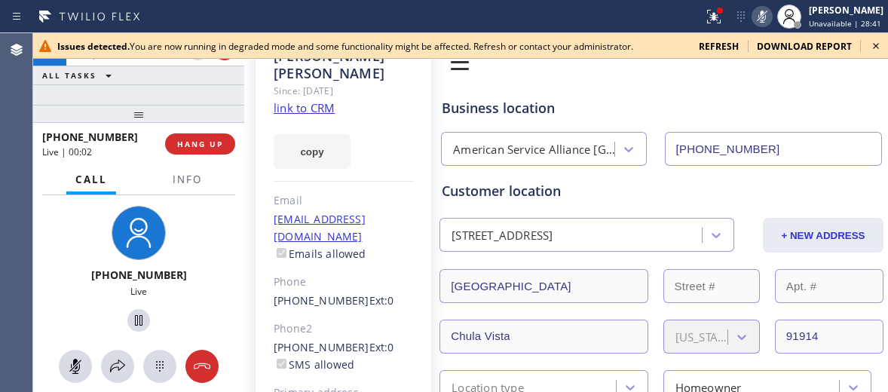
click at [759, 14] on icon at bounding box center [762, 17] width 18 height 18
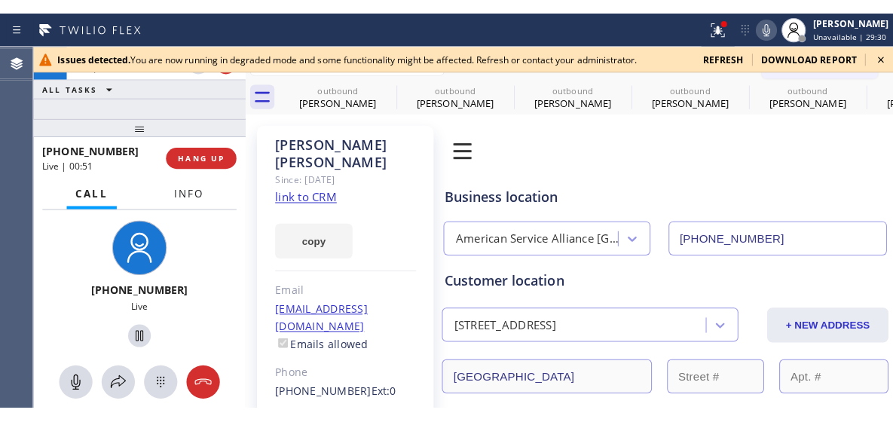
scroll to position [0, 0]
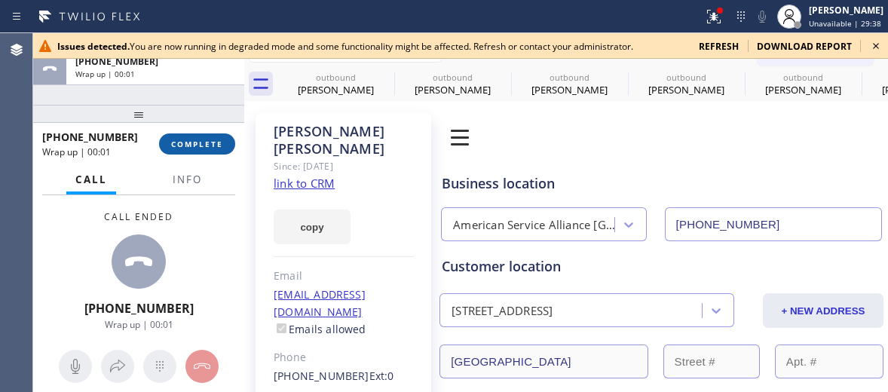
click at [197, 151] on button "COMPLETE" at bounding box center [197, 143] width 76 height 21
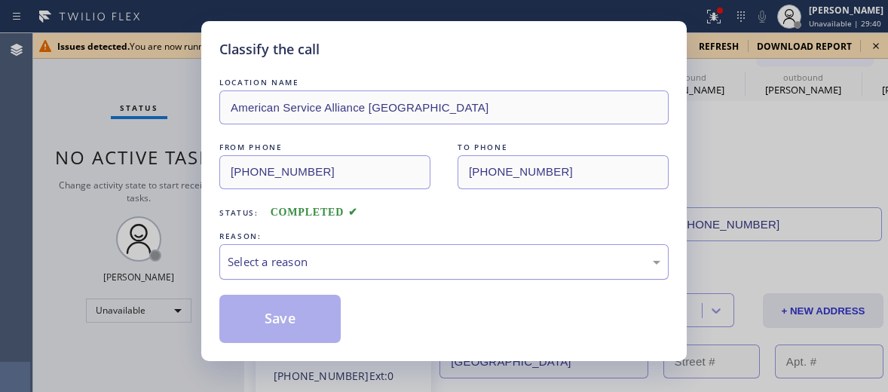
drag, startPoint x: 314, startPoint y: 255, endPoint x: 384, endPoint y: 263, distance: 70.5
click at [313, 257] on div "Select a reason" at bounding box center [444, 261] width 433 height 17
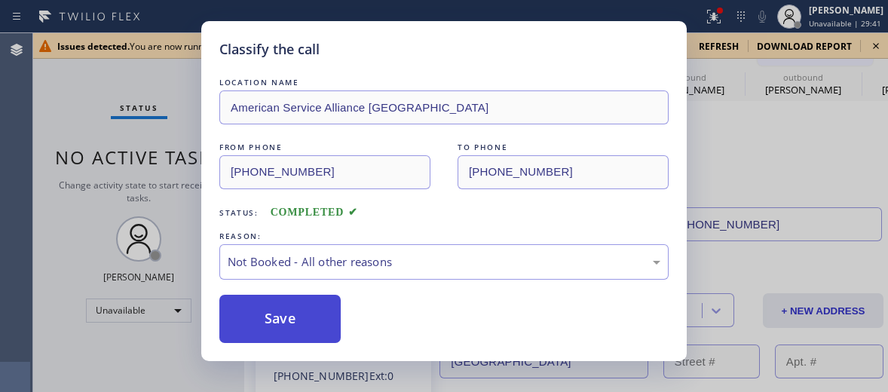
click at [309, 319] on button "Save" at bounding box center [279, 319] width 121 height 48
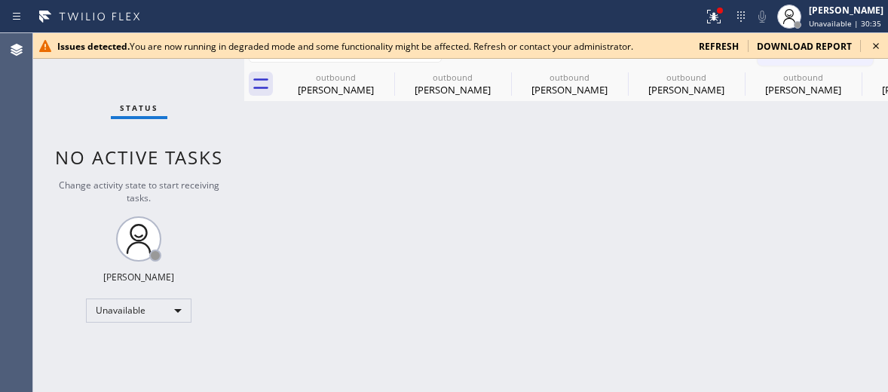
click at [873, 54] on icon at bounding box center [876, 46] width 18 height 18
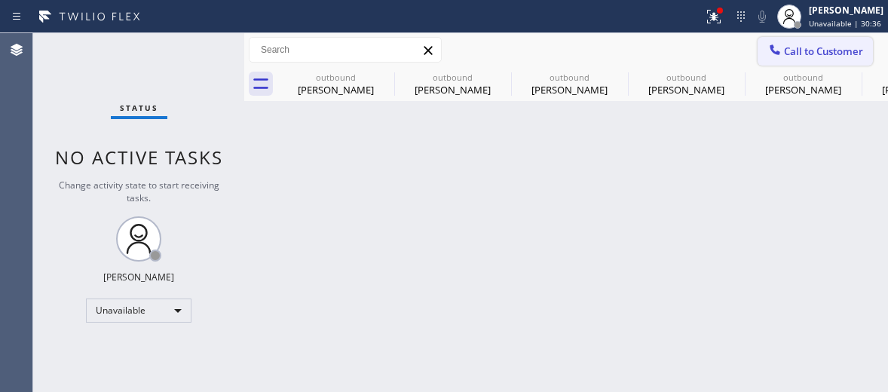
click at [800, 54] on span "Call to Customer" at bounding box center [823, 51] width 79 height 14
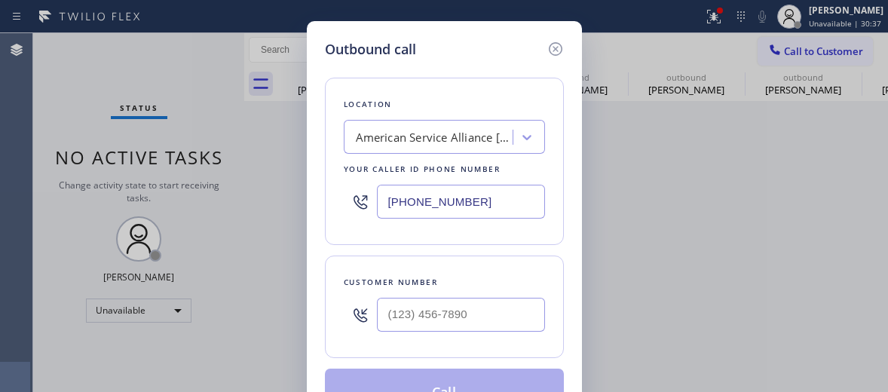
click at [411, 202] on input "[PHONE_NUMBER]" at bounding box center [461, 202] width 168 height 34
paste input "720) 307-7285"
type input "[PHONE_NUMBER]"
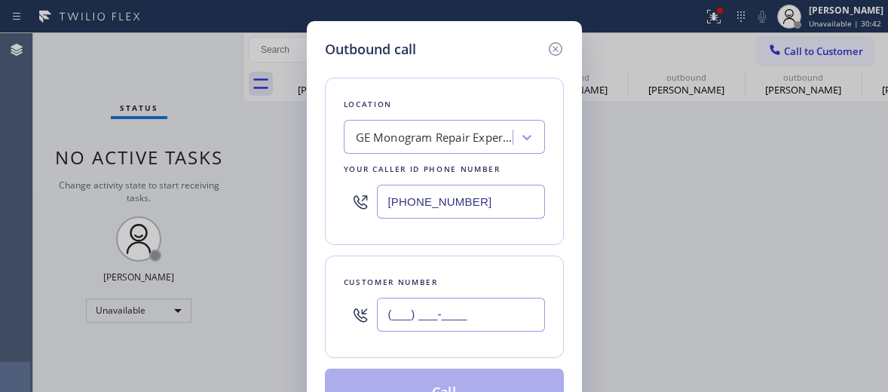
click at [425, 327] on input "(___) ___-____" at bounding box center [461, 315] width 168 height 34
paste input "303) 945-9859"
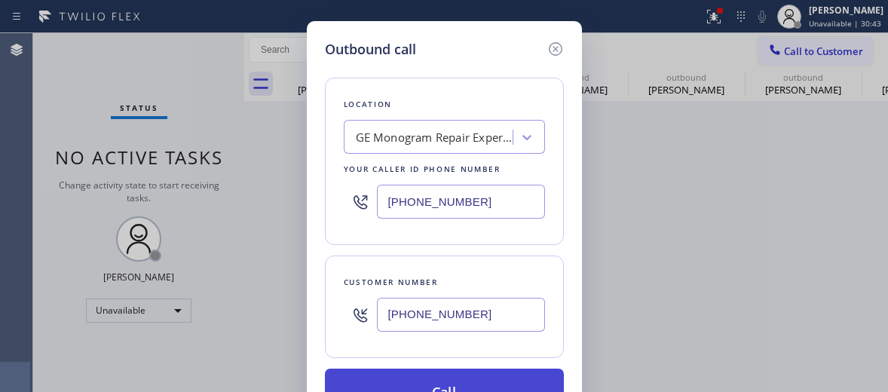
type input "[PHONE_NUMBER]"
click at [439, 377] on button "Call" at bounding box center [444, 393] width 239 height 48
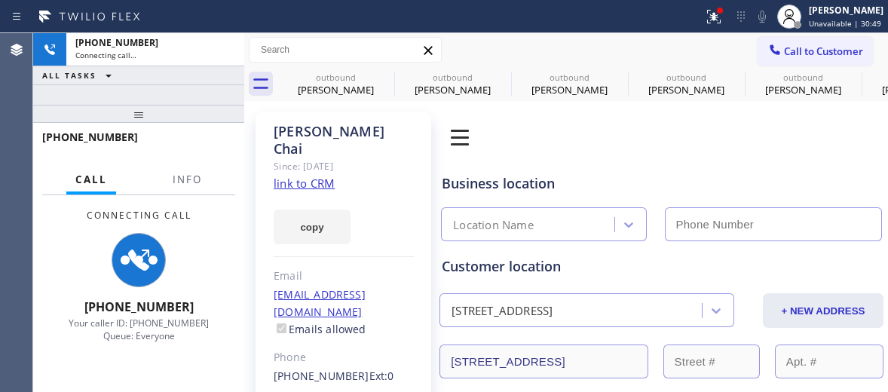
type input "[PHONE_NUMBER]"
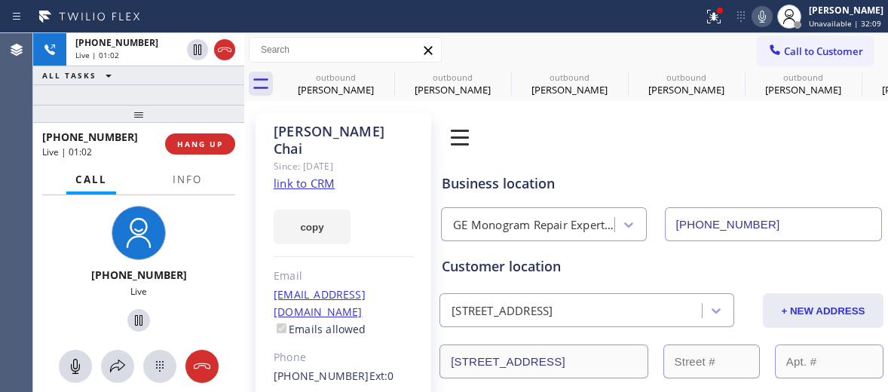
click at [766, 10] on icon at bounding box center [762, 17] width 18 height 18
click at [761, 8] on icon at bounding box center [762, 17] width 18 height 18
click at [759, 12] on icon at bounding box center [762, 17] width 18 height 18
drag, startPoint x: 762, startPoint y: 17, endPoint x: 638, endPoint y: 44, distance: 126.7
click at [761, 17] on icon at bounding box center [762, 17] width 18 height 18
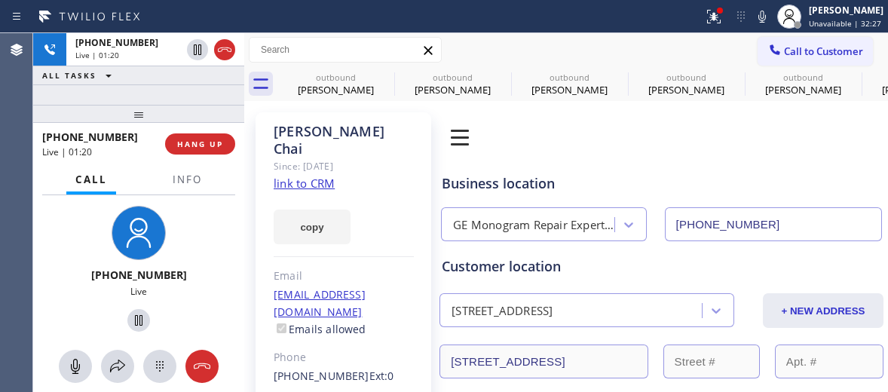
click at [0, 98] on div "Agent Desktop" at bounding box center [16, 212] width 32 height 359
click at [756, 13] on icon at bounding box center [762, 17] width 18 height 18
click at [757, 20] on rect at bounding box center [762, 15] width 11 height 11
click at [753, 20] on icon at bounding box center [762, 17] width 18 height 18
click at [763, 20] on icon at bounding box center [762, 17] width 18 height 18
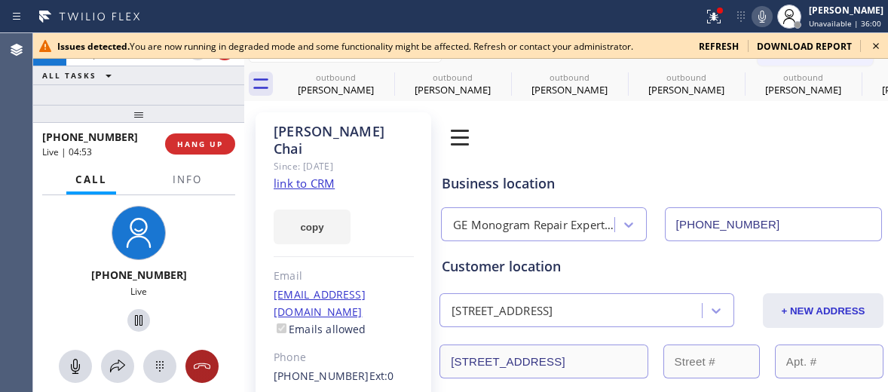
click at [197, 381] on button at bounding box center [201, 366] width 33 height 33
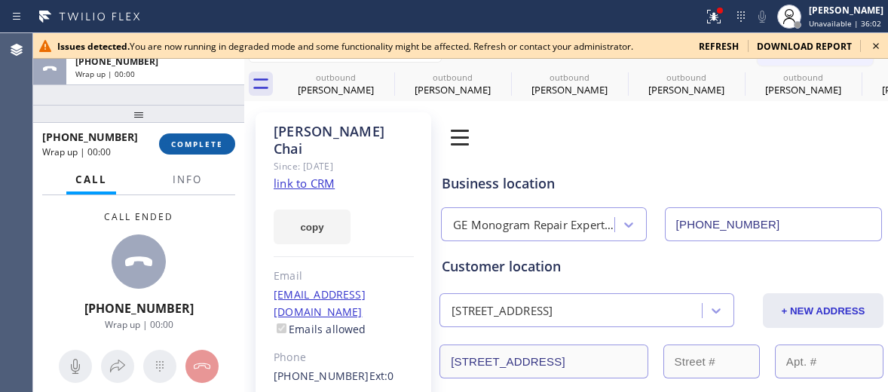
click at [202, 137] on button "COMPLETE" at bounding box center [197, 143] width 76 height 21
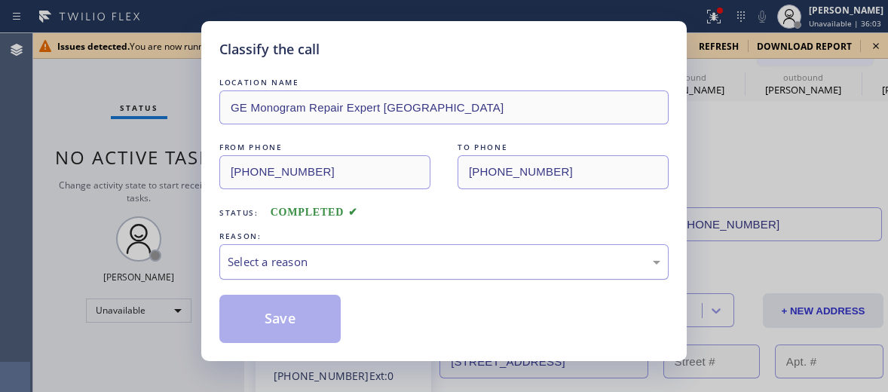
click at [326, 261] on div "Select a reason" at bounding box center [444, 261] width 433 height 17
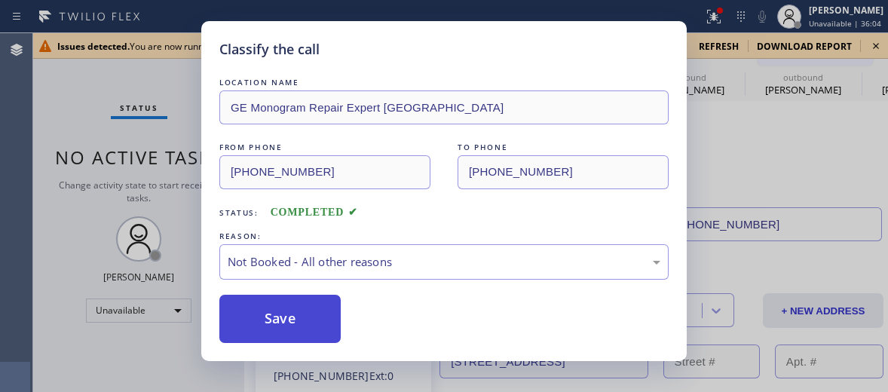
click at [319, 332] on button "Save" at bounding box center [279, 319] width 121 height 48
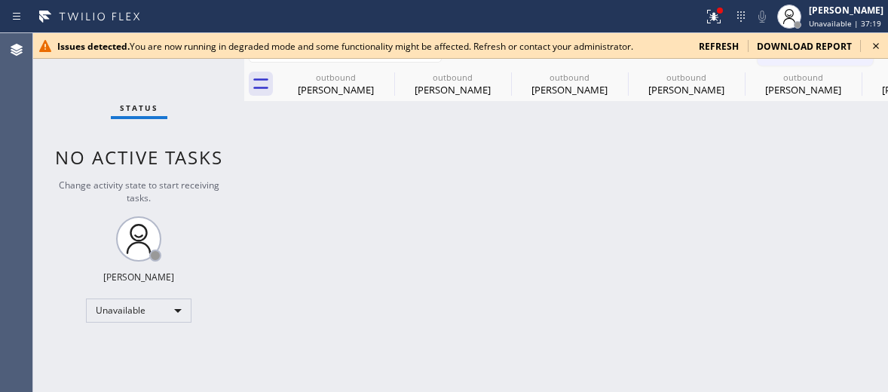
click at [875, 39] on icon at bounding box center [876, 46] width 18 height 18
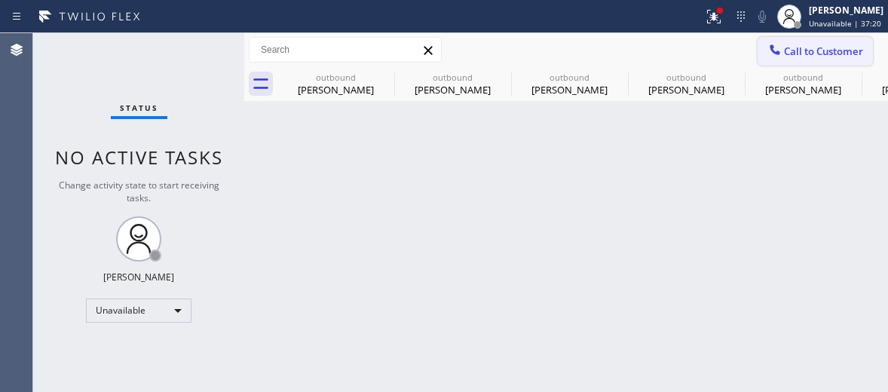
click at [838, 50] on span "Call to Customer" at bounding box center [823, 51] width 79 height 14
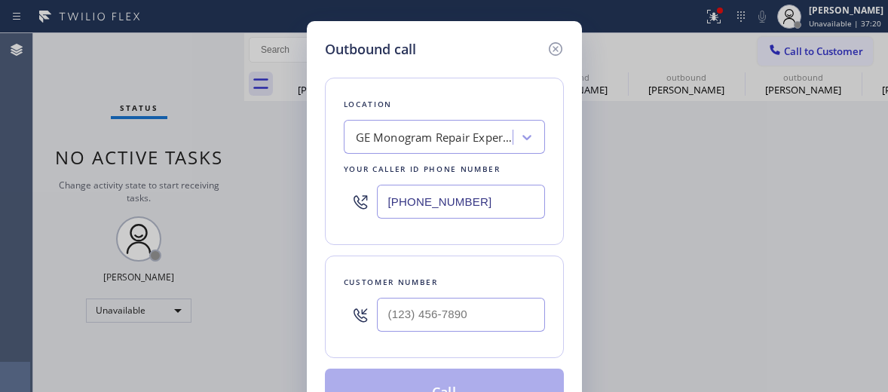
click at [408, 197] on input "[PHONE_NUMBER]" at bounding box center [461, 202] width 168 height 34
click at [409, 197] on input "[PHONE_NUMBER]" at bounding box center [461, 202] width 168 height 34
paste input "855) 731-4952"
type input "[PHONE_NUMBER]"
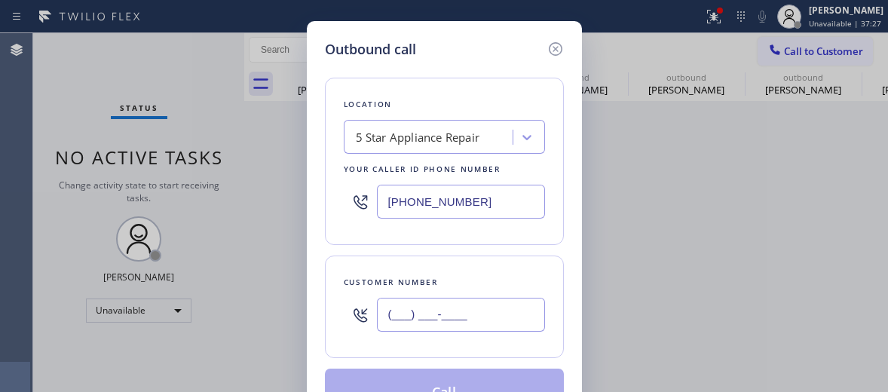
click at [432, 317] on input "(___) ___-____" at bounding box center [461, 315] width 168 height 34
paste input "310) 569-0808"
drag, startPoint x: 439, startPoint y: 307, endPoint x: 489, endPoint y: 273, distance: 60.6
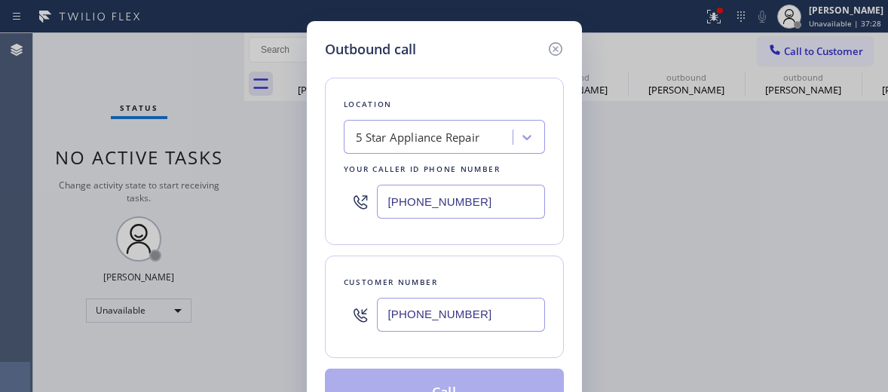
click at [473, 273] on div "Customer number [PHONE_NUMBER]" at bounding box center [444, 306] width 239 height 102
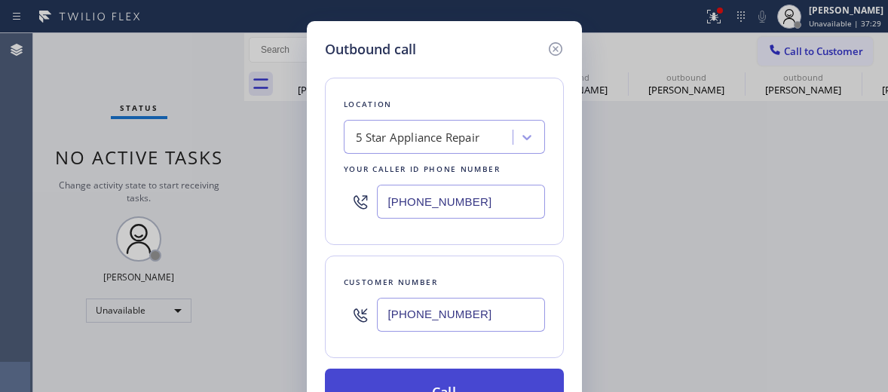
type input "[PHONE_NUMBER]"
click at [455, 378] on button "Call" at bounding box center [444, 393] width 239 height 48
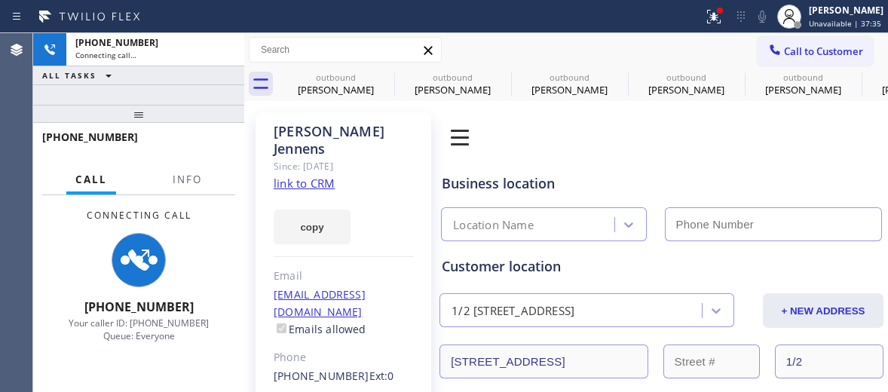
type input "[PHONE_NUMBER]"
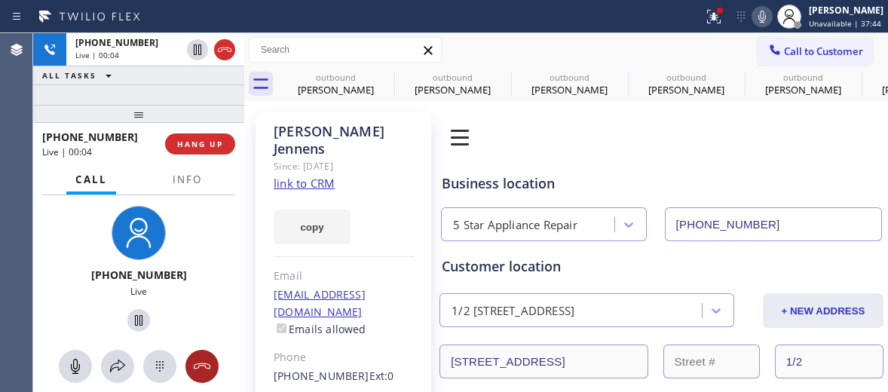
click at [204, 368] on icon at bounding box center [202, 366] width 18 height 18
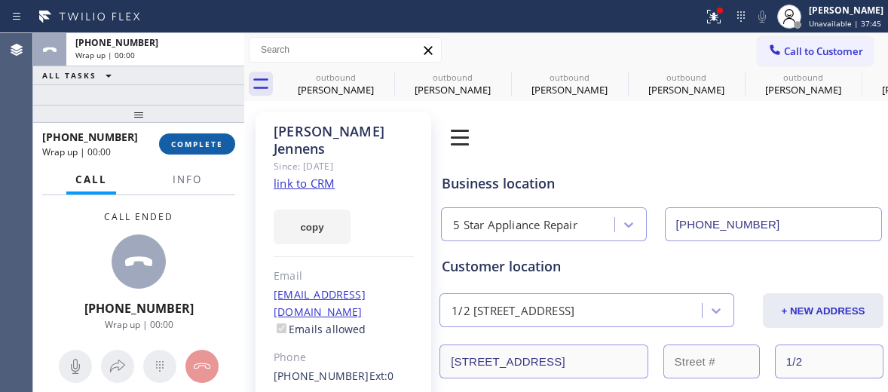
click at [187, 139] on span "COMPLETE" at bounding box center [197, 144] width 52 height 11
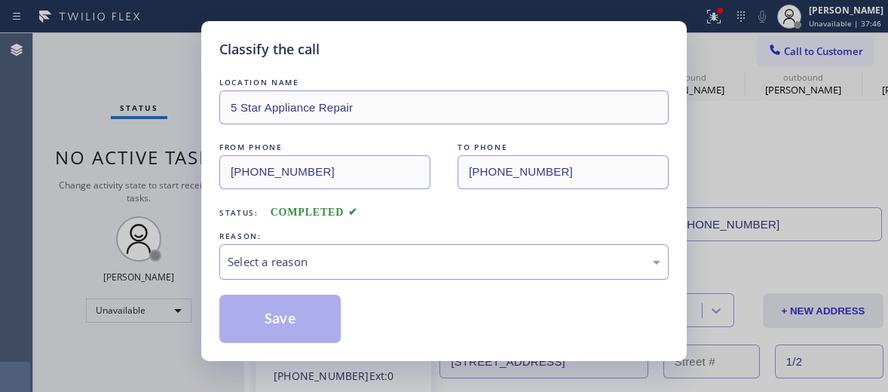
click at [321, 254] on div "Select a reason" at bounding box center [444, 261] width 433 height 17
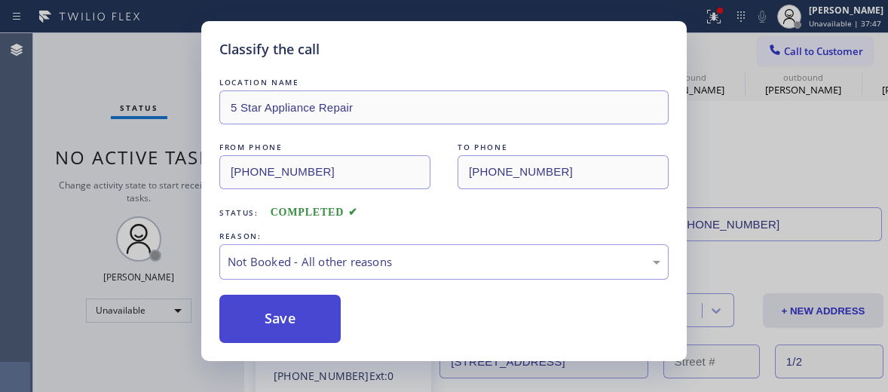
drag, startPoint x: 299, startPoint y: 314, endPoint x: 234, endPoint y: 280, distance: 72.8
click at [299, 314] on button "Save" at bounding box center [279, 319] width 121 height 48
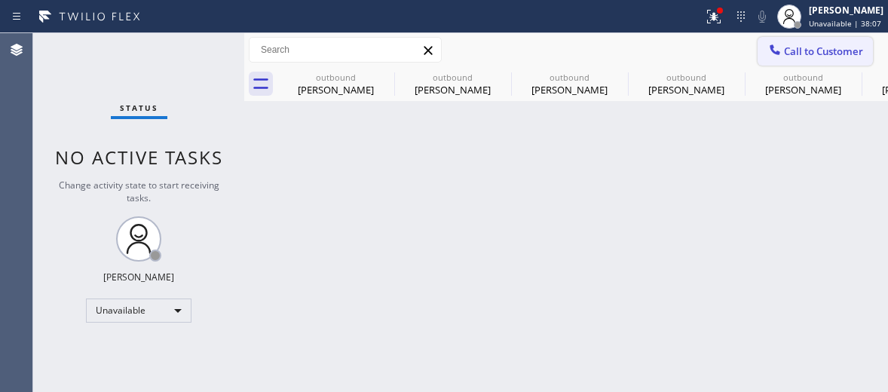
click at [804, 56] on span "Call to Customer" at bounding box center [823, 51] width 79 height 14
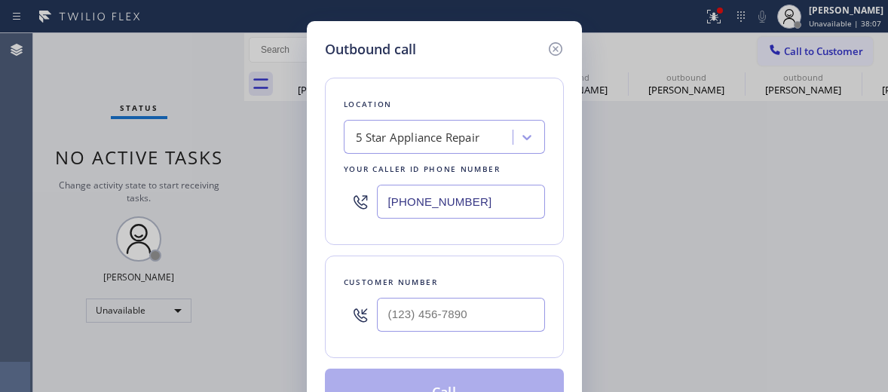
click at [415, 213] on input "[PHONE_NUMBER]" at bounding box center [461, 202] width 168 height 34
paste input "44) 899-746"
type input "[PHONE_NUMBER]"
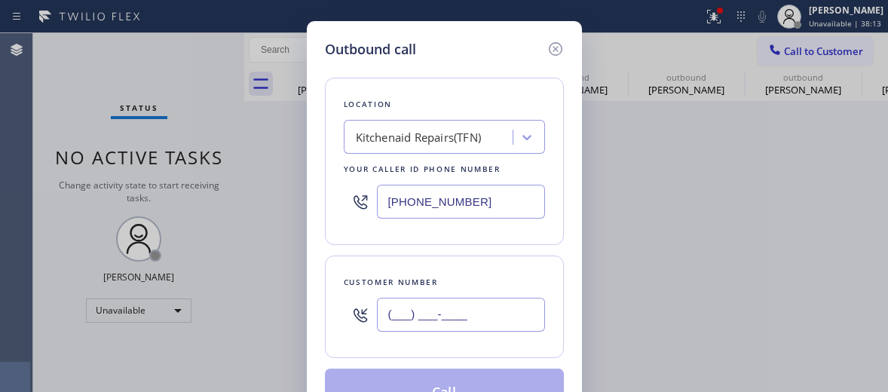
click at [423, 307] on input "(___) ___-____" at bounding box center [461, 315] width 168 height 34
click at [424, 305] on input "(___) ___-____" at bounding box center [461, 315] width 168 height 34
click at [427, 305] on input "(___) ___-____" at bounding box center [461, 315] width 168 height 34
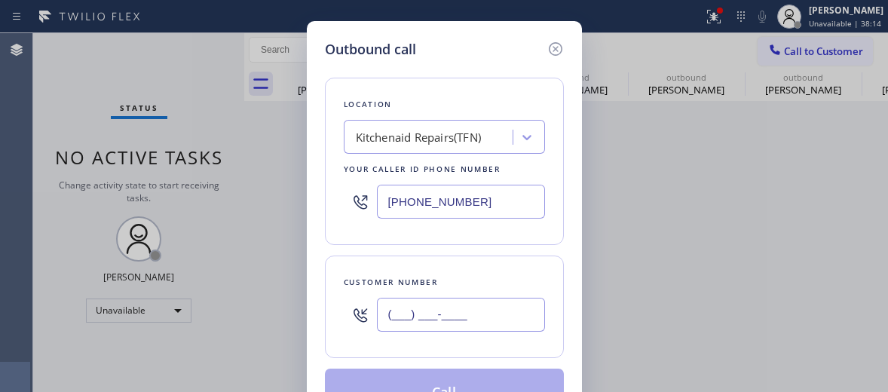
click at [427, 305] on input "(___) ___-____" at bounding box center [461, 315] width 168 height 34
paste input "732) 245-1950"
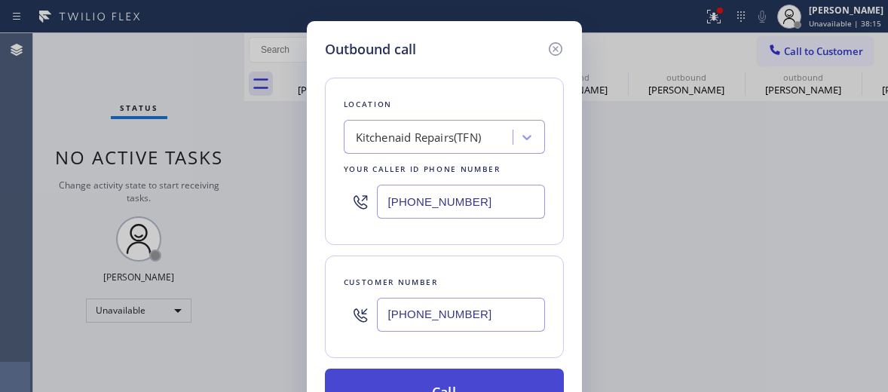
type input "[PHONE_NUMBER]"
click at [482, 380] on button "Call" at bounding box center [444, 393] width 239 height 48
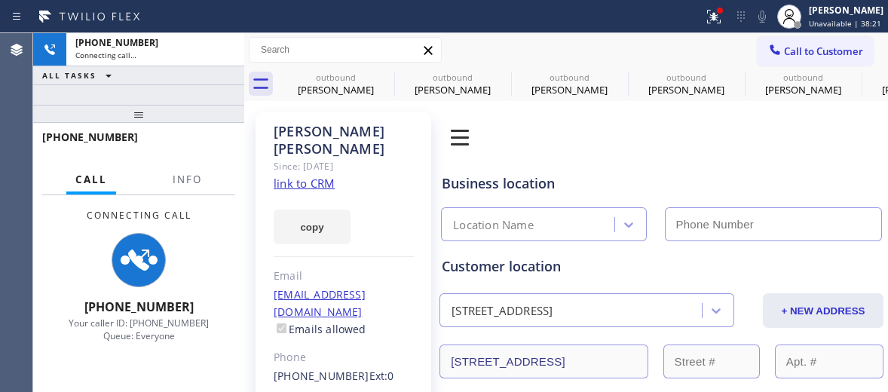
type input "[PHONE_NUMBER]"
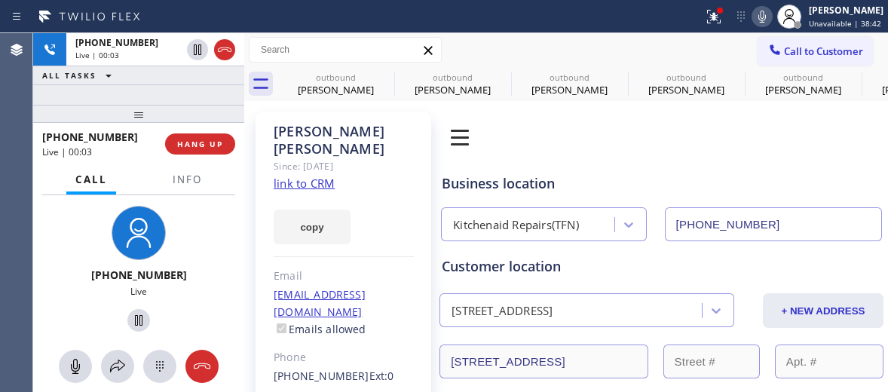
click at [200, 374] on icon at bounding box center [202, 366] width 18 height 18
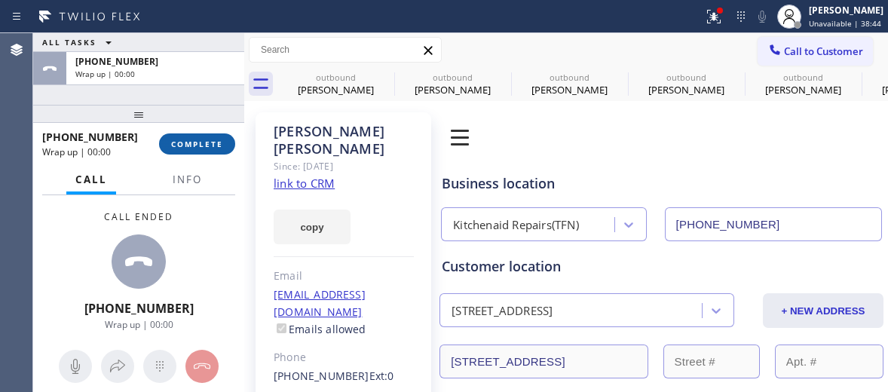
click at [186, 152] on button "COMPLETE" at bounding box center [197, 143] width 76 height 21
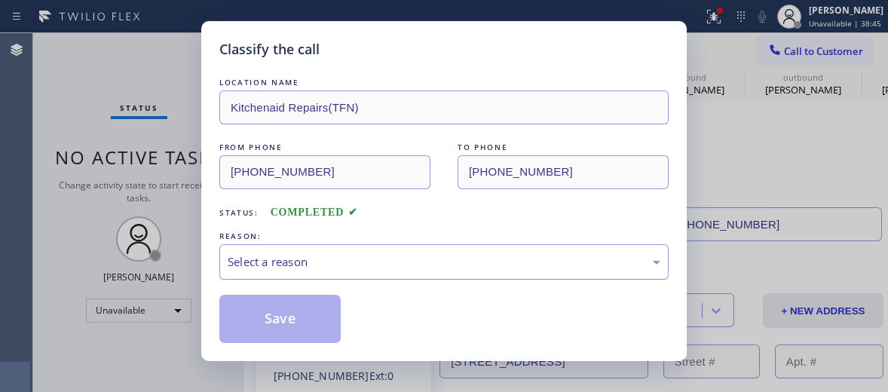
click at [304, 265] on div "Select a reason" at bounding box center [444, 261] width 433 height 17
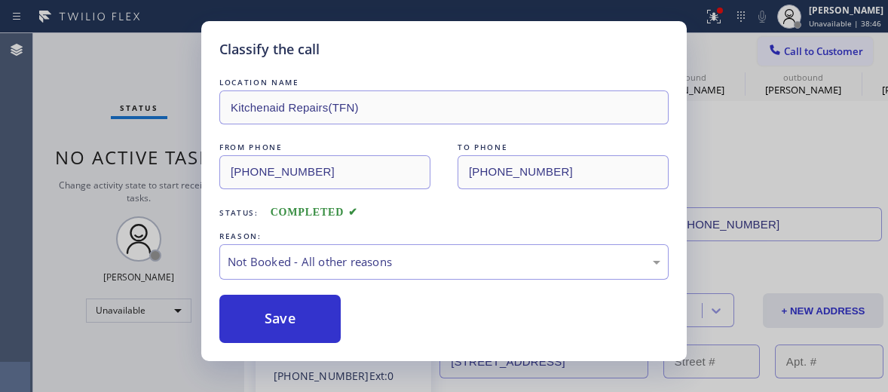
drag, startPoint x: 283, startPoint y: 312, endPoint x: 306, endPoint y: 283, distance: 37.1
click at [283, 311] on button "Save" at bounding box center [279, 319] width 121 height 48
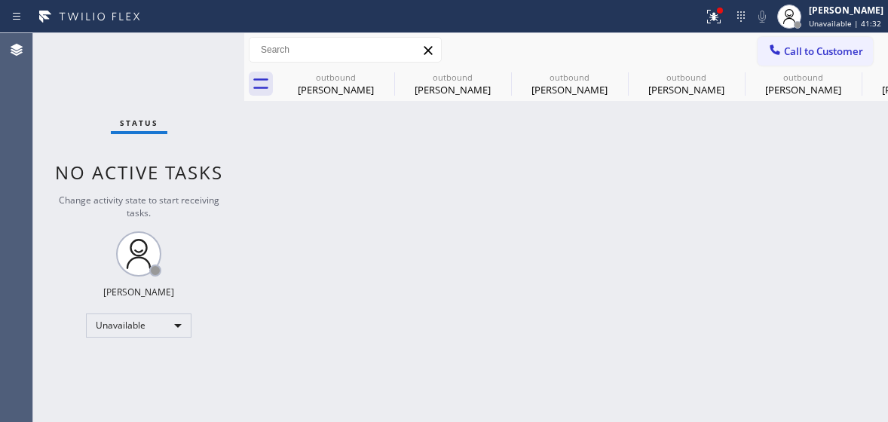
click at [796, 38] on button "Call to Customer" at bounding box center [814, 51] width 115 height 29
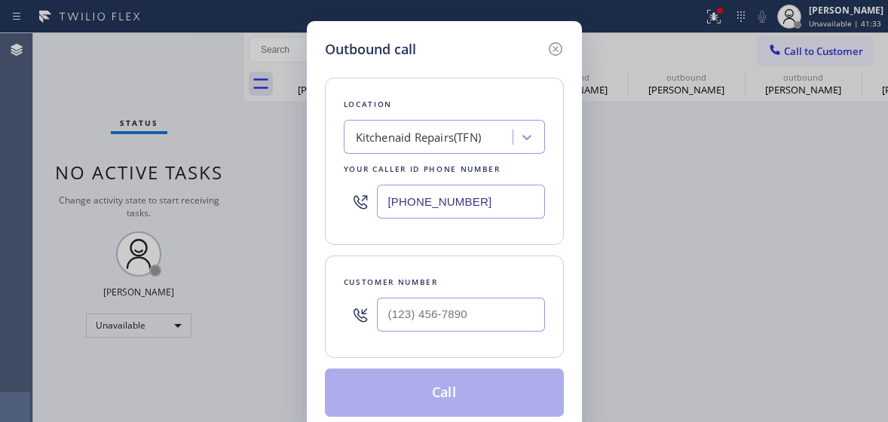
click at [443, 204] on input "[PHONE_NUMBER]" at bounding box center [461, 202] width 168 height 34
click at [442, 204] on input "[PHONE_NUMBER]" at bounding box center [461, 202] width 168 height 34
paste input "66) 934-3013"
type input "[PHONE_NUMBER]"
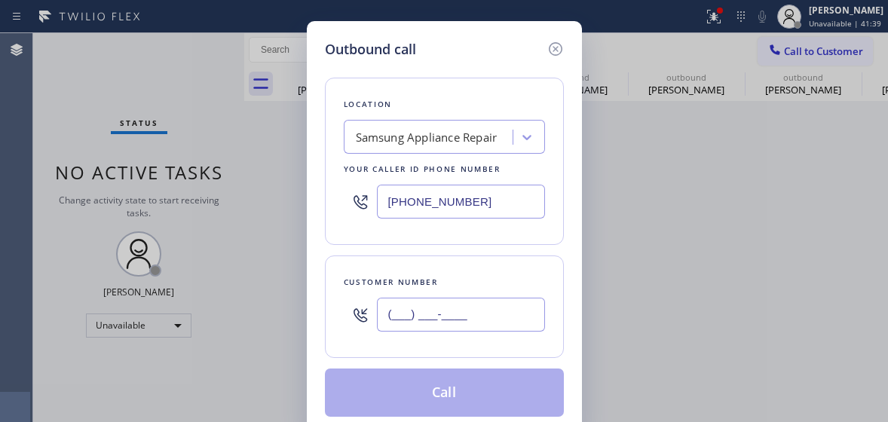
click at [398, 329] on input "(___) ___-____" at bounding box center [461, 315] width 168 height 34
click at [402, 317] on input "(___) ___-____" at bounding box center [461, 315] width 168 height 34
paste input "480) 910-1036"
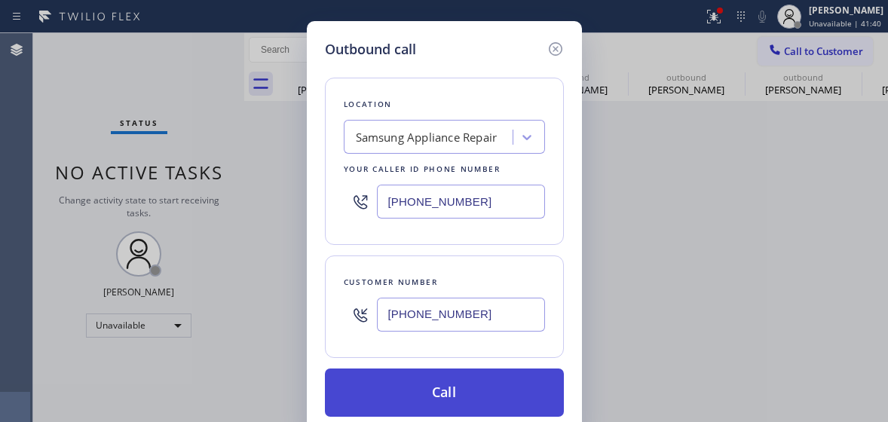
type input "[PHONE_NUMBER]"
click at [466, 390] on button "Call" at bounding box center [444, 393] width 239 height 48
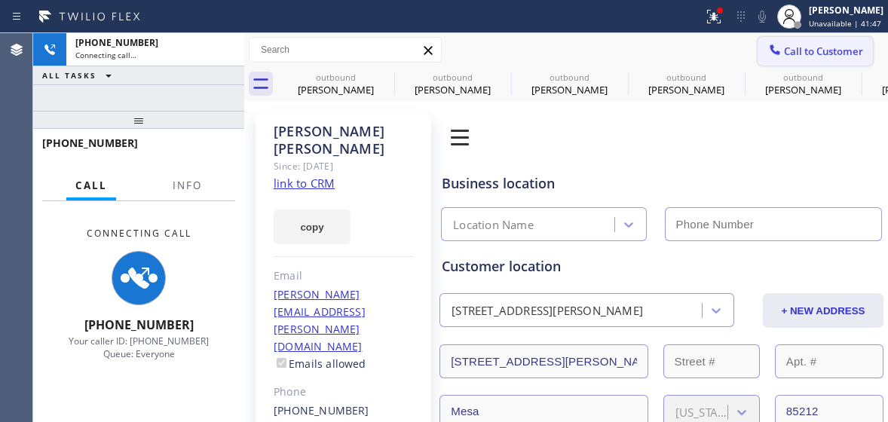
type input "[PHONE_NUMBER]"
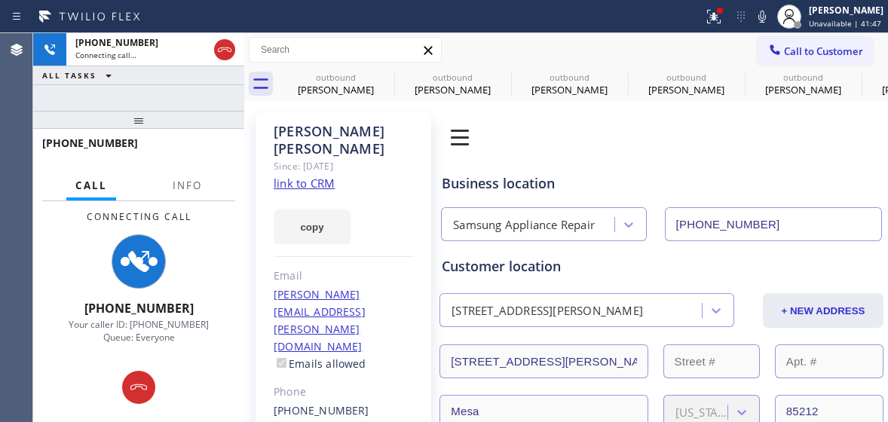
drag, startPoint x: 764, startPoint y: 23, endPoint x: 747, endPoint y: 34, distance: 20.7
click at [763, 23] on icon at bounding box center [762, 17] width 18 height 18
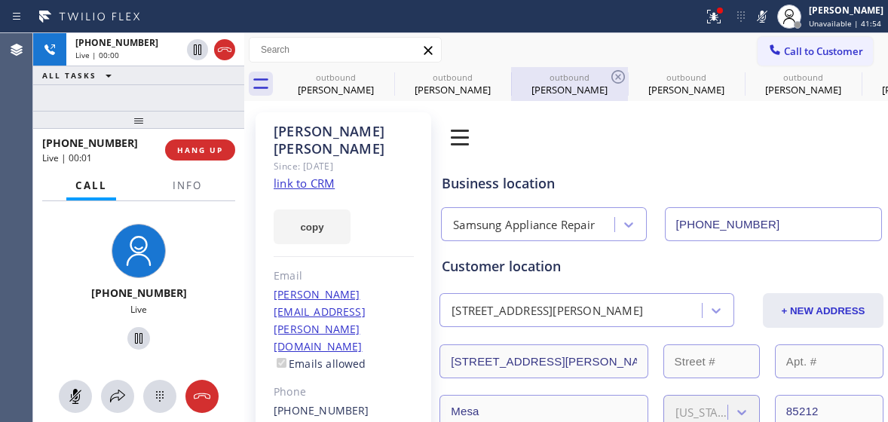
drag, startPoint x: 763, startPoint y: 19, endPoint x: 603, endPoint y: 96, distance: 177.3
click at [763, 19] on icon at bounding box center [762, 17] width 18 height 18
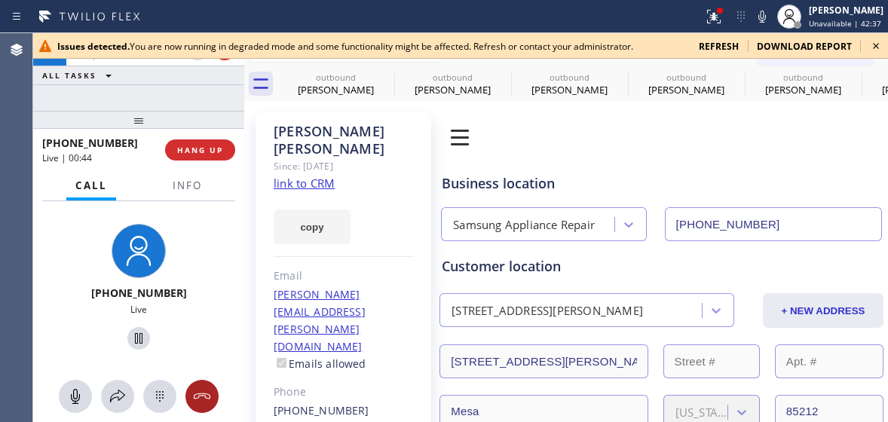
drag, startPoint x: 205, startPoint y: 405, endPoint x: 213, endPoint y: 394, distance: 13.6
click at [205, 405] on button at bounding box center [201, 396] width 33 height 33
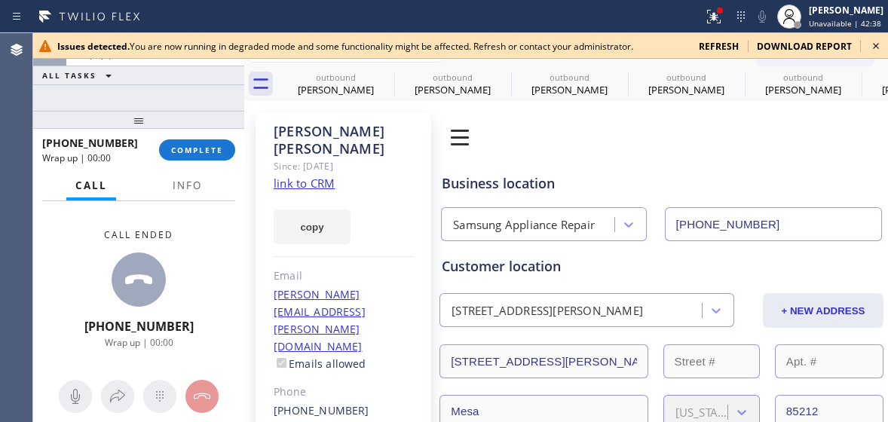
click at [205, 118] on div at bounding box center [138, 120] width 211 height 18
click at [224, 169] on div "[PHONE_NUMBER] Wrap up | 00:01 COMPLETE" at bounding box center [138, 149] width 193 height 39
click at [211, 127] on div at bounding box center [138, 120] width 211 height 18
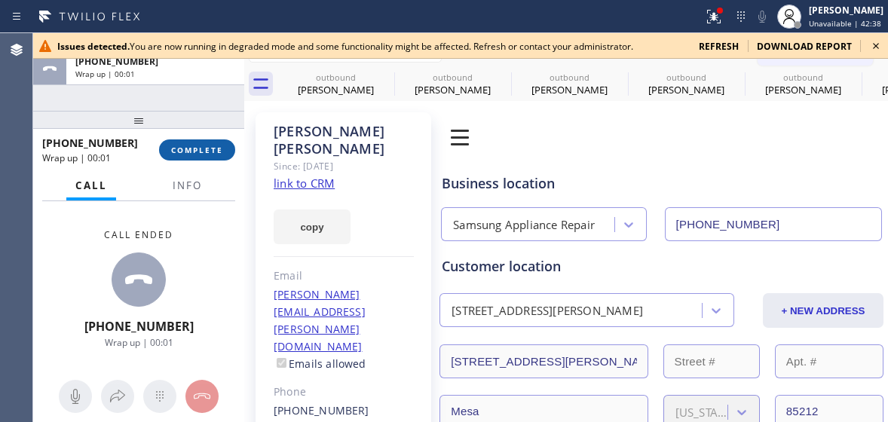
click at [211, 153] on span "COMPLETE" at bounding box center [197, 150] width 52 height 11
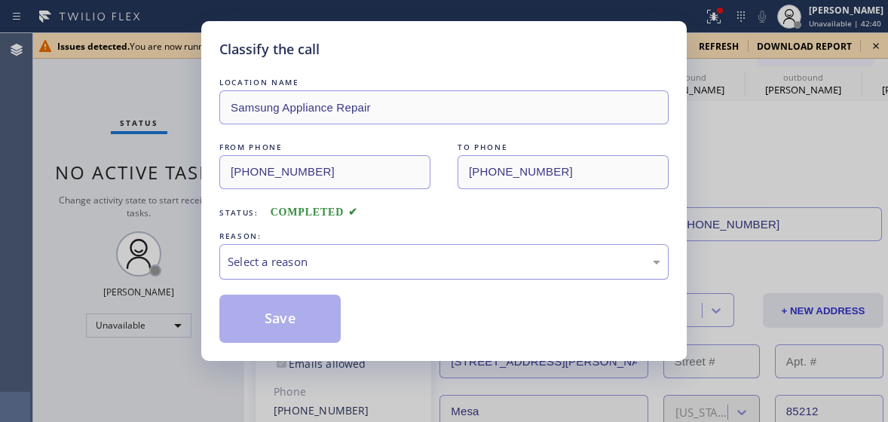
click at [339, 279] on div "Select a reason" at bounding box center [443, 261] width 449 height 35
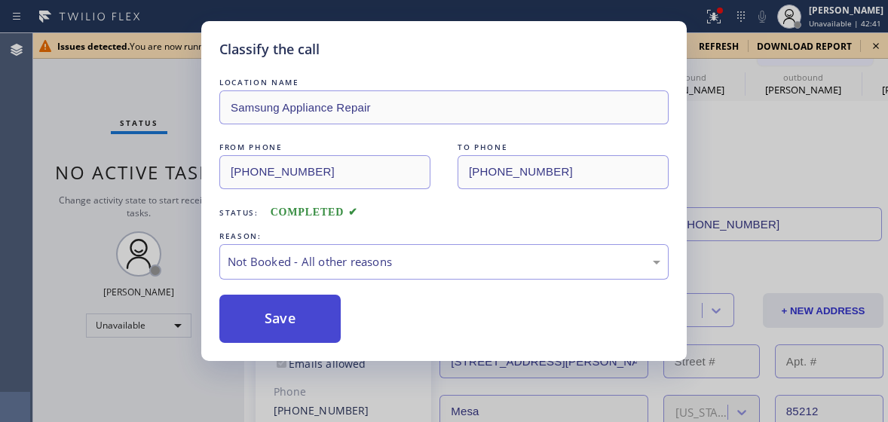
click at [332, 333] on button "Save" at bounding box center [279, 319] width 121 height 48
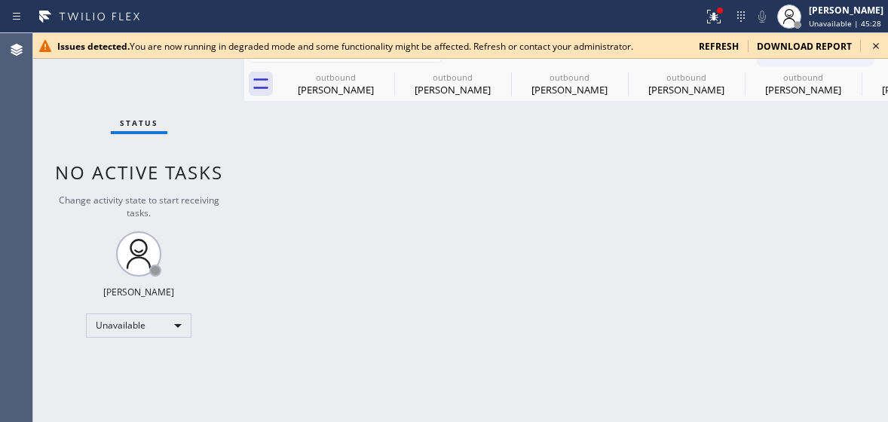
click at [866, 42] on div "Issues detected. You are now running in degraded mode and some functionality mi…" at bounding box center [460, 46] width 855 height 26
click at [874, 45] on icon at bounding box center [876, 46] width 18 height 18
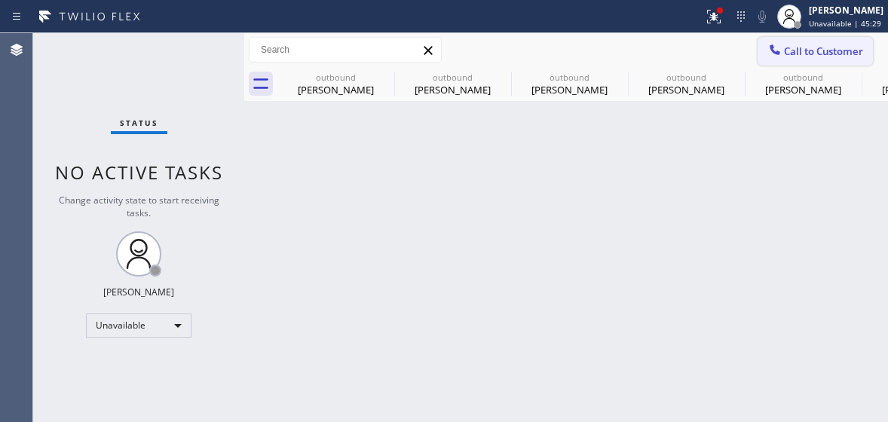
click at [786, 57] on span "Call to Customer" at bounding box center [823, 51] width 79 height 14
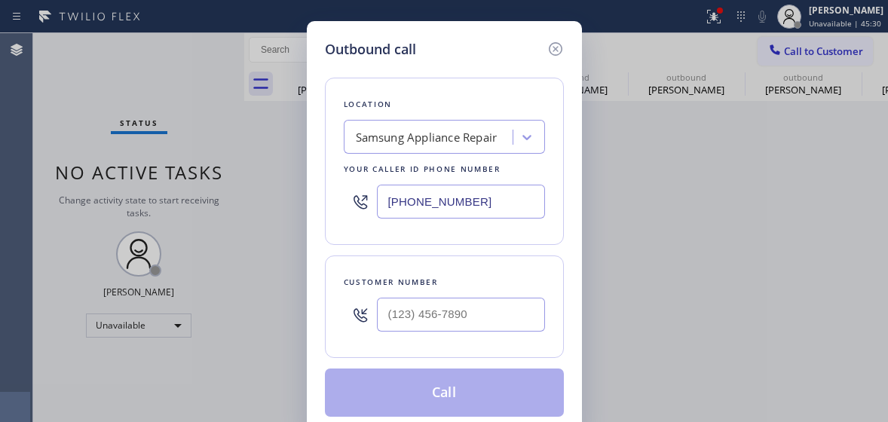
click at [396, 185] on input "[PHONE_NUMBER]" at bounding box center [461, 202] width 168 height 34
click at [398, 188] on input "[PHONE_NUMBER]" at bounding box center [461, 202] width 168 height 34
click at [399, 188] on input "[PHONE_NUMBER]" at bounding box center [461, 202] width 168 height 34
paste input "55) 976-5118"
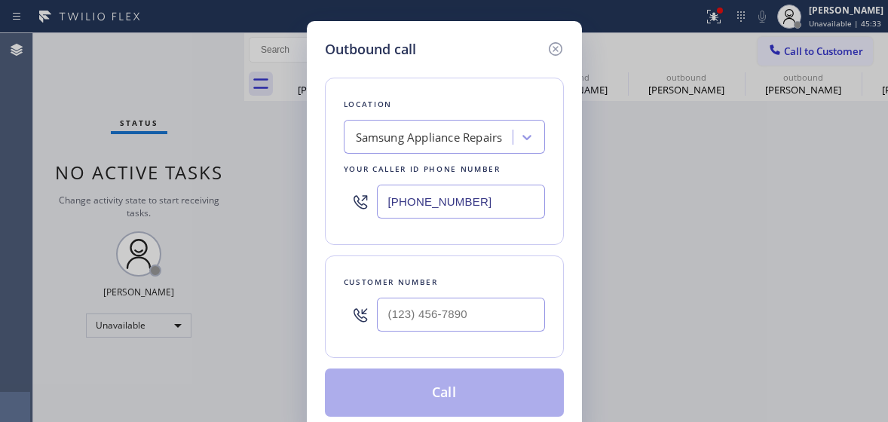
type input "[PHONE_NUMBER]"
click at [401, 310] on input "(___) ___-____" at bounding box center [461, 315] width 168 height 34
paste input "718) 757-4983"
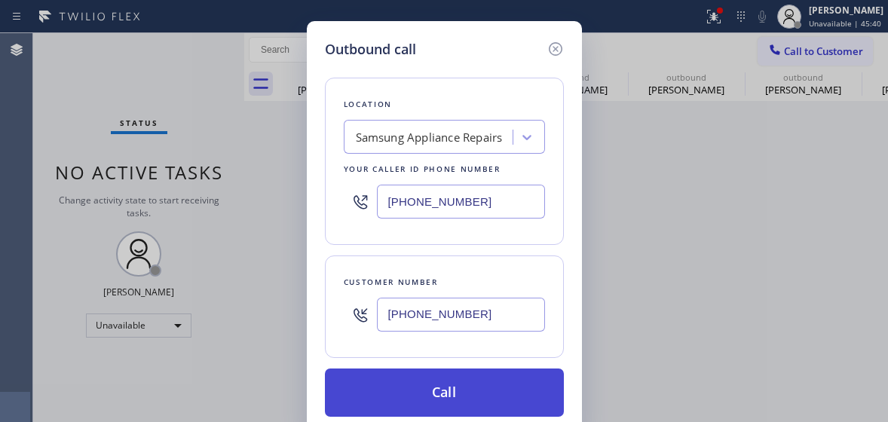
type input "[PHONE_NUMBER]"
click at [443, 393] on button "Call" at bounding box center [444, 393] width 239 height 48
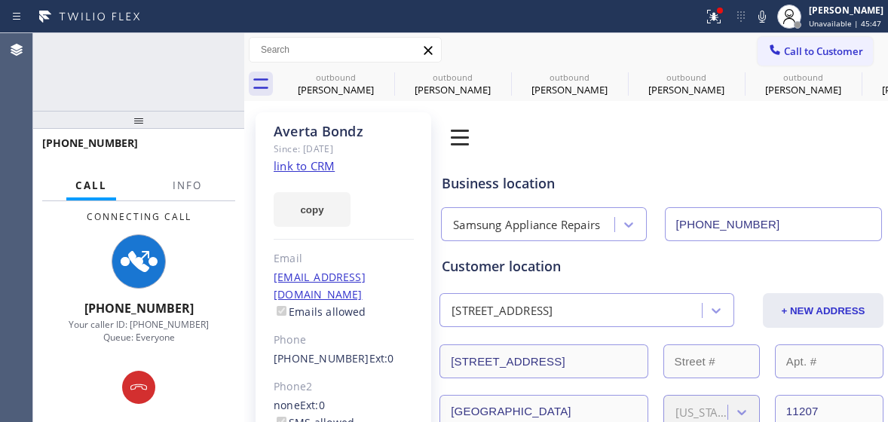
type input "[PHONE_NUMBER]"
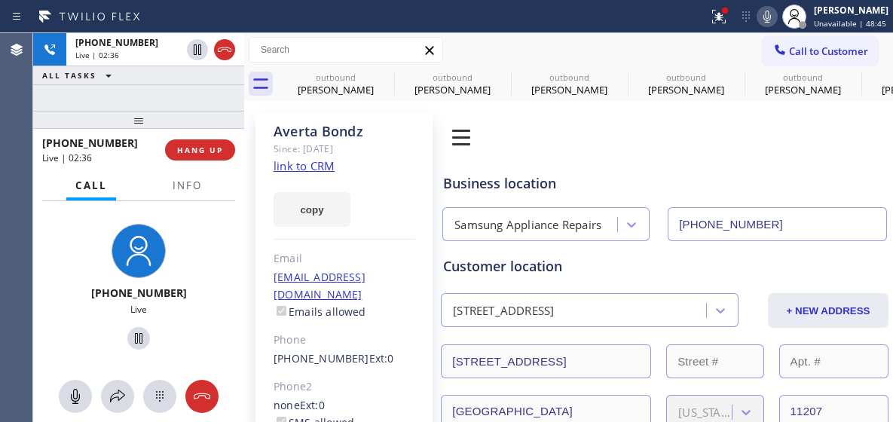
click at [763, 20] on icon at bounding box center [767, 17] width 8 height 12
click at [145, 121] on div at bounding box center [138, 120] width 211 height 18
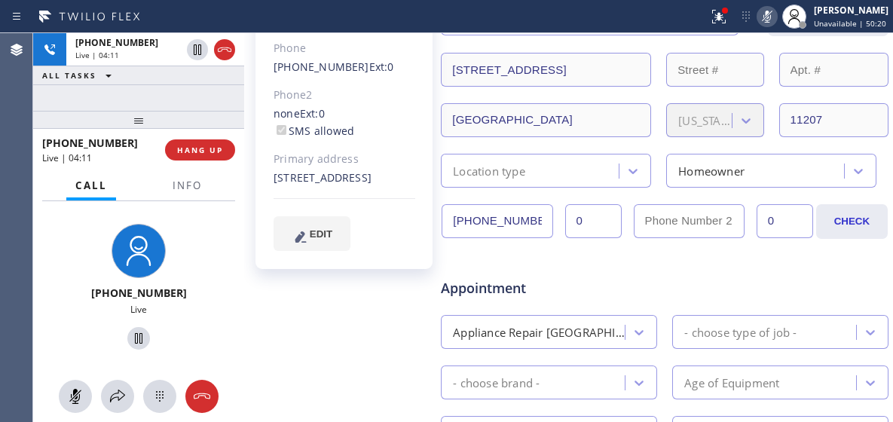
scroll to position [232, 0]
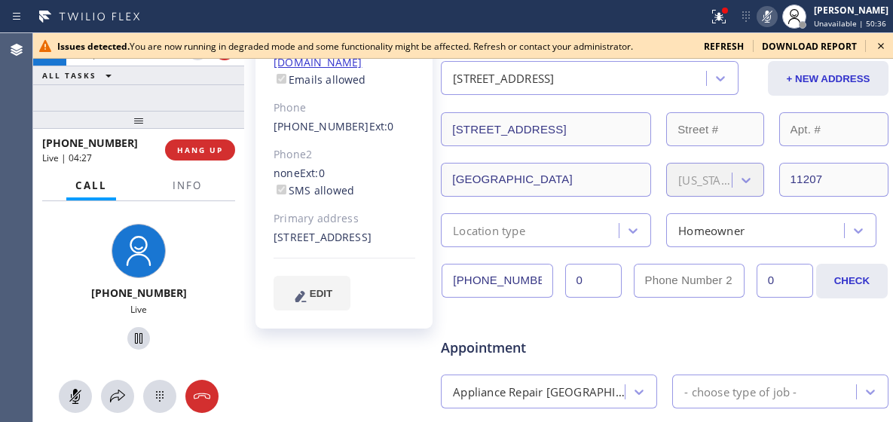
click at [766, 8] on icon at bounding box center [767, 17] width 18 height 18
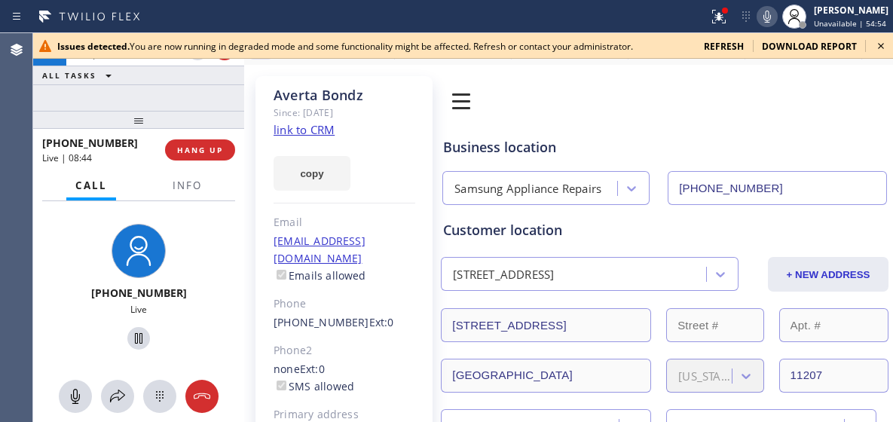
scroll to position [0, 0]
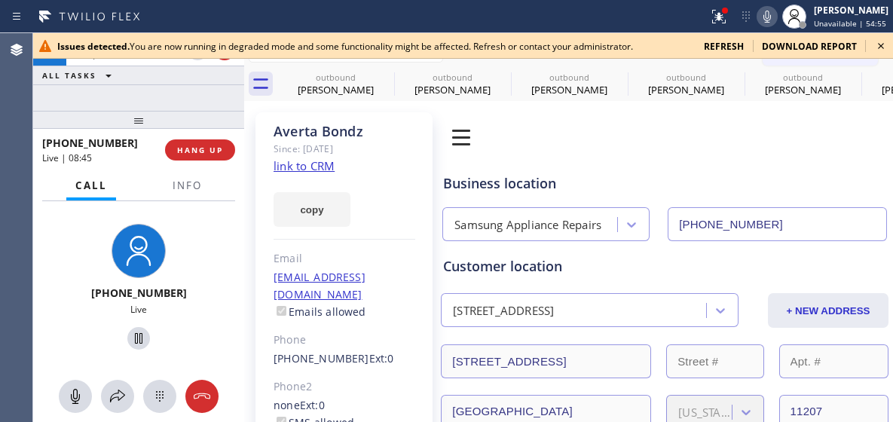
click at [882, 47] on icon at bounding box center [881, 46] width 18 height 18
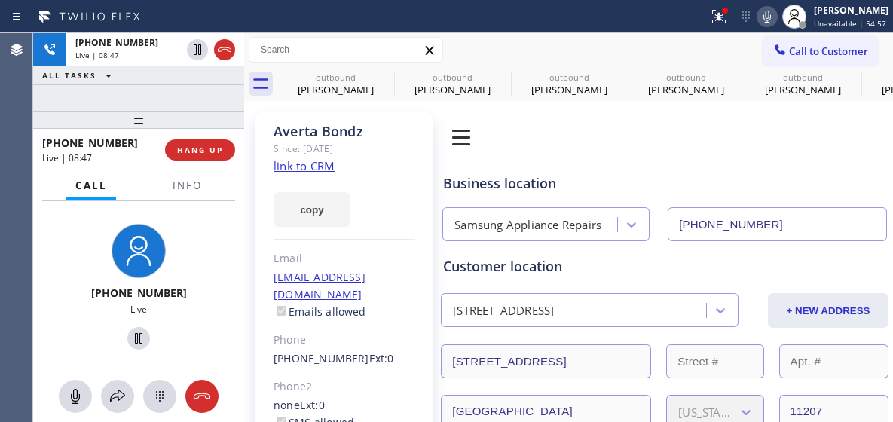
click at [763, 24] on icon at bounding box center [767, 17] width 18 height 18
click at [760, 11] on icon at bounding box center [767, 17] width 18 height 18
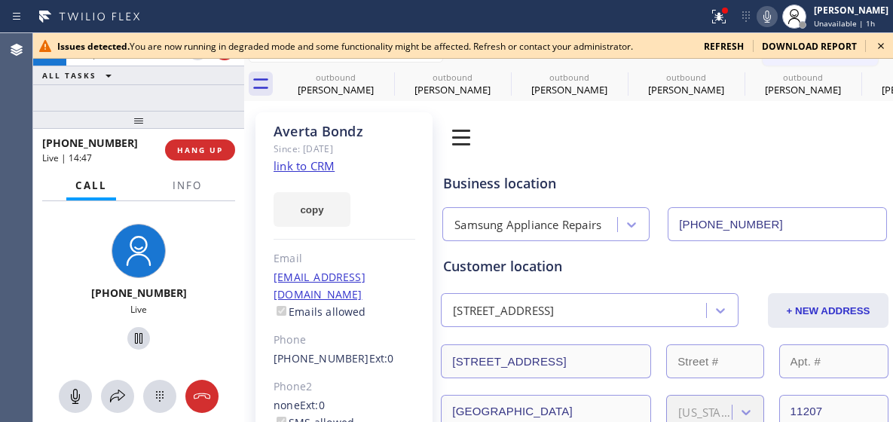
click at [771, 15] on icon at bounding box center [767, 17] width 18 height 18
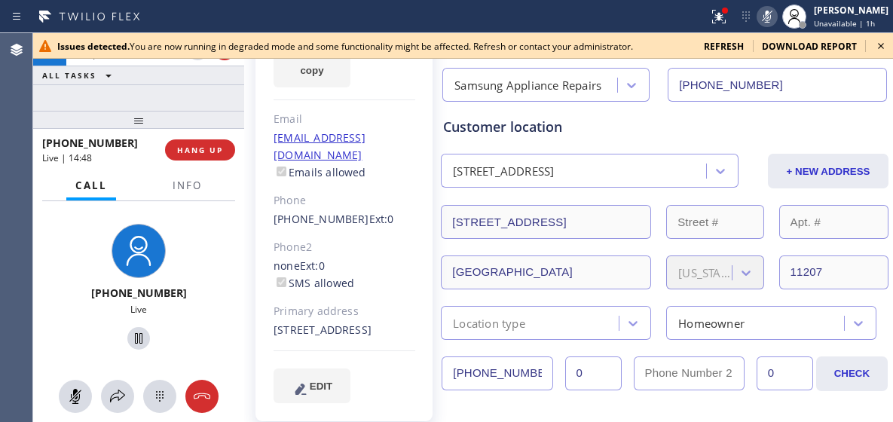
scroll to position [226, 0]
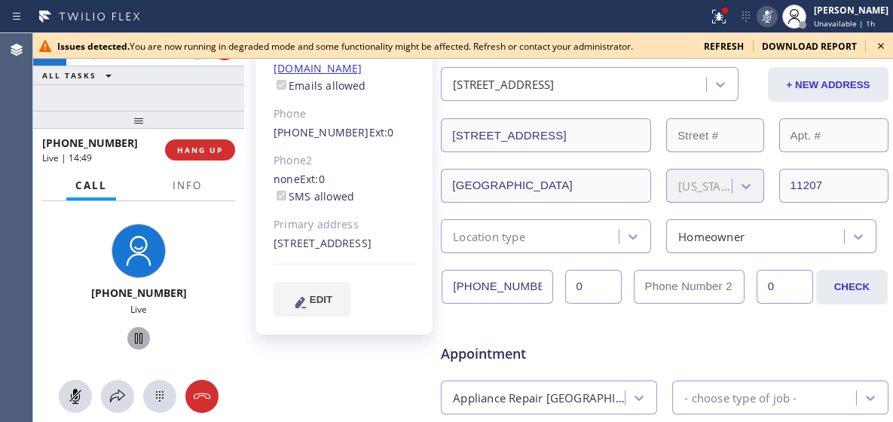
click at [130, 336] on icon at bounding box center [139, 338] width 18 height 18
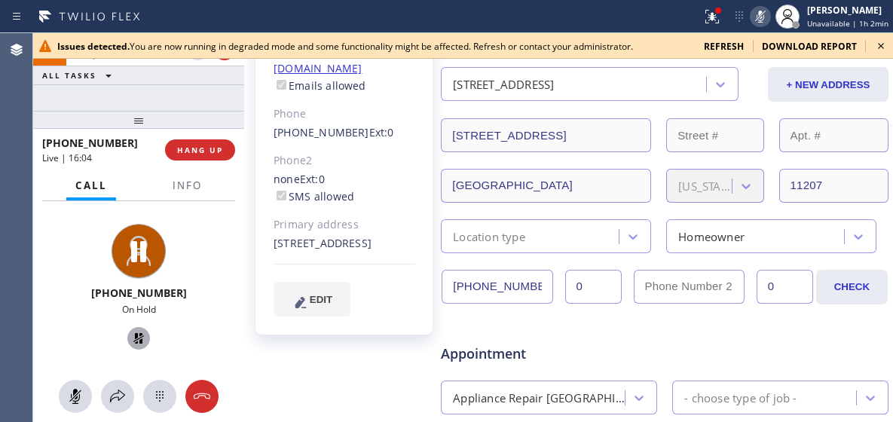
click at [133, 334] on icon at bounding box center [138, 338] width 11 height 11
click at [769, 13] on icon at bounding box center [760, 17] width 18 height 18
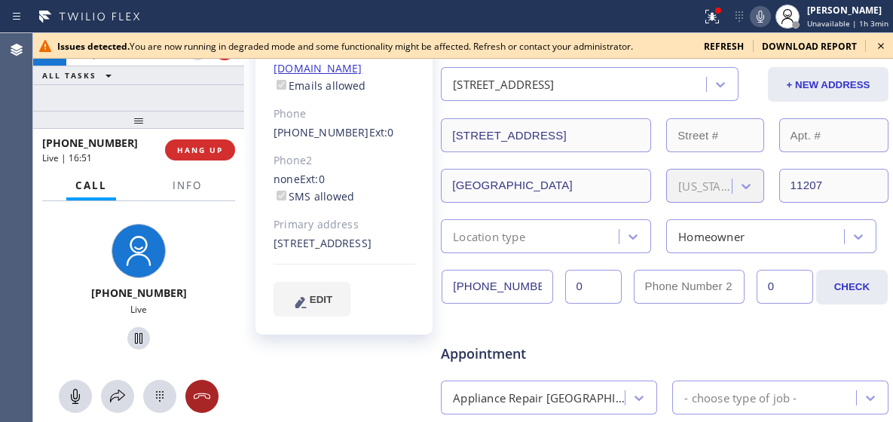
click at [202, 390] on icon at bounding box center [202, 396] width 18 height 18
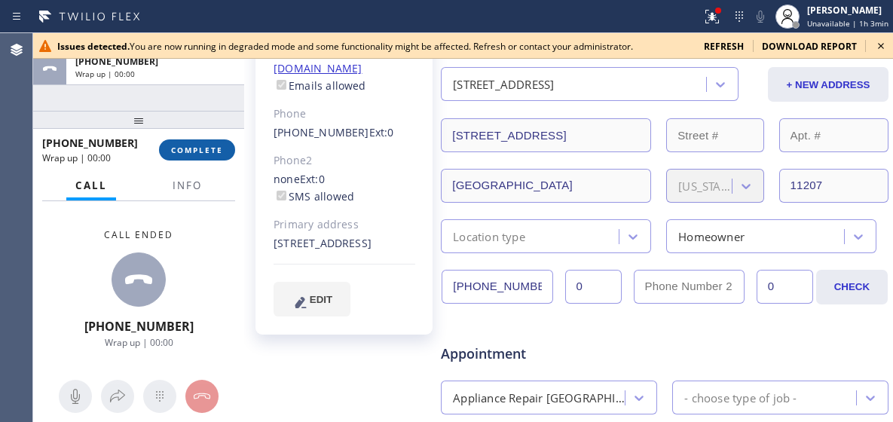
click at [173, 150] on span "COMPLETE" at bounding box center [197, 150] width 52 height 11
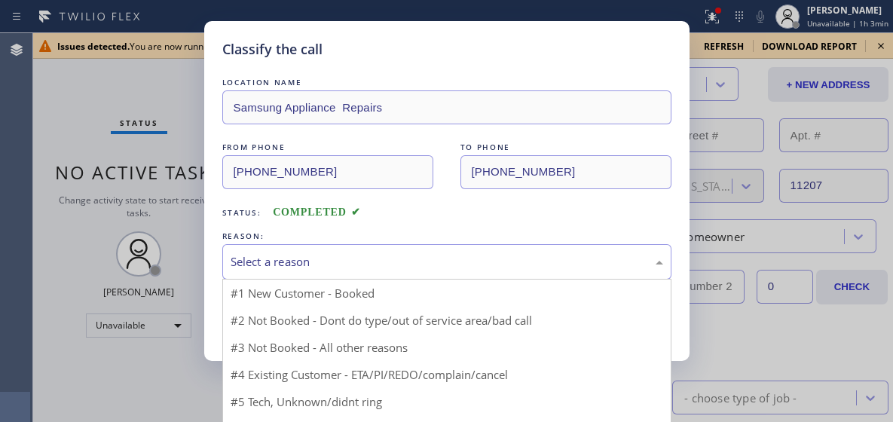
click at [357, 266] on div "Select a reason" at bounding box center [447, 261] width 433 height 17
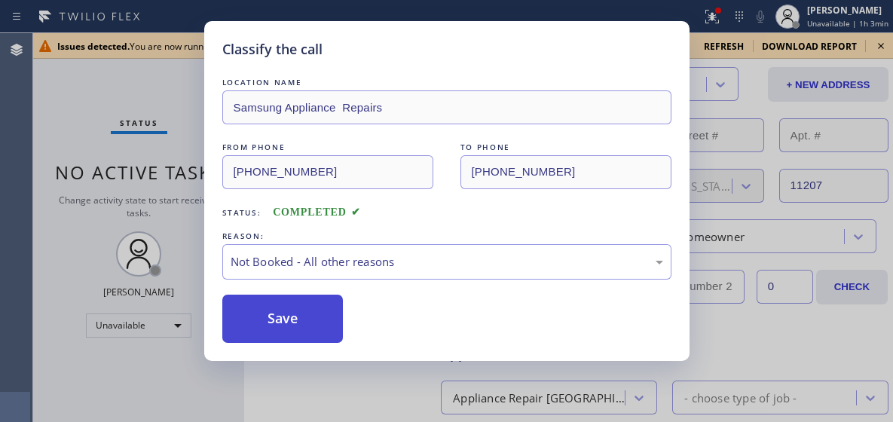
click at [331, 326] on button "Save" at bounding box center [282, 319] width 121 height 48
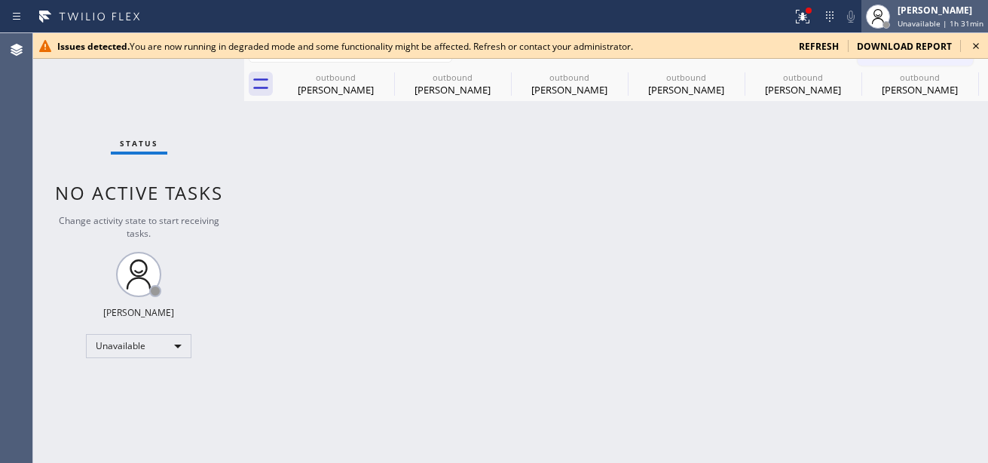
click at [941, 17] on div "[PERSON_NAME] Unavailable | 1h 31min" at bounding box center [941, 16] width 93 height 26
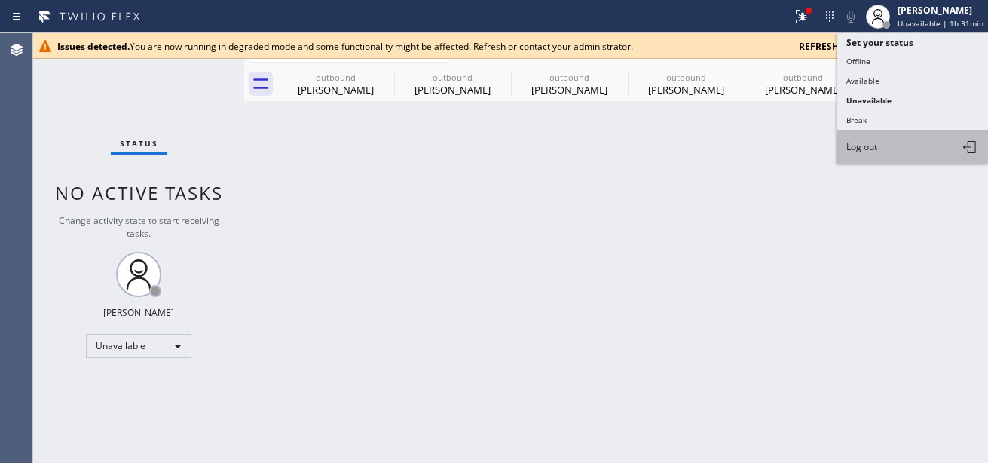
click at [897, 146] on button "Log out" at bounding box center [912, 146] width 151 height 33
